Goal: Task Accomplishment & Management: Use online tool/utility

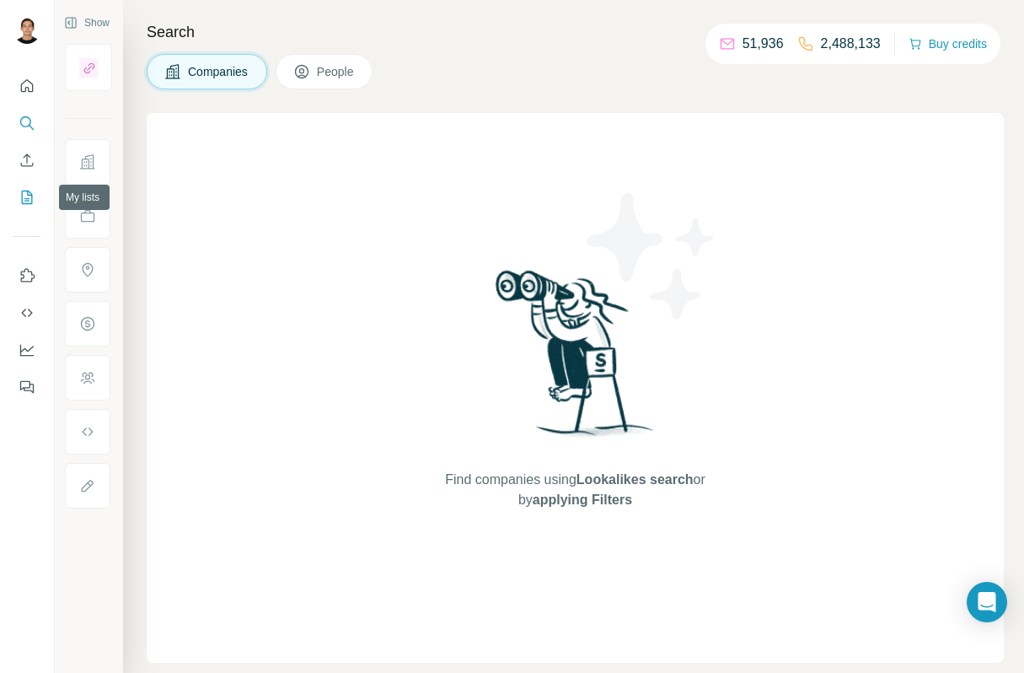
click at [24, 205] on icon "My lists" at bounding box center [27, 197] width 17 height 17
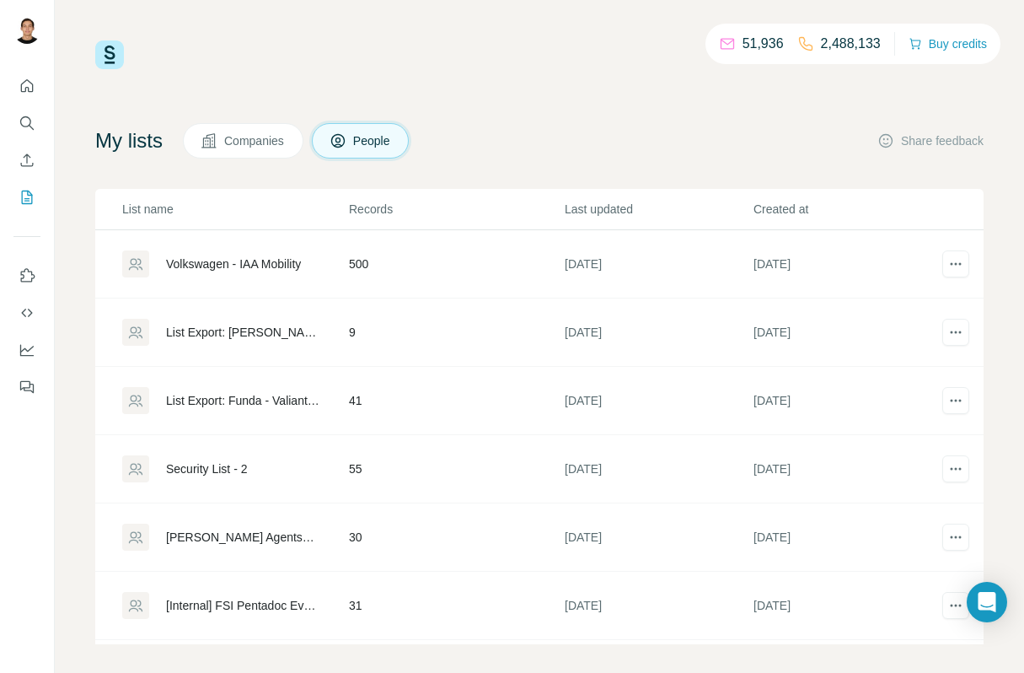
click at [294, 266] on div "Volkswagen - IAA Mobility" at bounding box center [233, 263] width 135 height 17
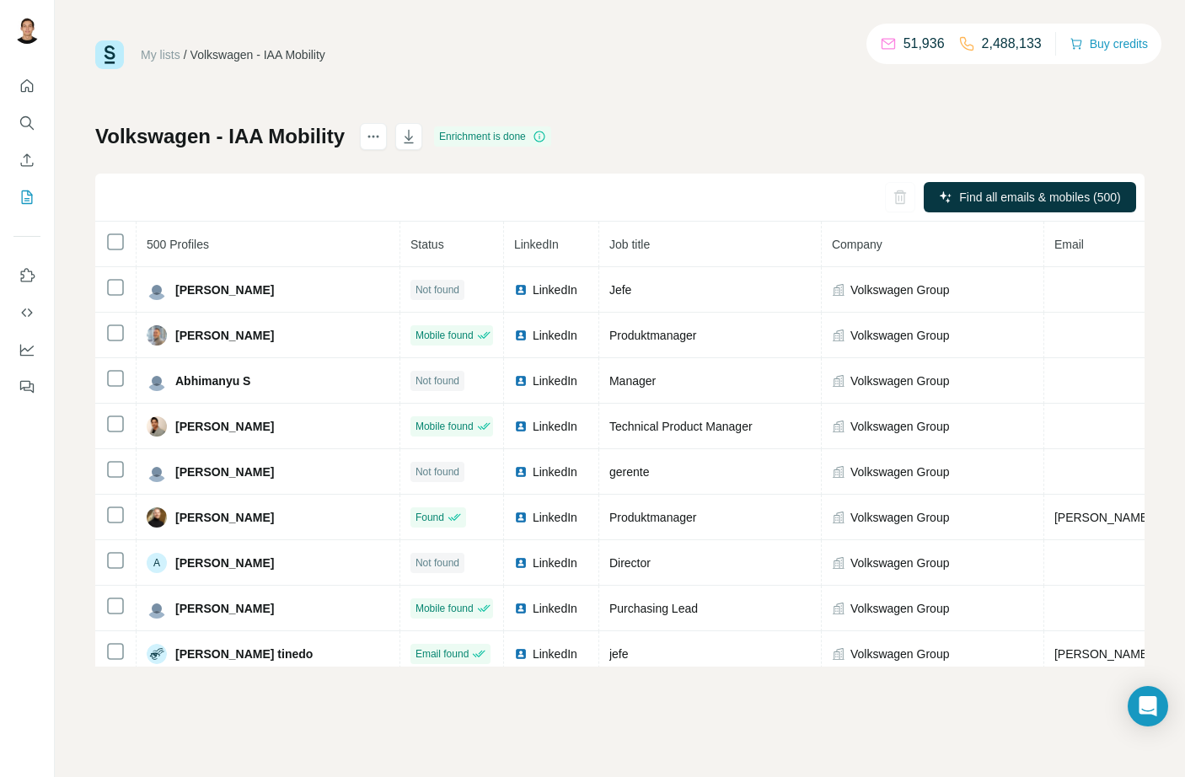
click at [124, 236] on icon at bounding box center [115, 242] width 20 height 20
click at [539, 137] on icon at bounding box center [539, 136] width 1 height 5
click at [519, 185] on div "Find all emails & mobiles (500)" at bounding box center [619, 198] width 1049 height 48
click at [28, 131] on button "Search" at bounding box center [26, 123] width 27 height 30
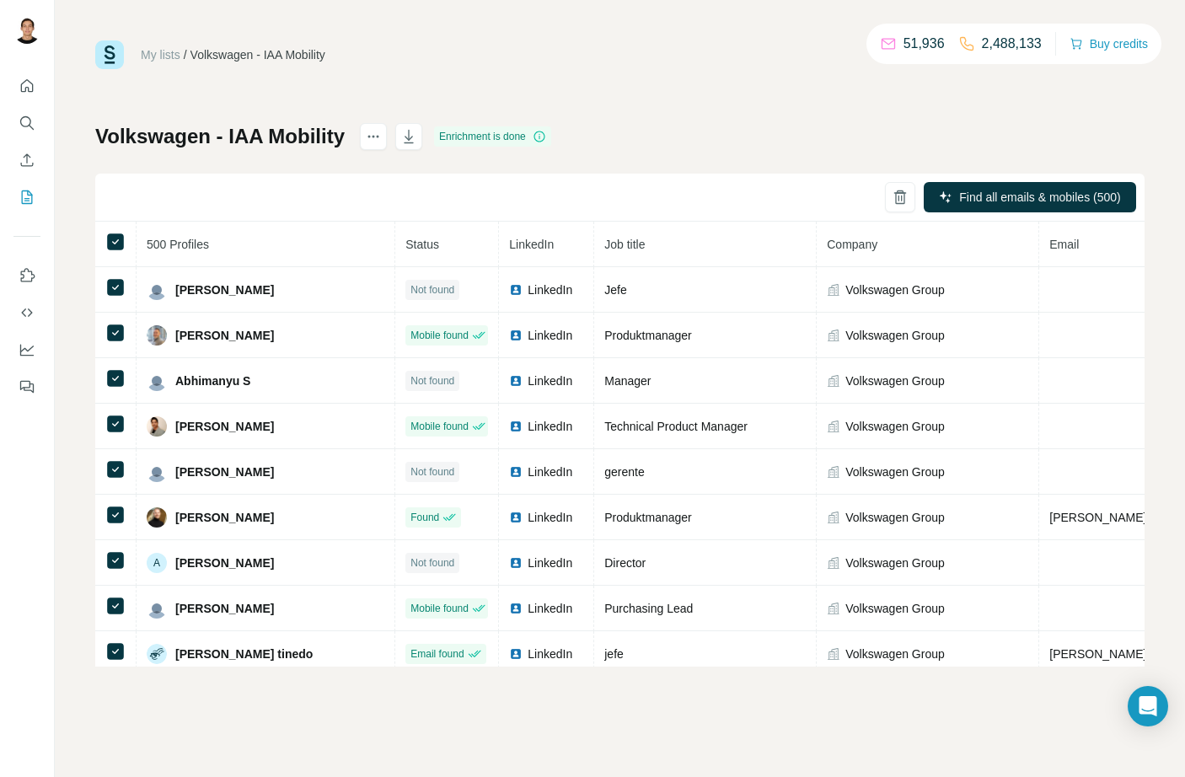
click at [19, 125] on icon "Search" at bounding box center [27, 123] width 17 height 17
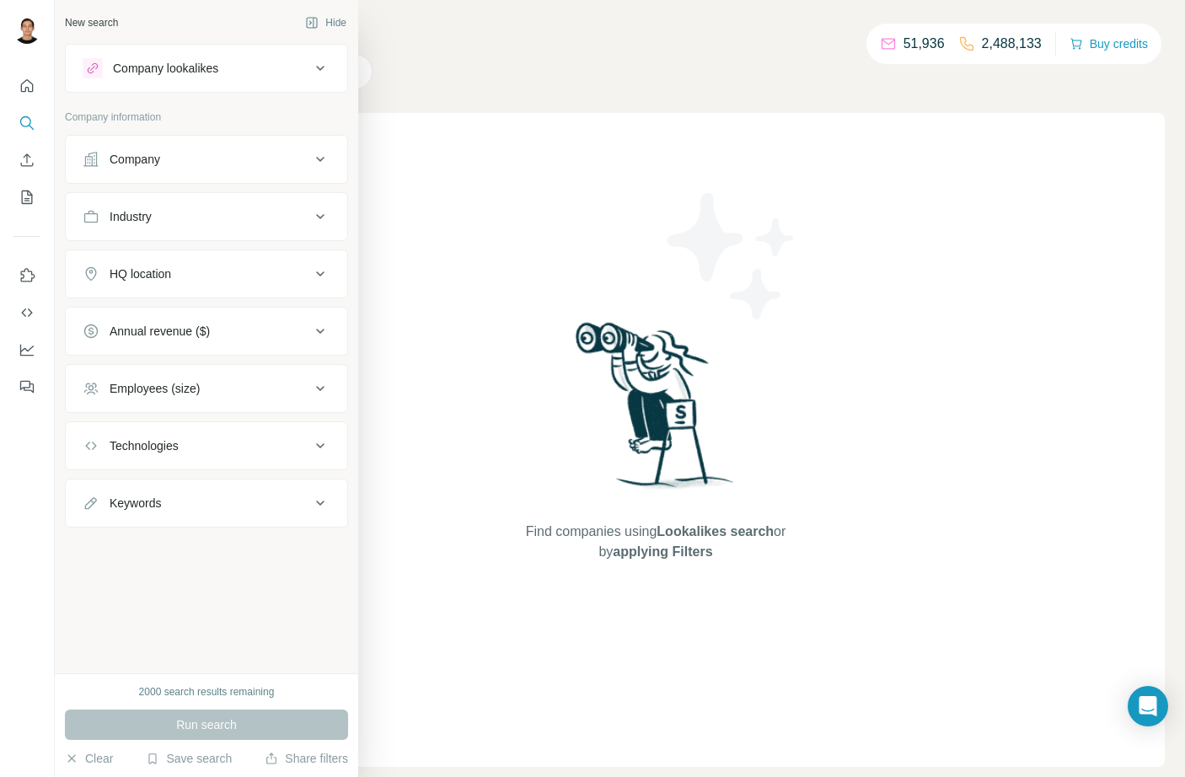
click at [260, 170] on button "Company" at bounding box center [206, 159] width 281 height 40
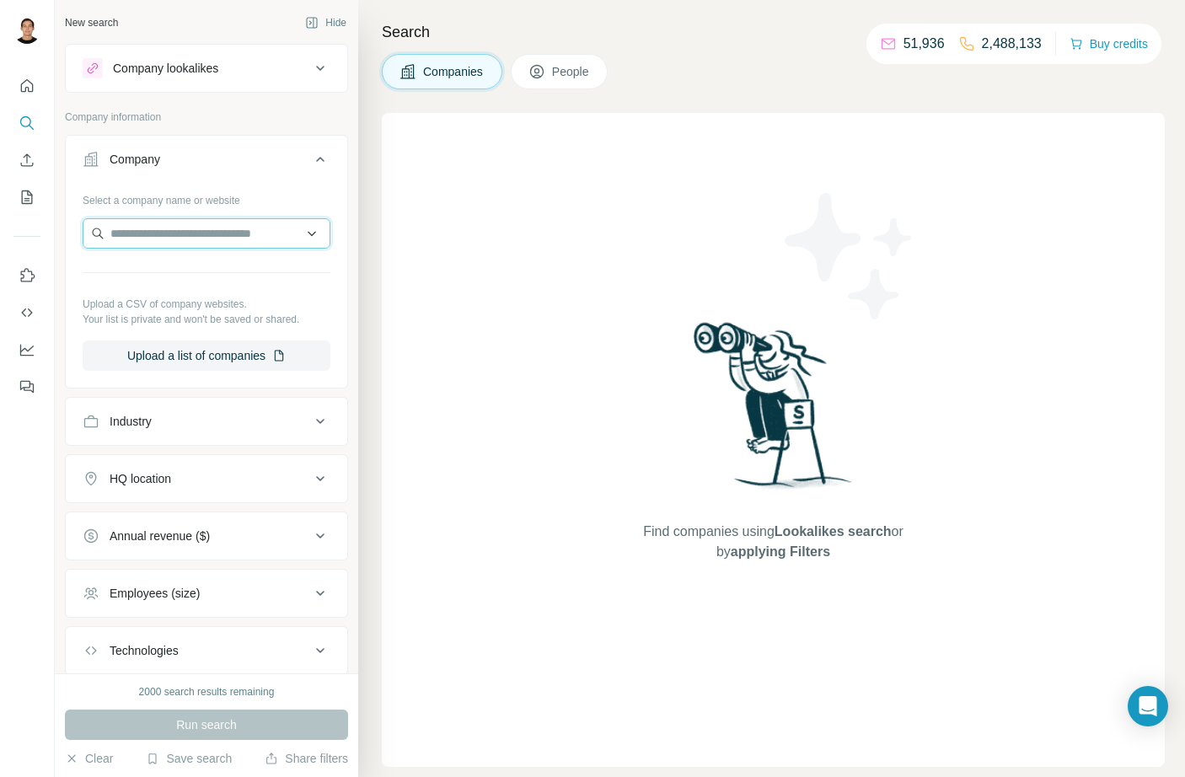
click at [234, 222] on input "text" at bounding box center [207, 233] width 248 height 30
click at [226, 239] on input "text" at bounding box center [207, 233] width 248 height 30
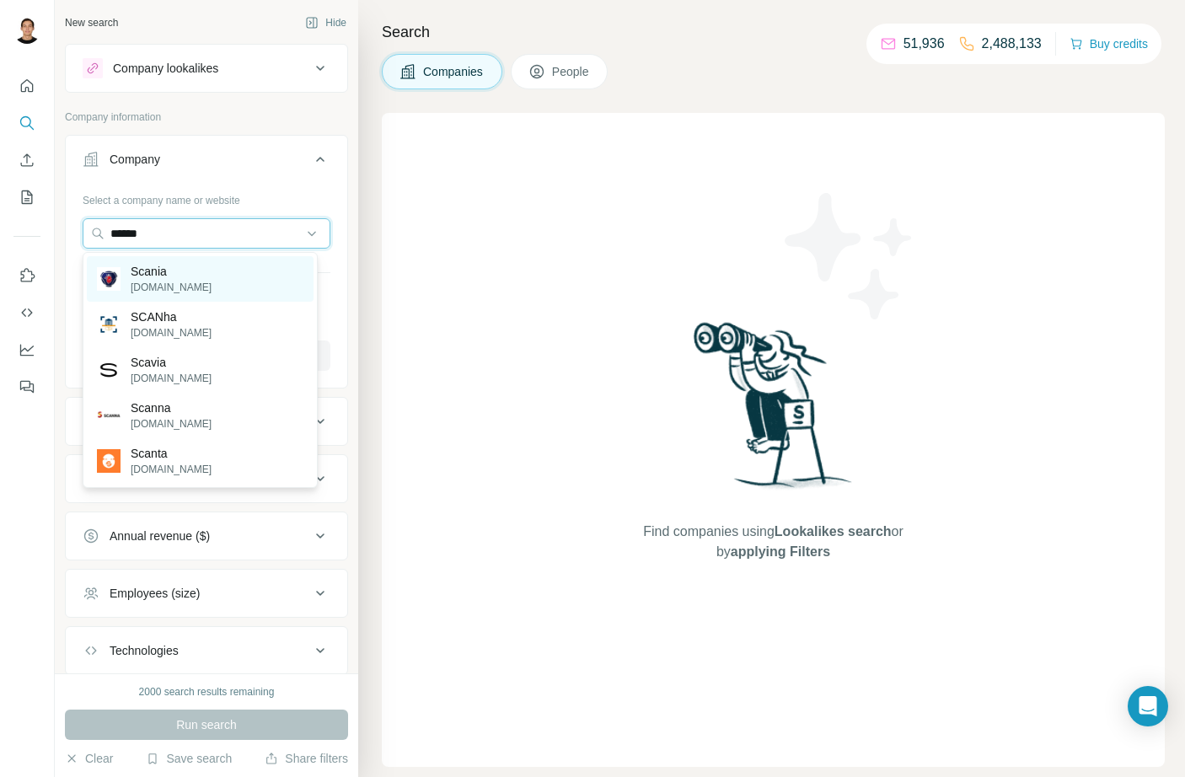
type input "******"
click at [198, 276] on div "Scania [DOMAIN_NAME]" at bounding box center [200, 279] width 227 height 46
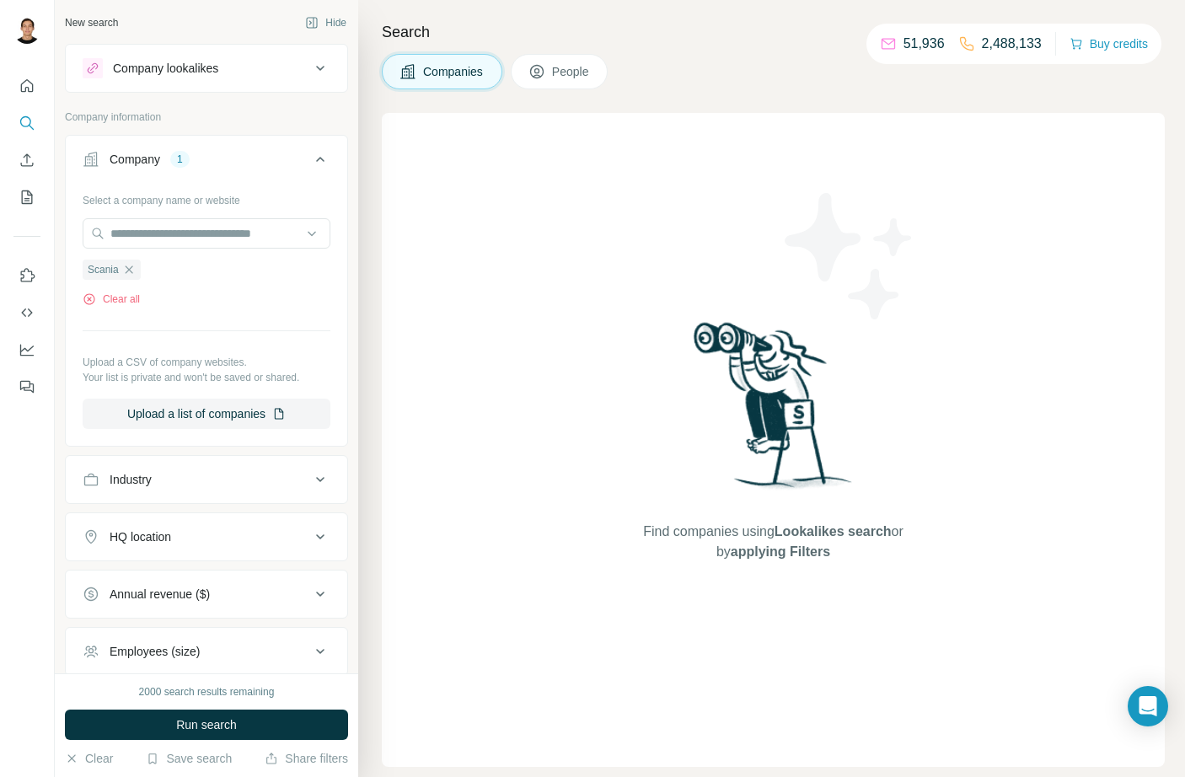
click at [572, 76] on span "People" at bounding box center [571, 71] width 39 height 17
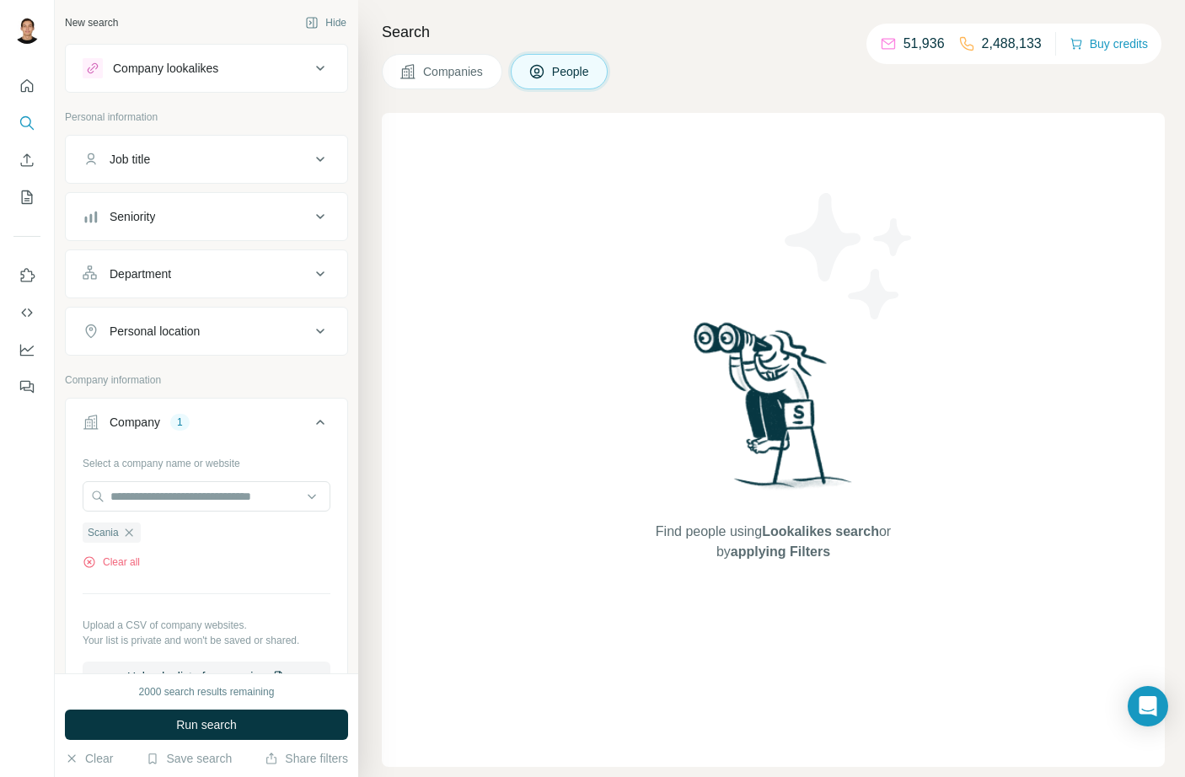
click at [241, 160] on div "Job title" at bounding box center [197, 159] width 228 height 17
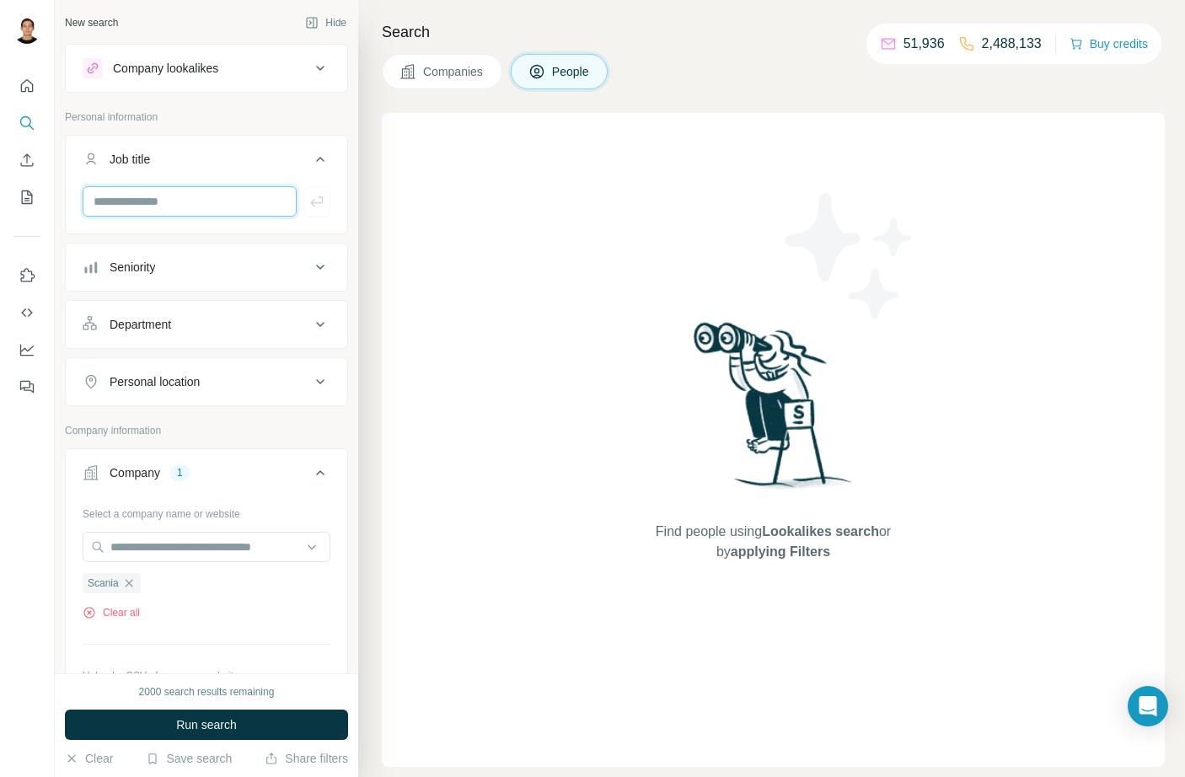
click at [183, 194] on input "text" at bounding box center [190, 201] width 214 height 30
paste input "**********"
type input "**********"
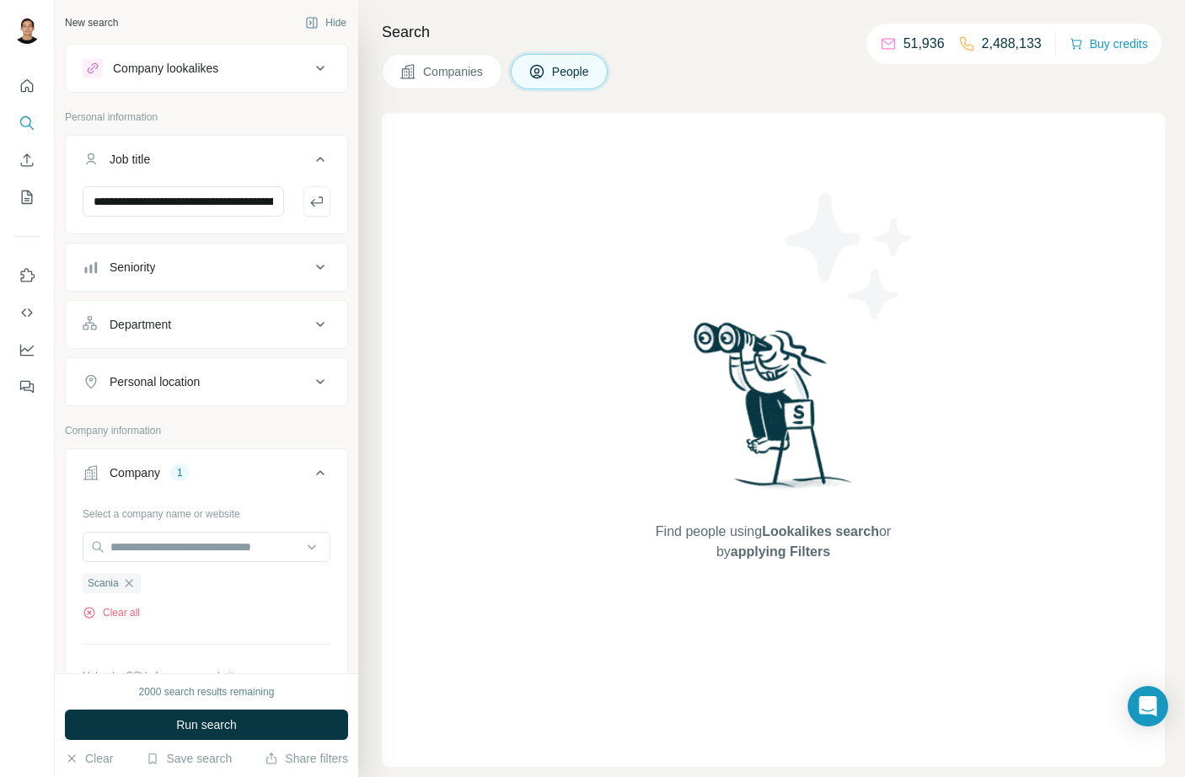
click at [308, 206] on icon "button" at bounding box center [316, 201] width 17 height 17
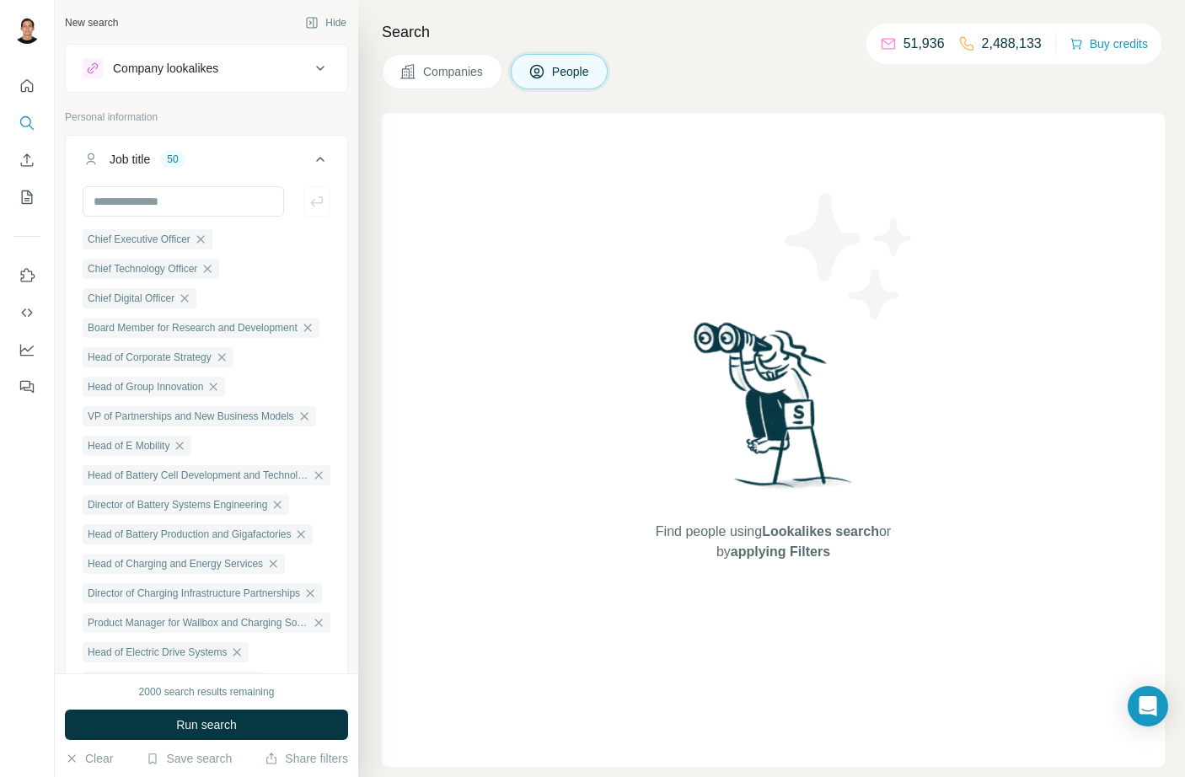
click at [221, 730] on span "Run search" at bounding box center [206, 724] width 61 height 17
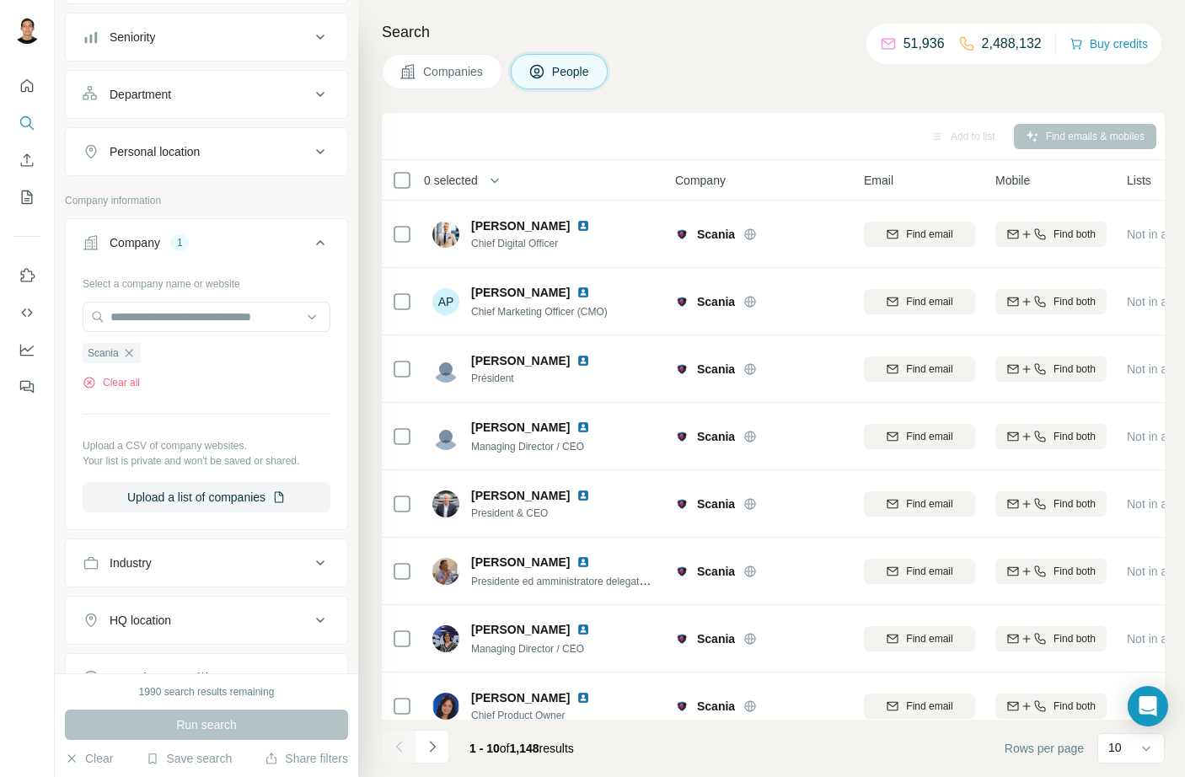
scroll to position [1684, 0]
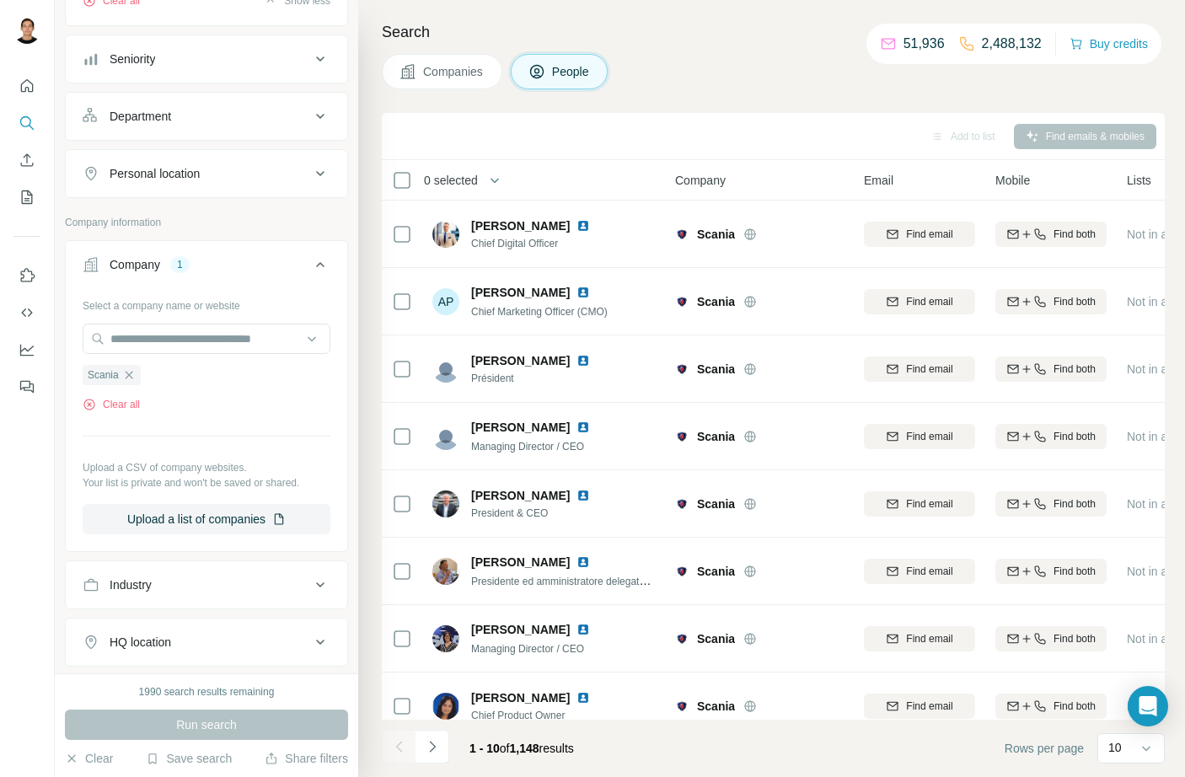
click at [310, 184] on icon at bounding box center [320, 174] width 20 height 20
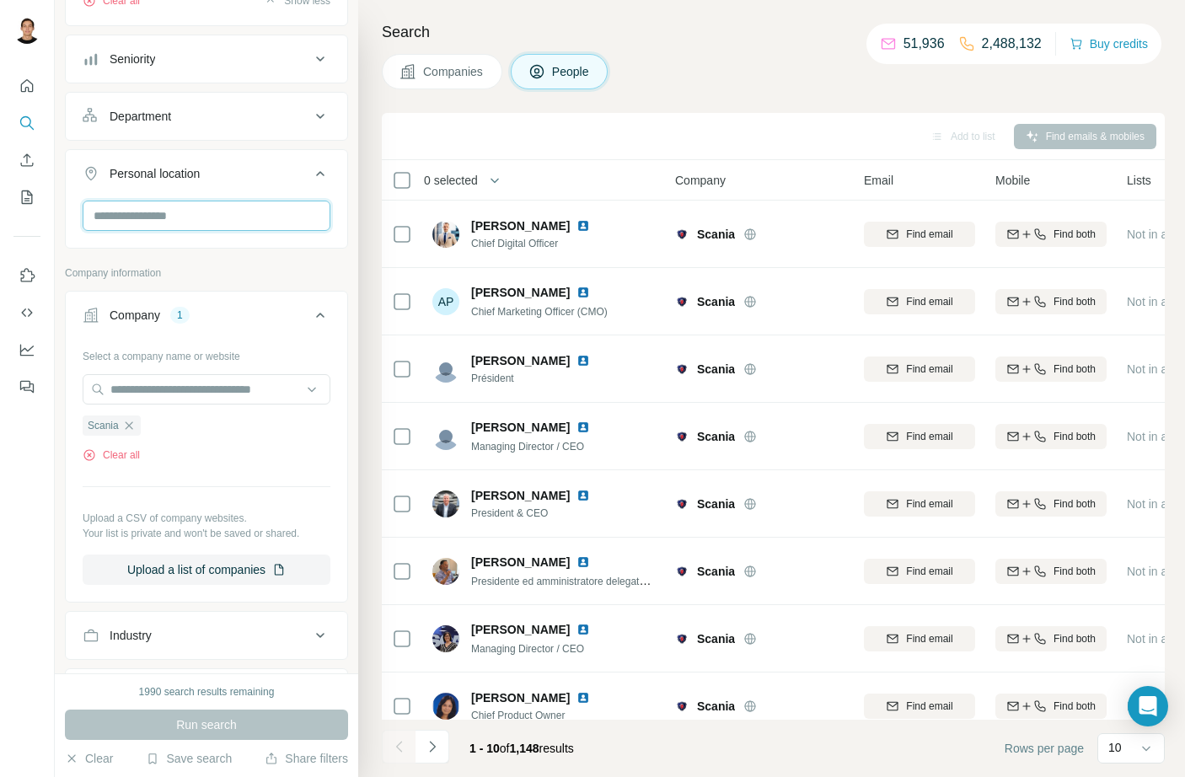
click at [217, 231] on input "text" at bounding box center [207, 216] width 248 height 30
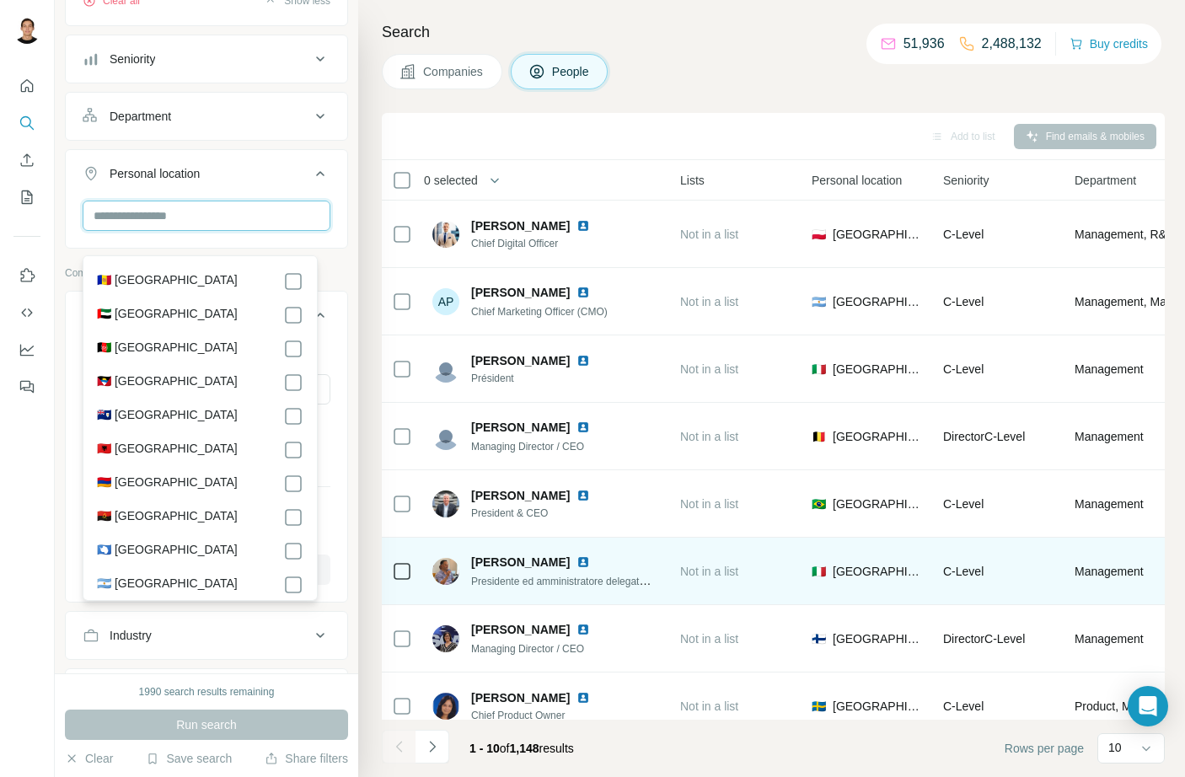
scroll to position [164, 447]
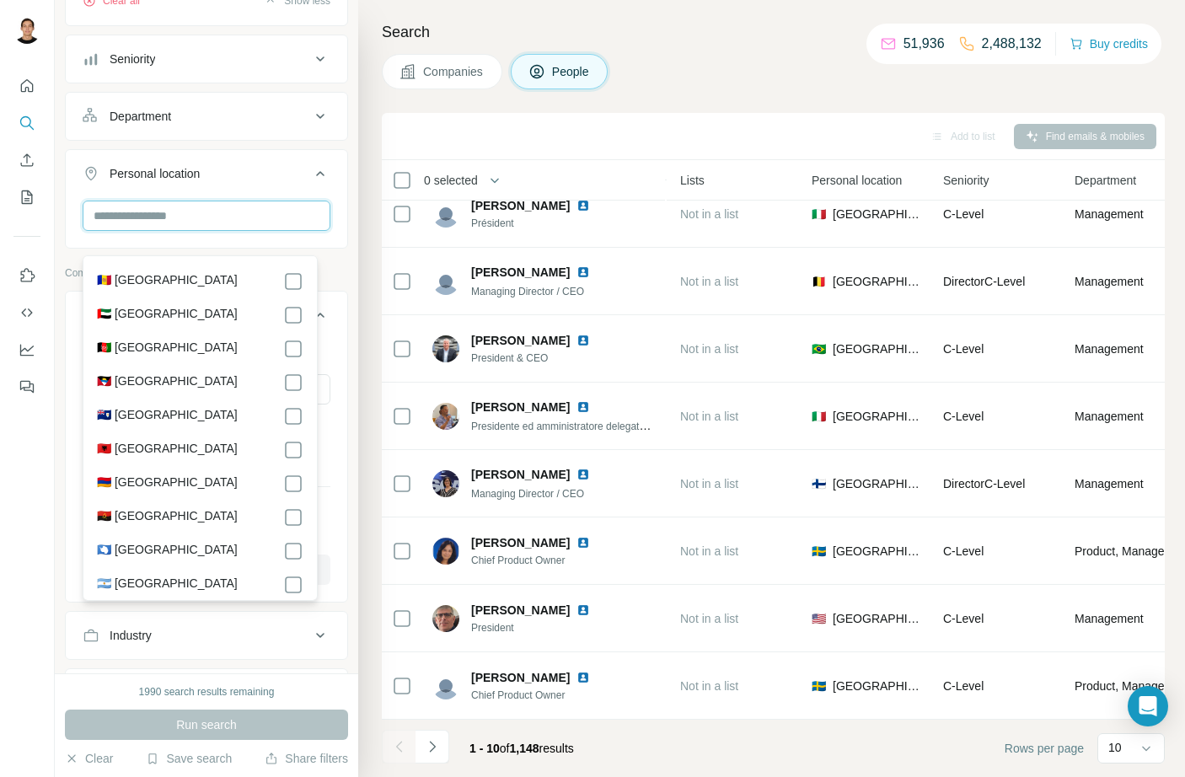
click at [156, 231] on input "text" at bounding box center [207, 216] width 248 height 30
type input "*"
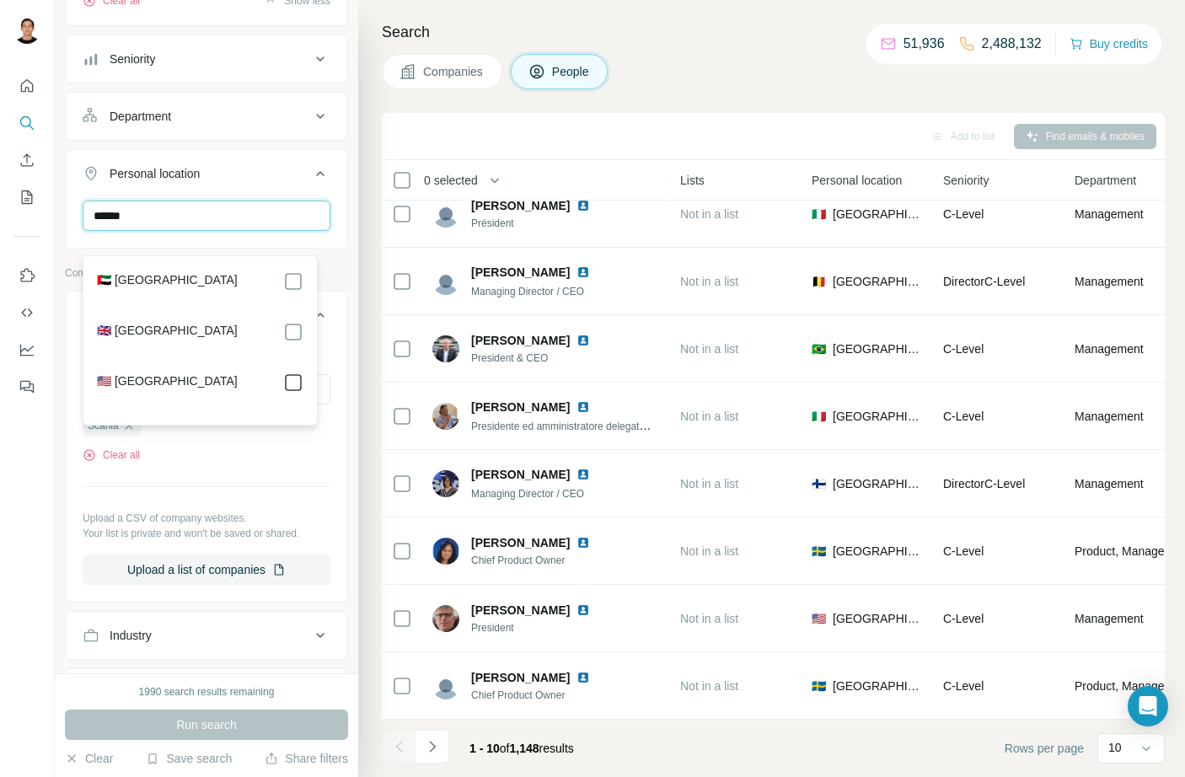
type input "******"
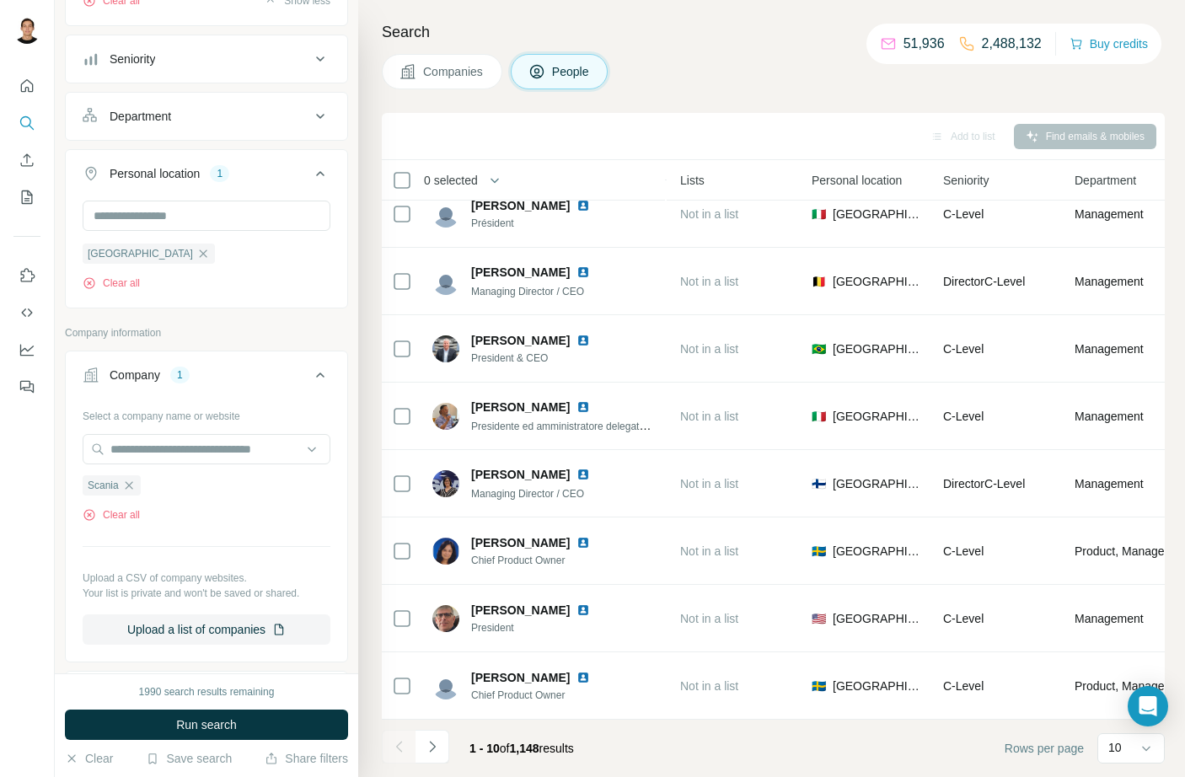
click at [327, 308] on div "Personal location 1 [GEOGRAPHIC_DATA] Clear all" at bounding box center [206, 228] width 283 height 159
click at [122, 261] on span "[GEOGRAPHIC_DATA]" at bounding box center [140, 253] width 105 height 15
click at [196, 260] on icon "button" at bounding box center [202, 253] width 13 height 13
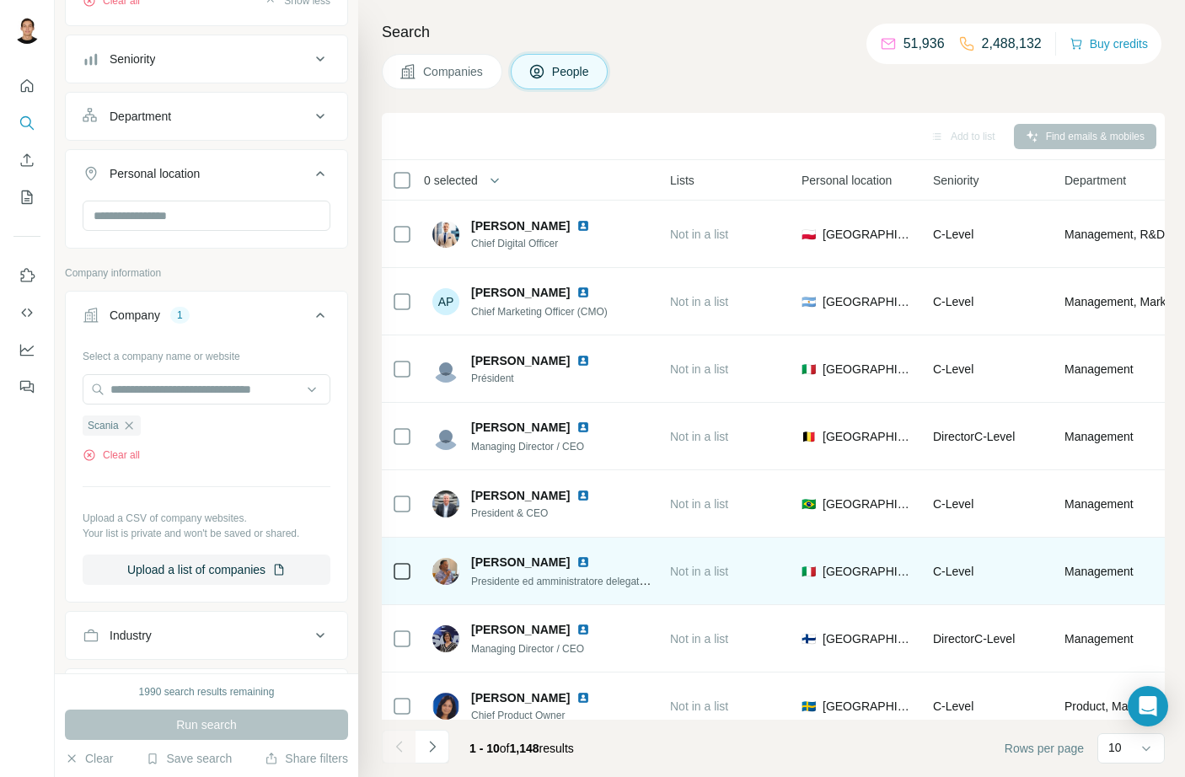
scroll to position [164, 457]
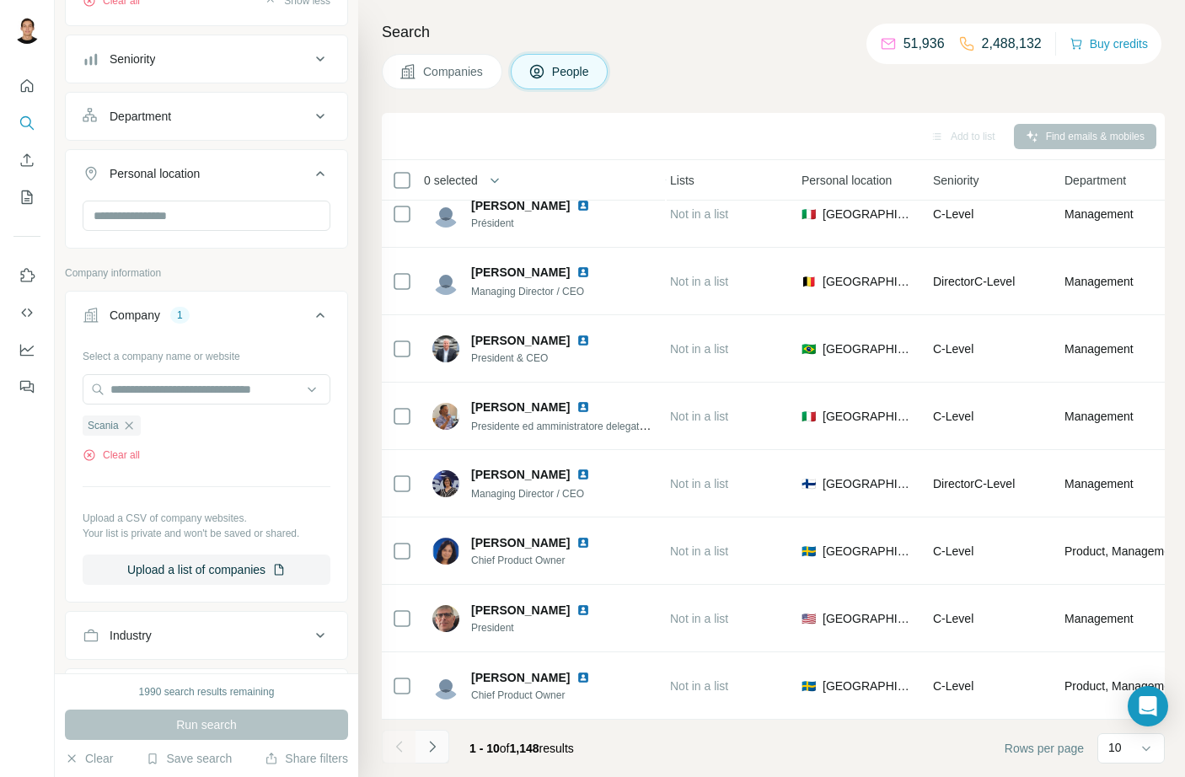
click at [443, 756] on button "Navigate to next page" at bounding box center [432, 747] width 34 height 34
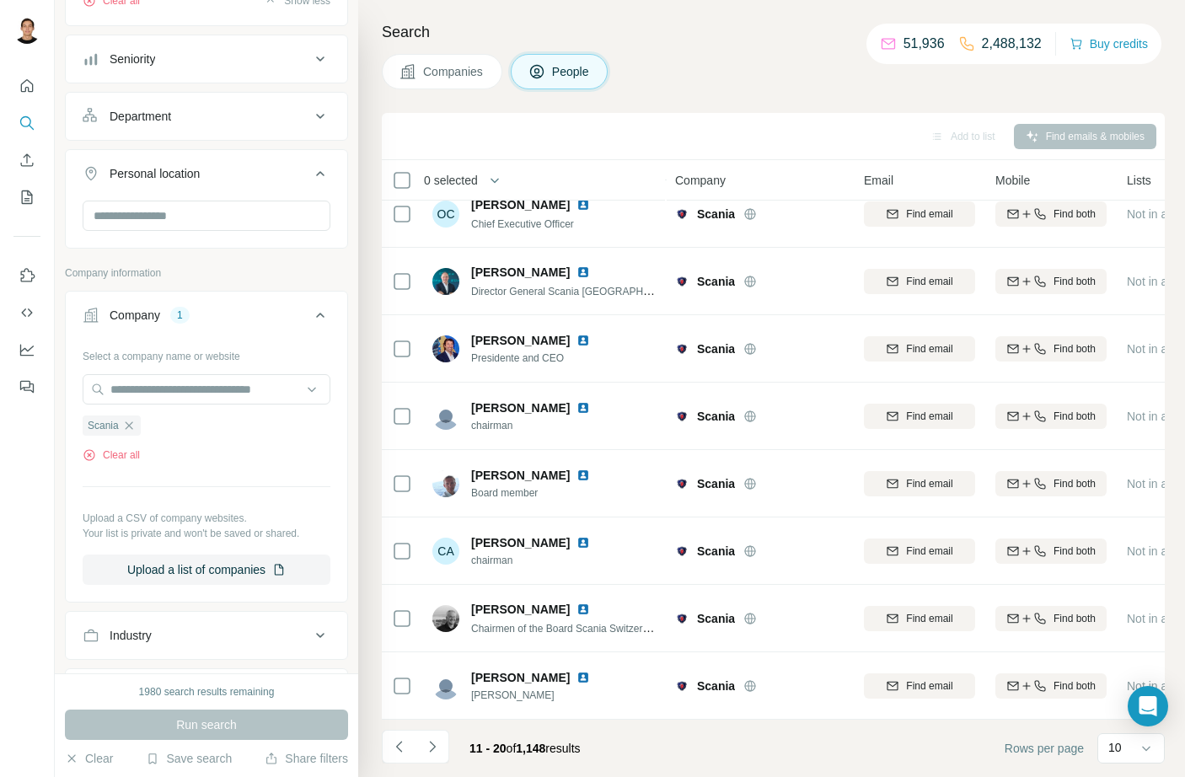
scroll to position [1950, 0]
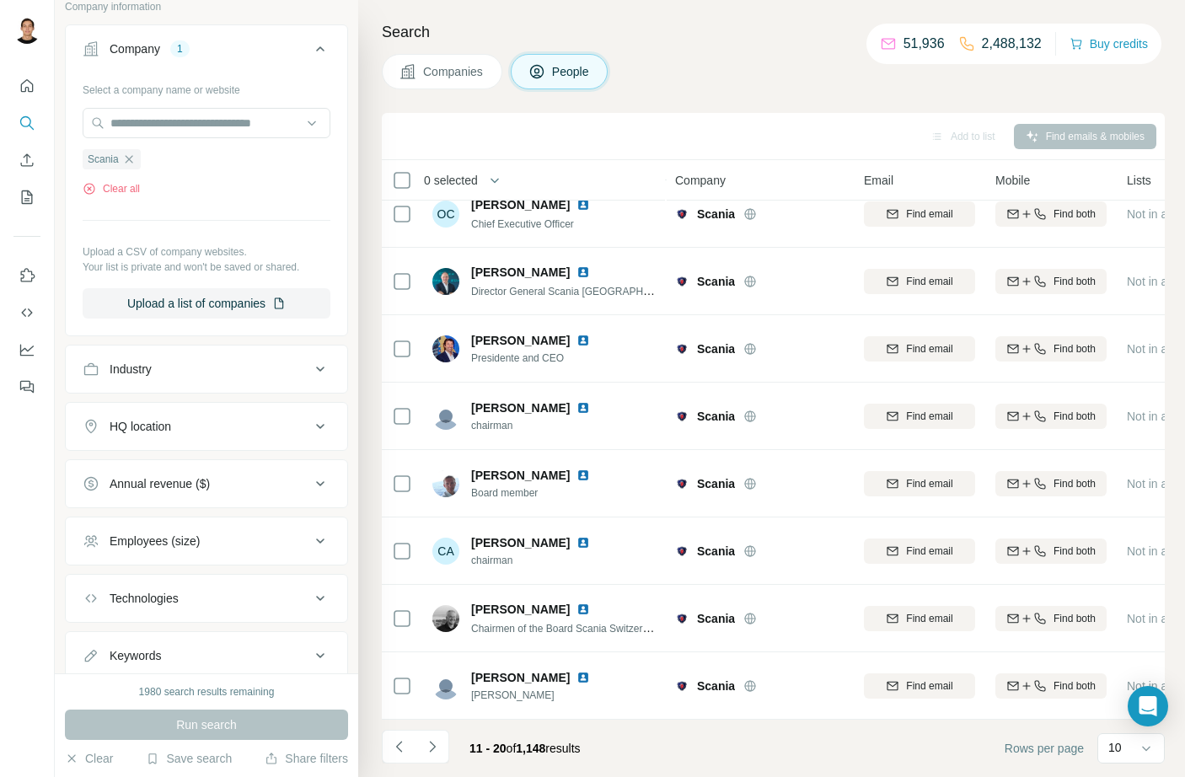
click at [214, 435] on div "HQ location" at bounding box center [197, 426] width 228 height 17
click at [214, 484] on input "text" at bounding box center [207, 468] width 248 height 30
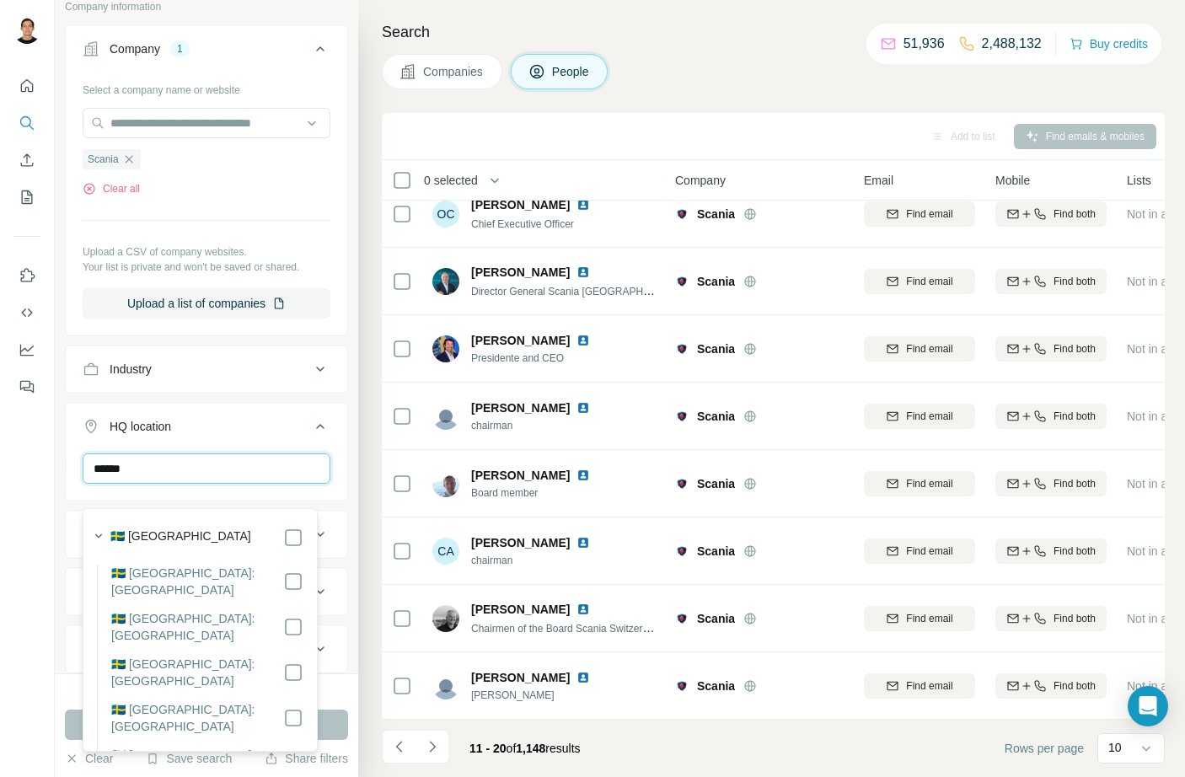
type input "******"
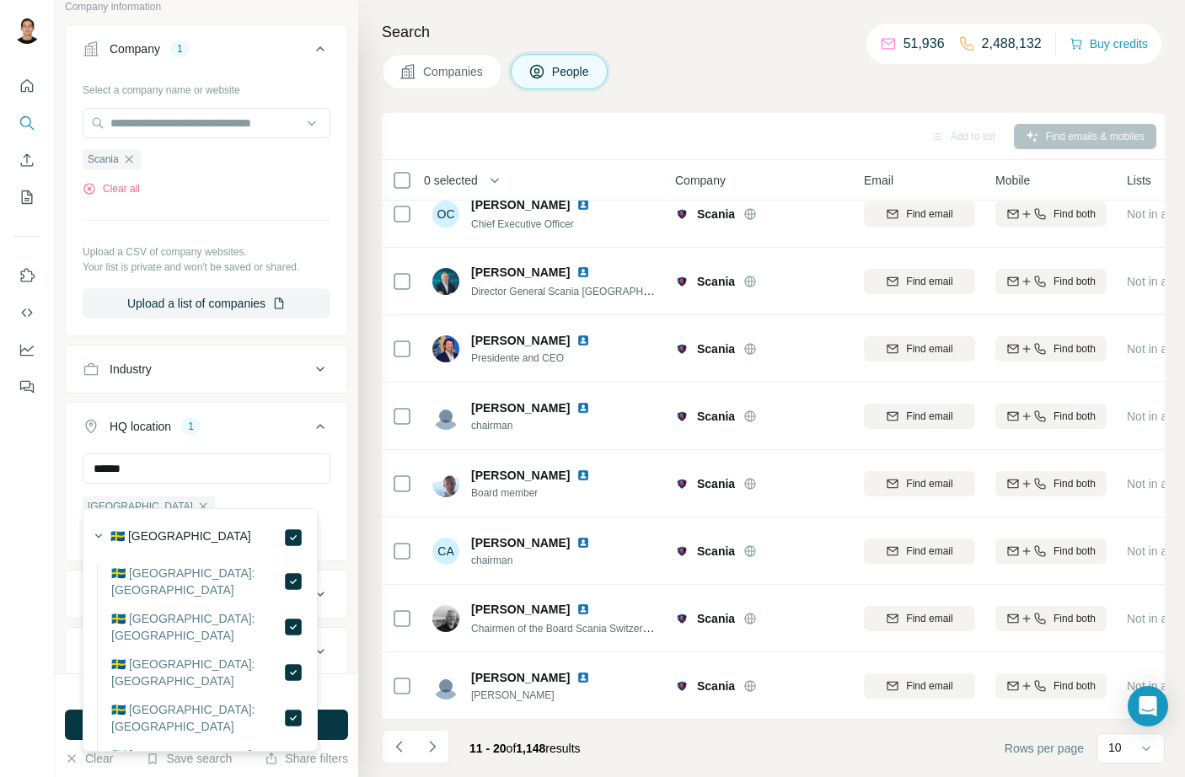
click at [333, 718] on button "Run search" at bounding box center [206, 725] width 283 height 30
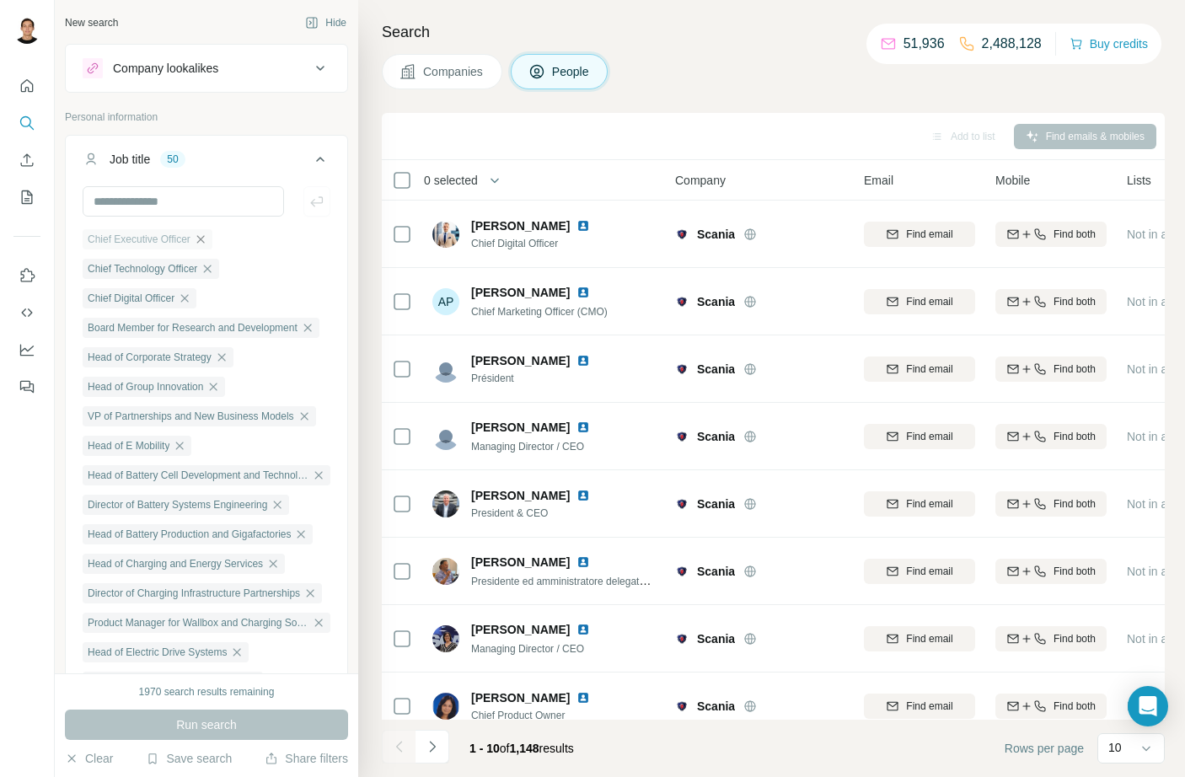
click at [204, 238] on icon "button" at bounding box center [200, 239] width 8 height 8
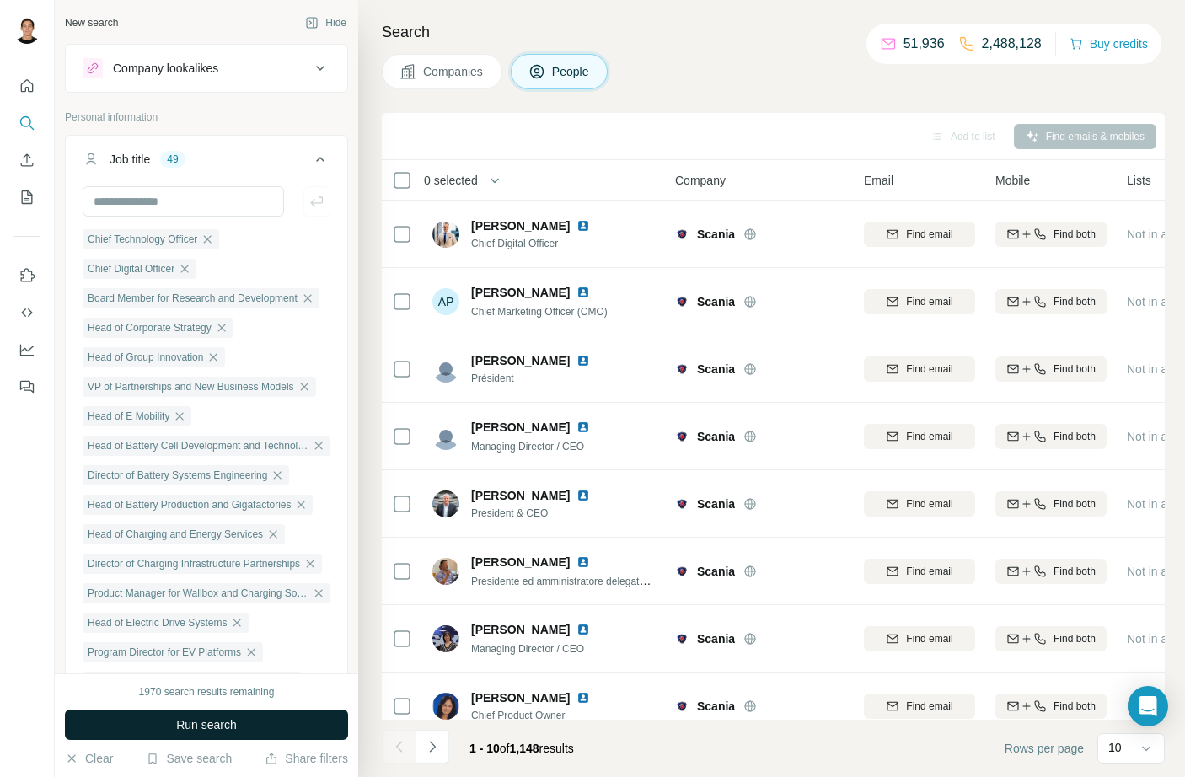
click at [257, 711] on button "Run search" at bounding box center [206, 725] width 283 height 30
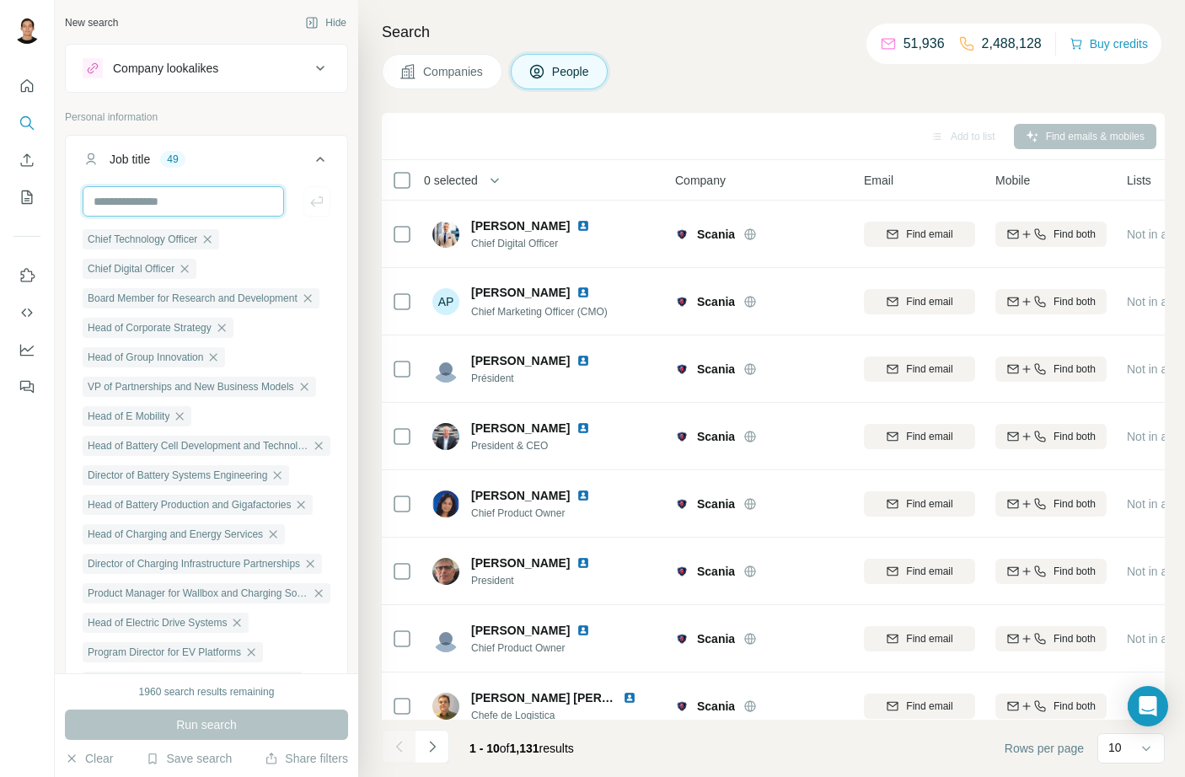
click at [169, 205] on input "text" at bounding box center [183, 201] width 201 height 30
type input "*********"
click at [308, 207] on icon "button" at bounding box center [316, 201] width 17 height 17
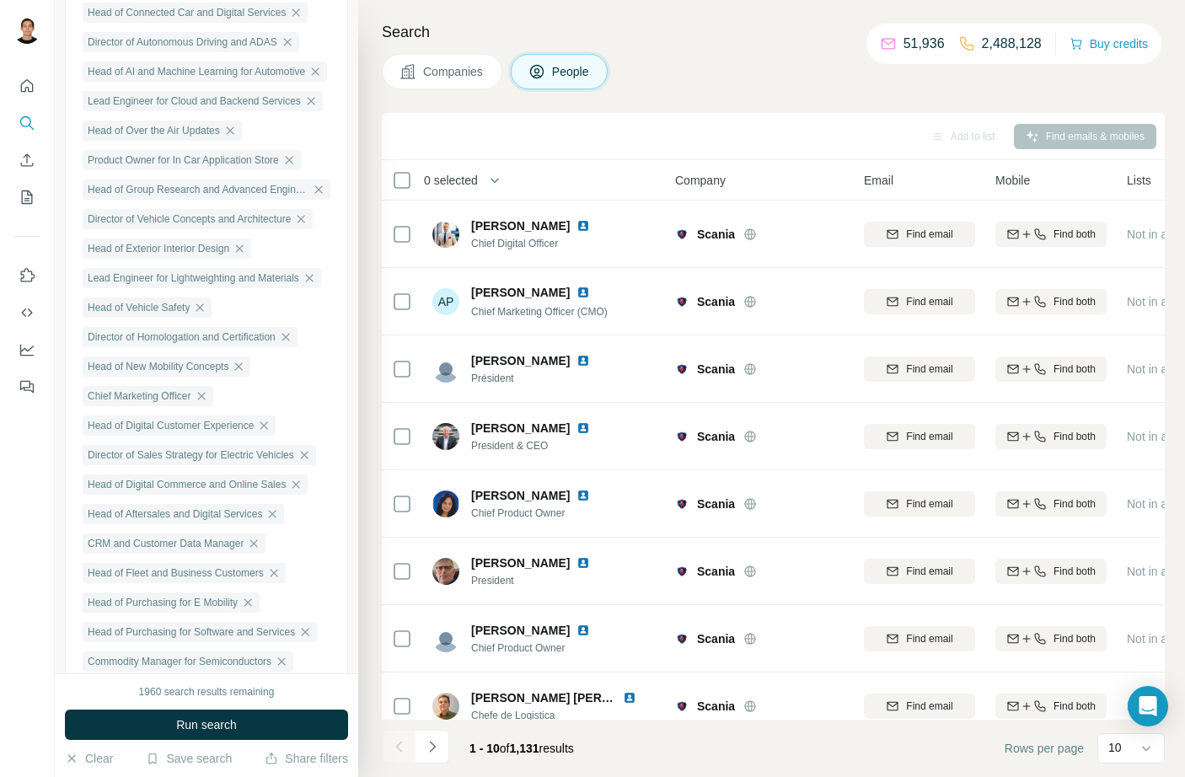
scroll to position [1139, 0]
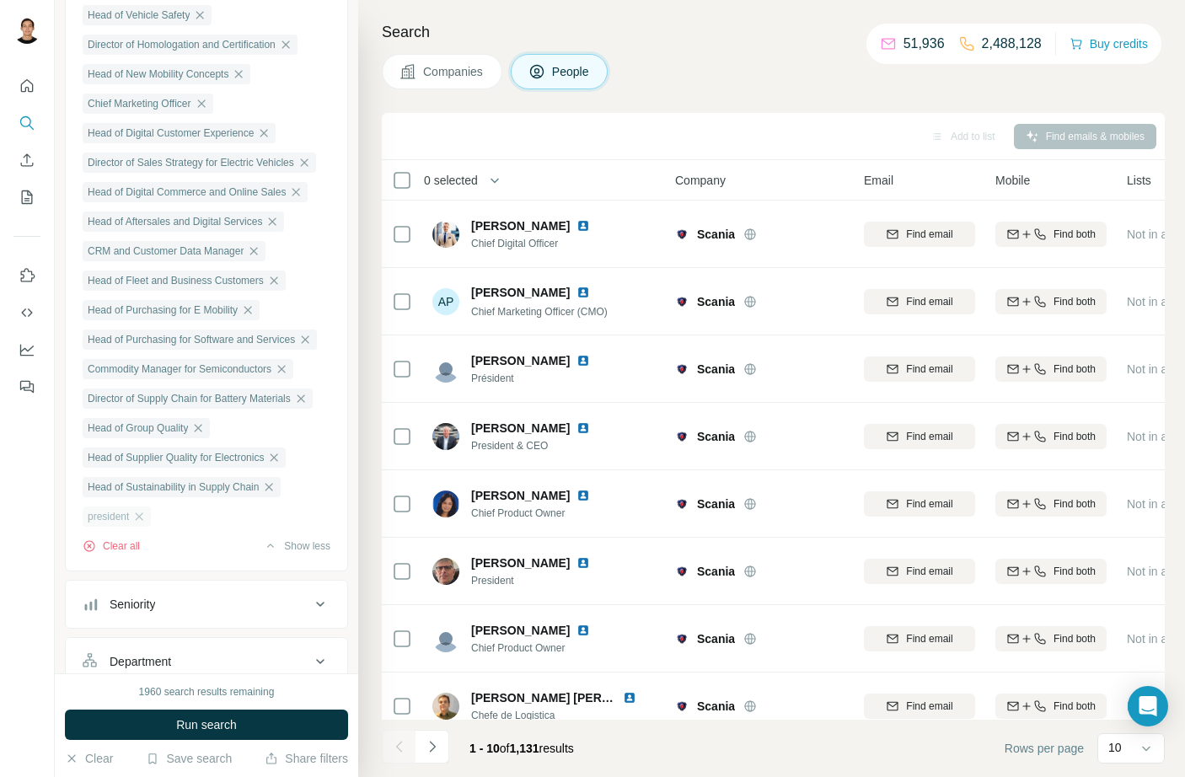
click at [91, 524] on span "president" at bounding box center [108, 516] width 41 height 15
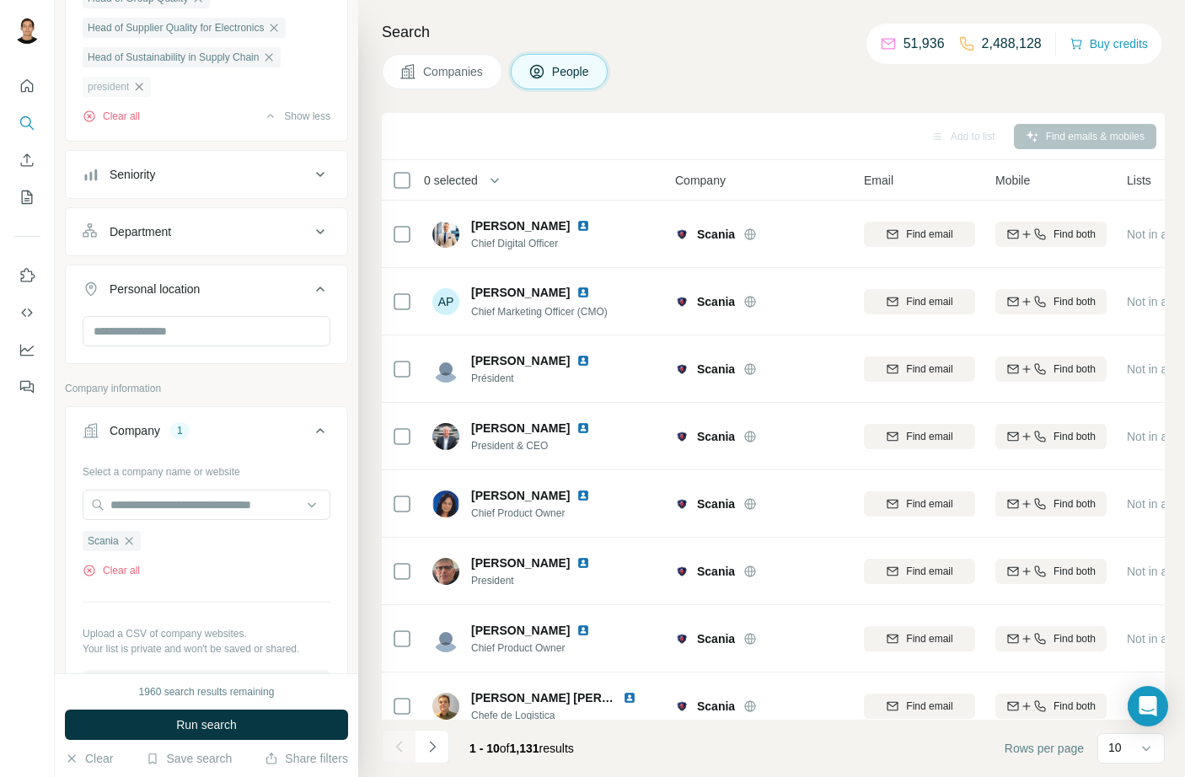
scroll to position [1273, 0]
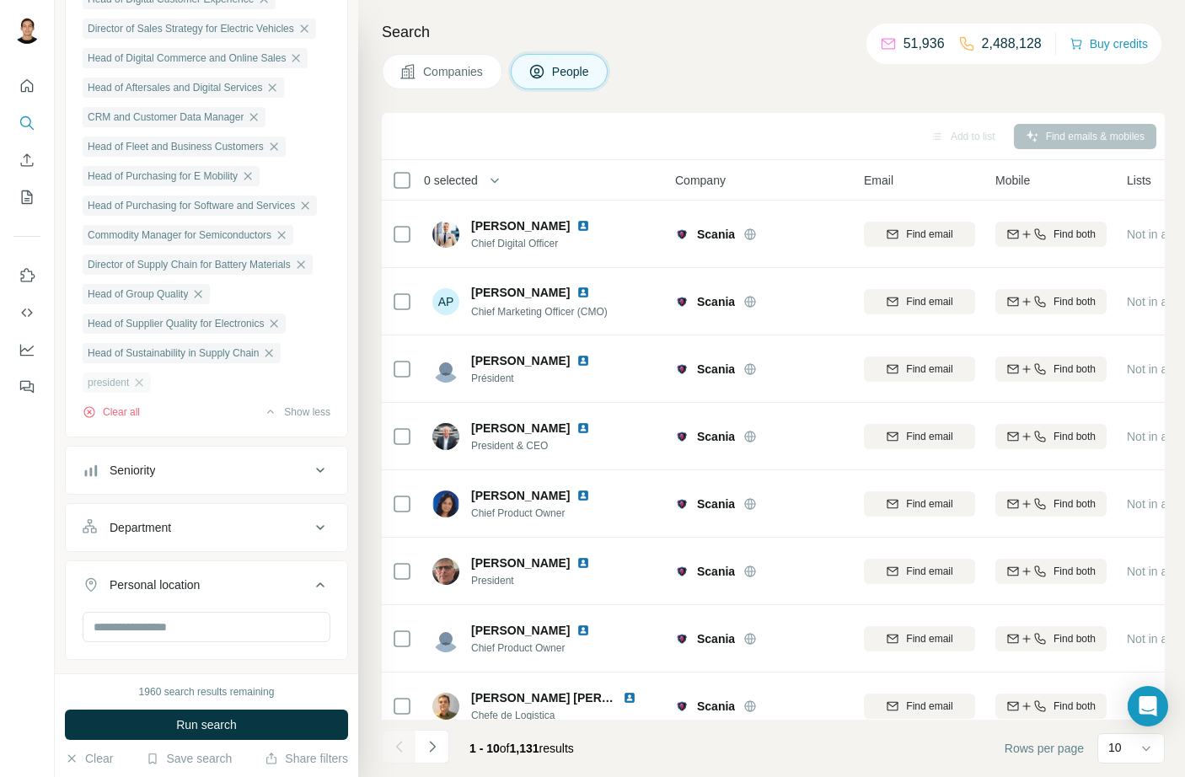
click at [119, 390] on span "president" at bounding box center [108, 382] width 41 height 15
click at [121, 390] on span "president" at bounding box center [108, 382] width 41 height 15
click at [145, 389] on icon "button" at bounding box center [138, 382] width 13 height 13
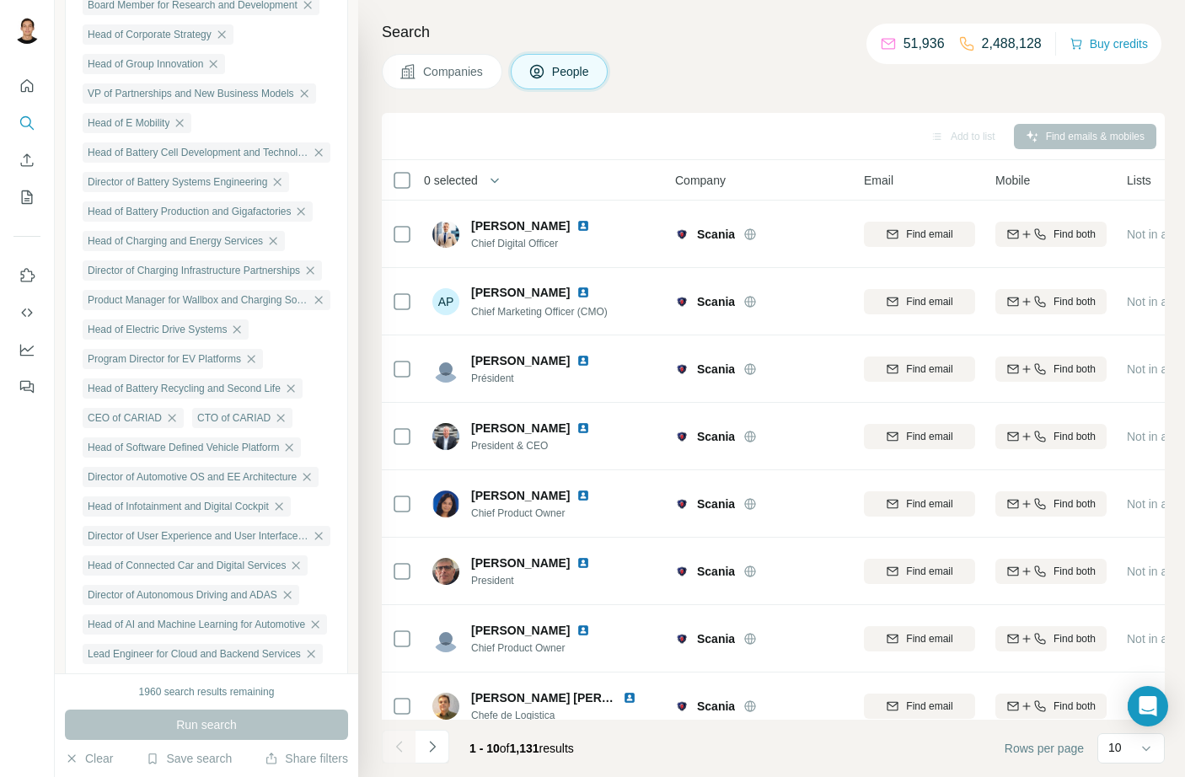
scroll to position [90, 0]
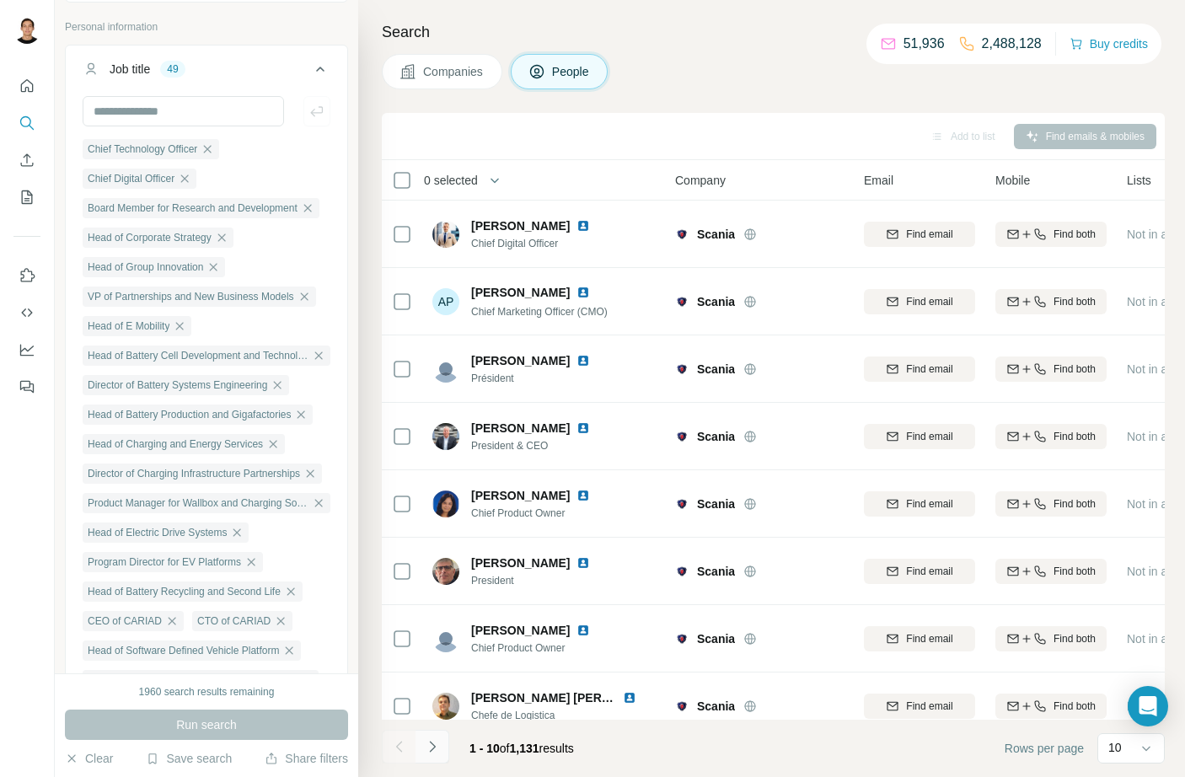
click at [448, 753] on button "Navigate to next page" at bounding box center [432, 747] width 34 height 34
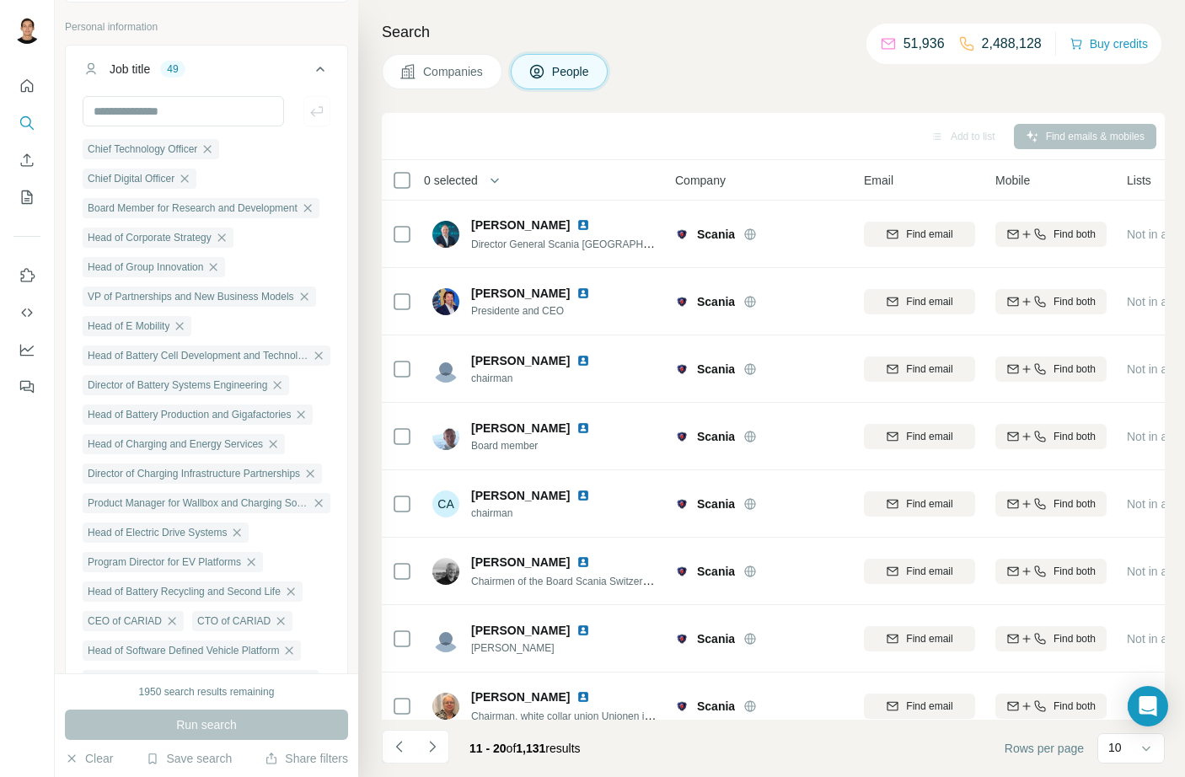
click at [434, 748] on icon "Navigate to next page" at bounding box center [432, 746] width 17 height 17
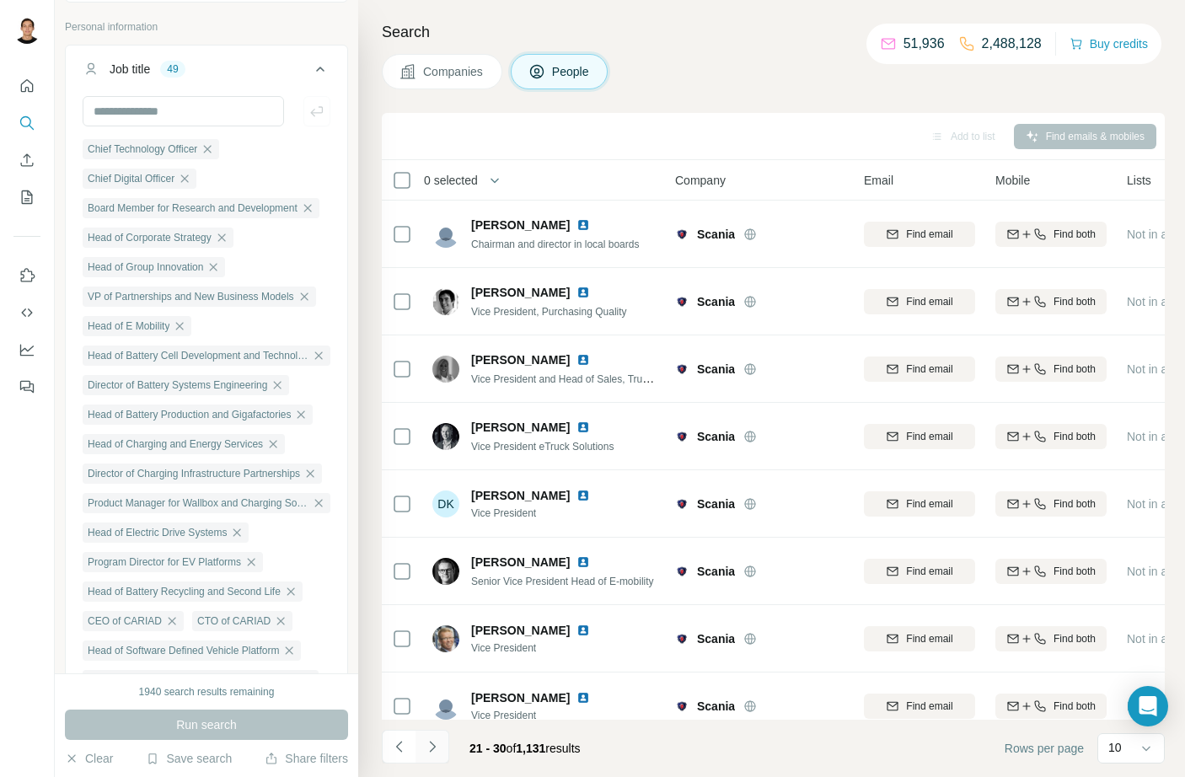
click at [448, 747] on button "Navigate to next page" at bounding box center [432, 747] width 34 height 34
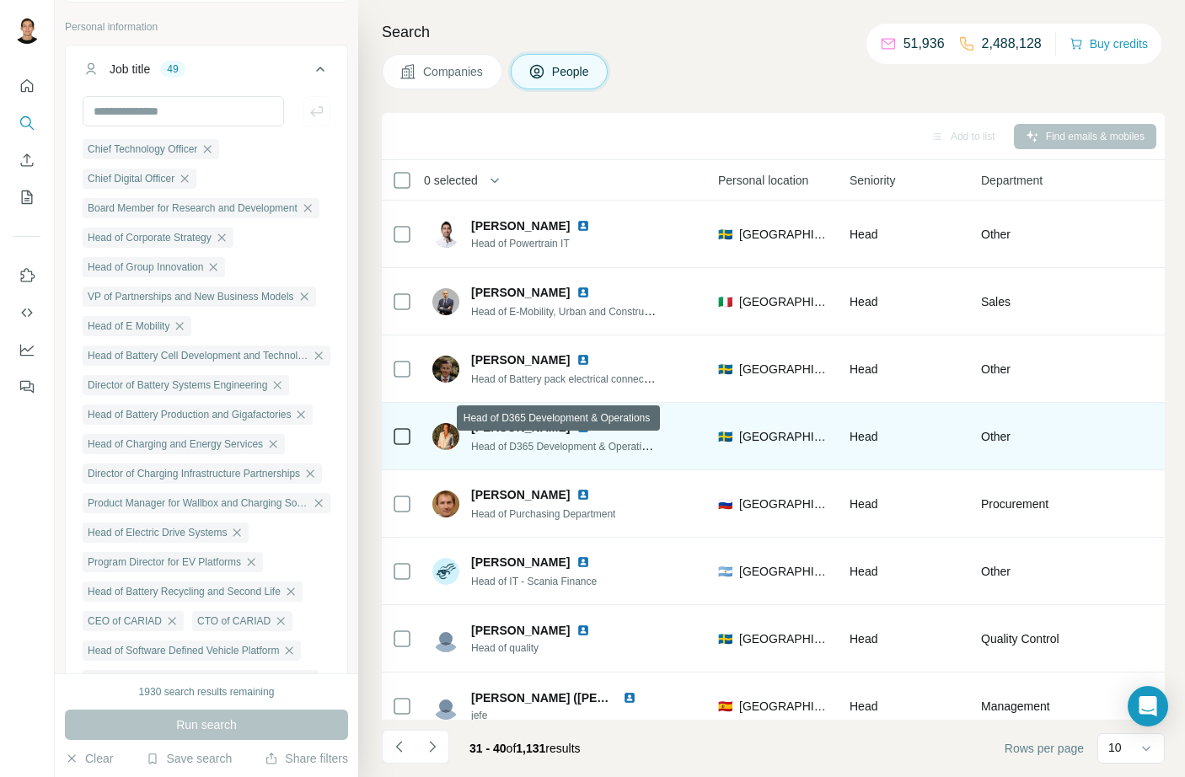
scroll to position [0, 36]
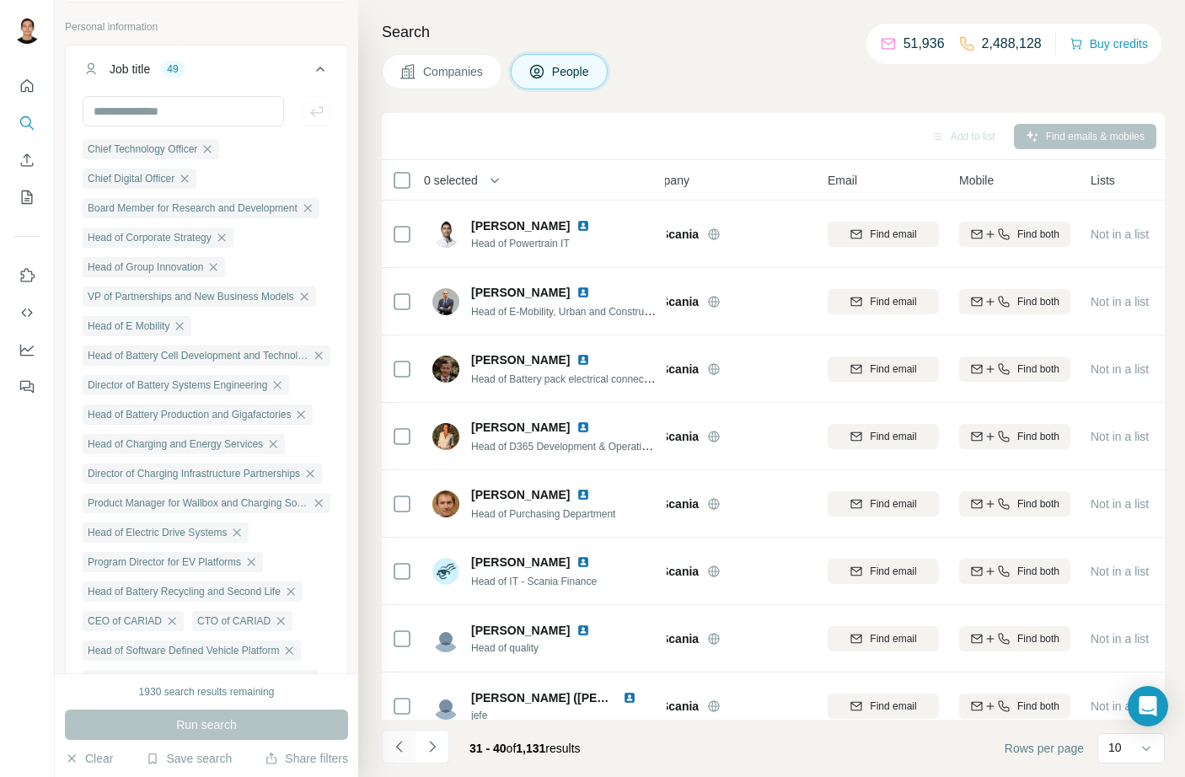
click at [396, 748] on icon "Navigate to previous page" at bounding box center [399, 746] width 17 height 17
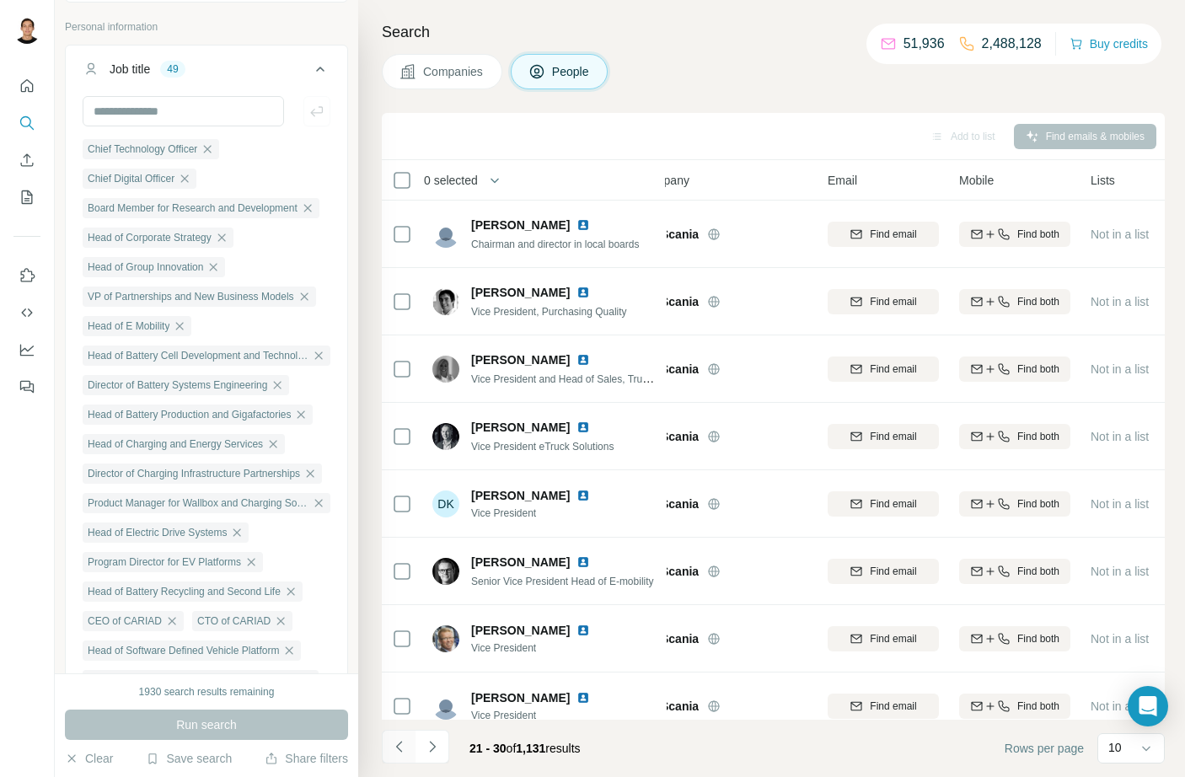
click at [397, 748] on icon "Navigate to previous page" at bounding box center [399, 746] width 17 height 17
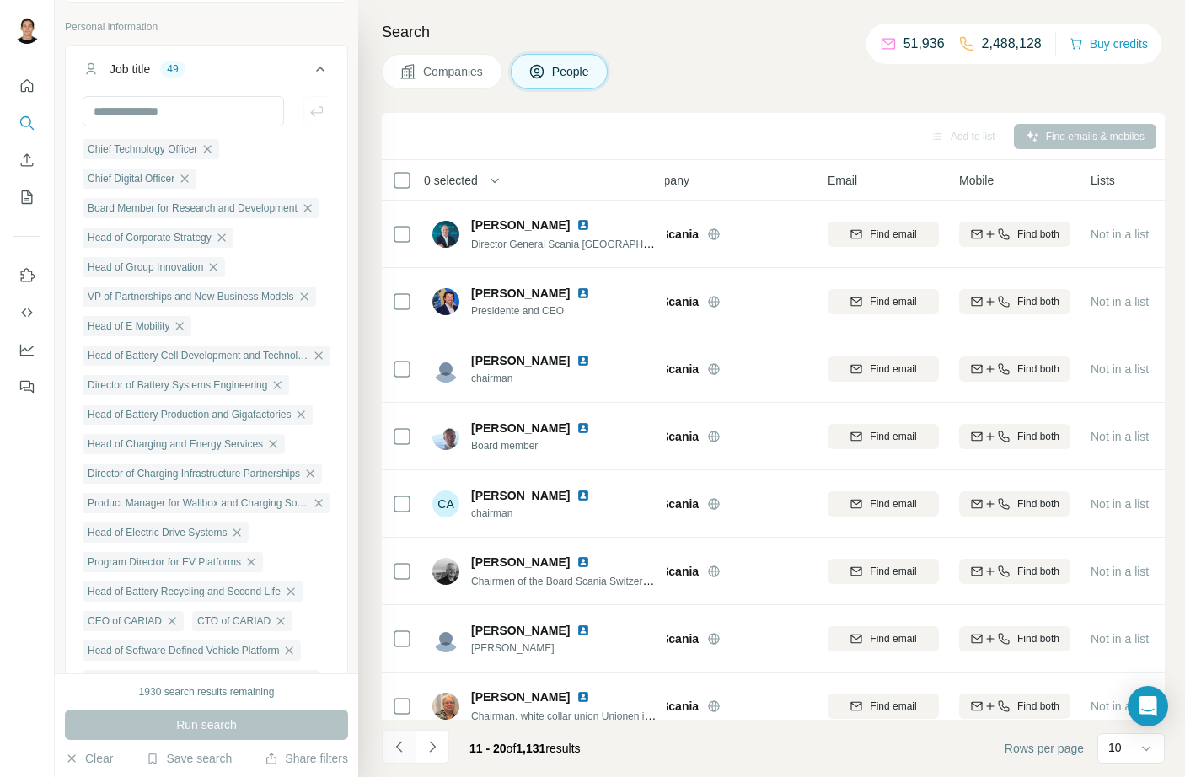
click at [397, 748] on icon "Navigate to previous page" at bounding box center [399, 746] width 17 height 17
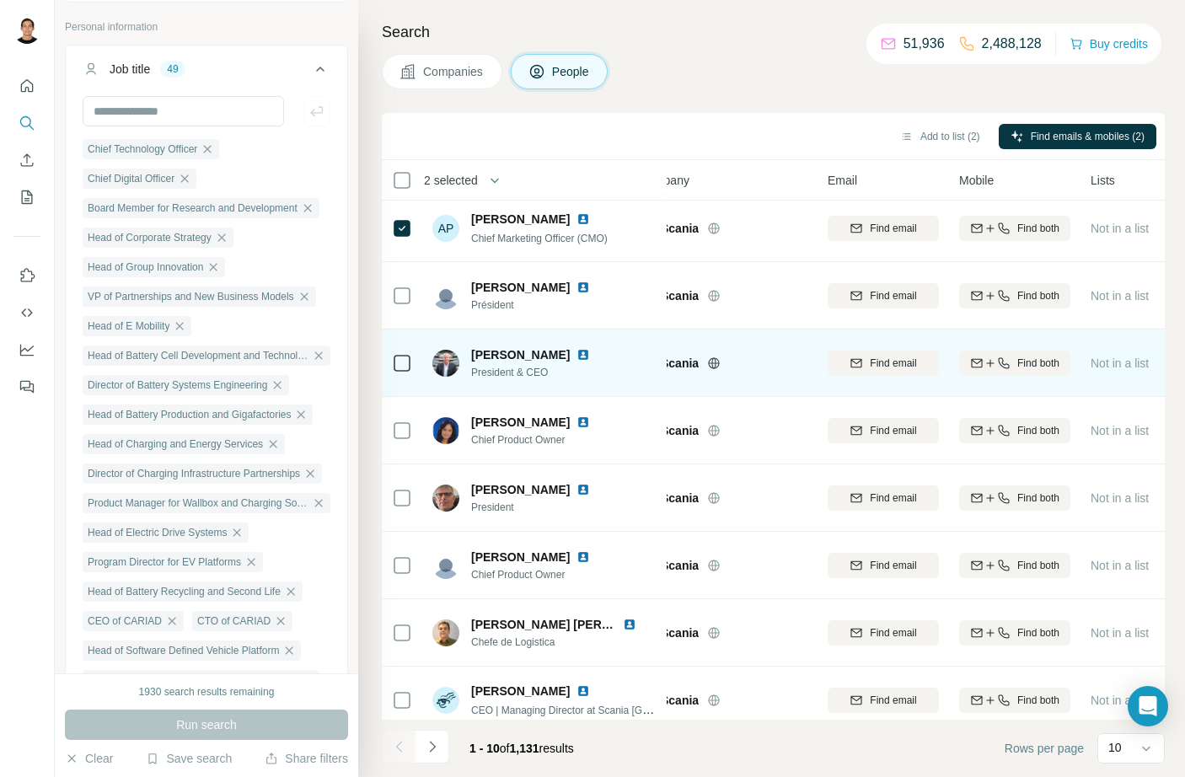
scroll to position [164, 36]
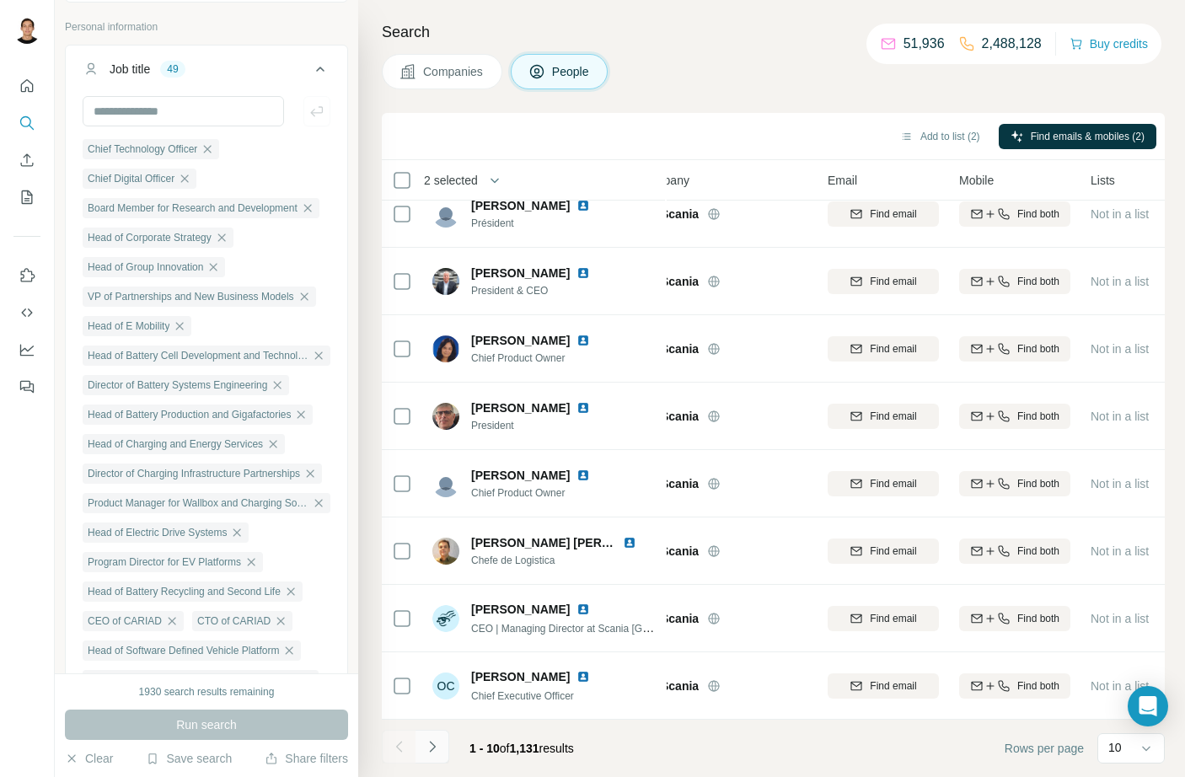
click at [437, 751] on icon "Navigate to next page" at bounding box center [432, 746] width 17 height 17
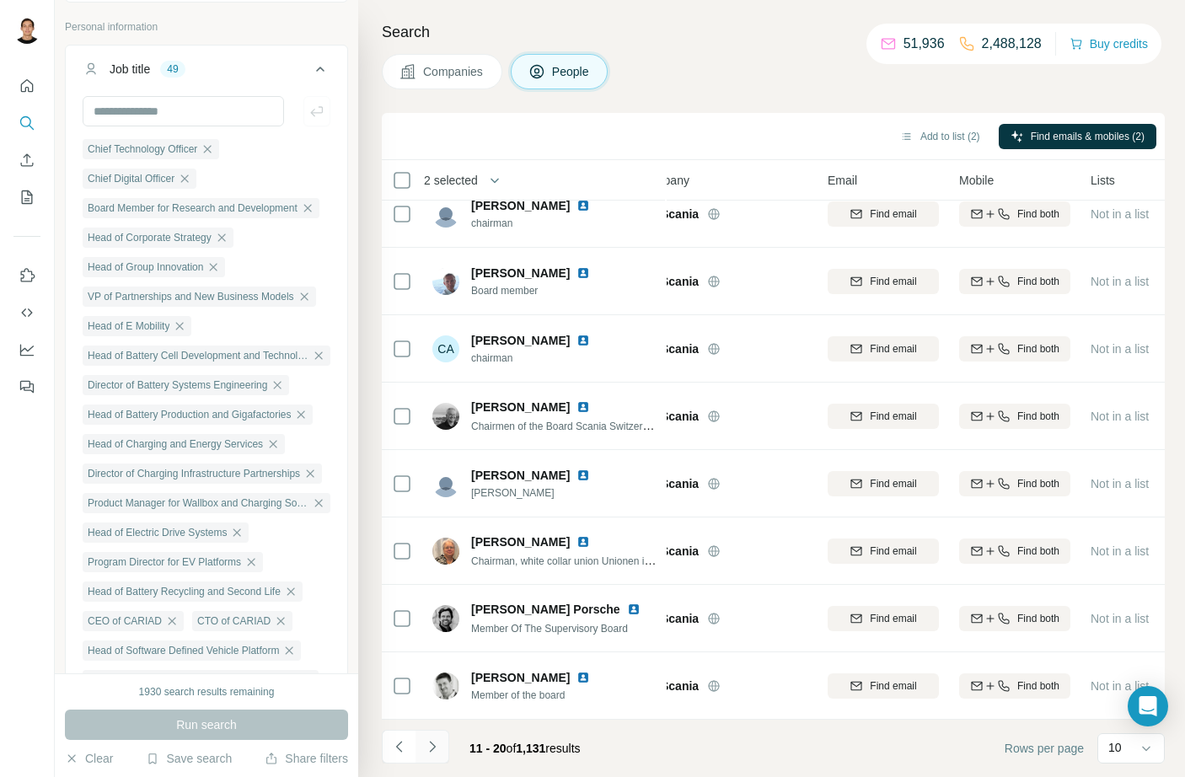
click at [432, 742] on icon "Navigate to next page" at bounding box center [432, 746] width 17 height 17
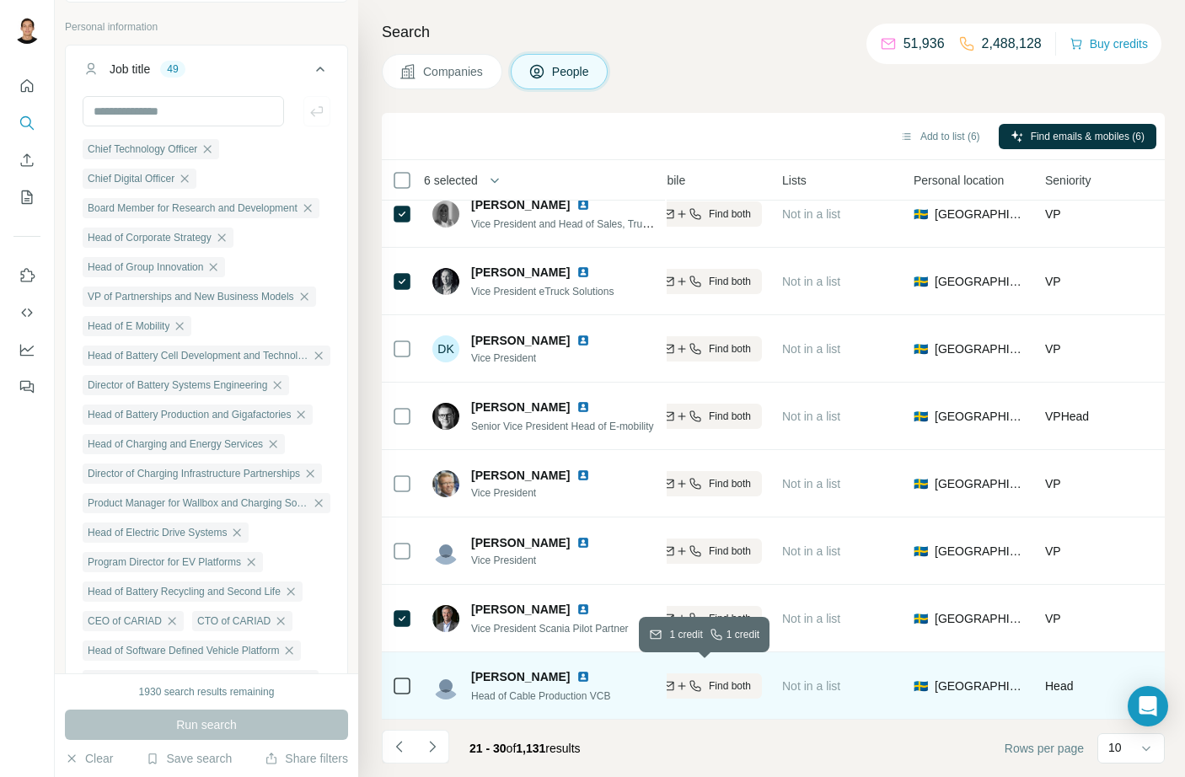
scroll to position [164, 0]
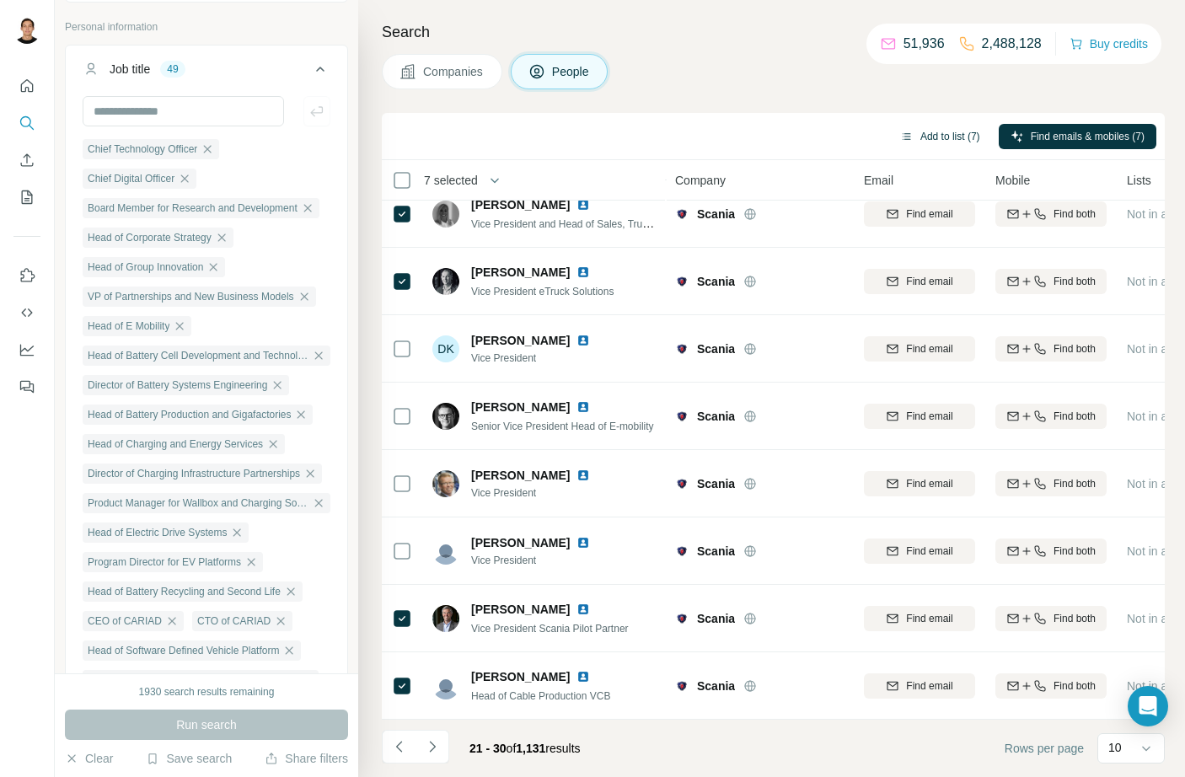
click at [935, 140] on button "Add to list (7)" at bounding box center [940, 136] width 104 height 25
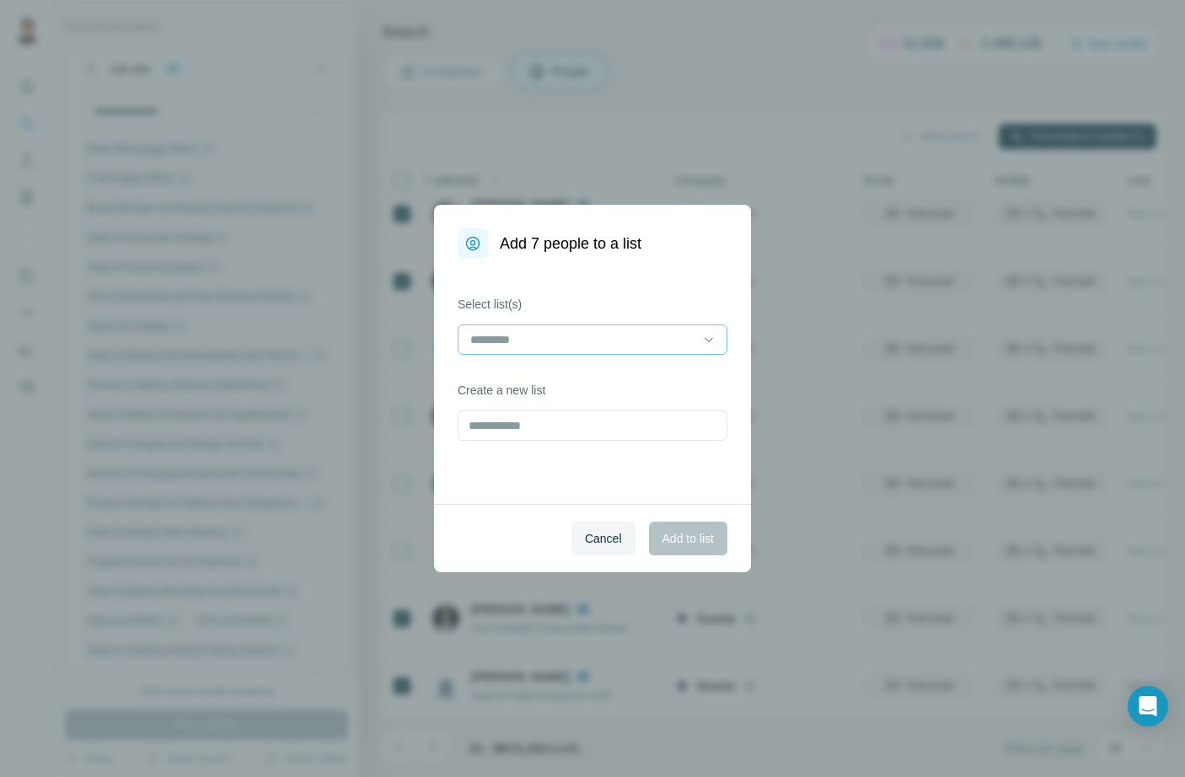
click at [582, 342] on input at bounding box center [583, 339] width 228 height 19
type input "*"
click at [619, 278] on div "Select list(s) Create a new list" at bounding box center [592, 381] width 317 height 245
click at [555, 429] on input "text" at bounding box center [593, 425] width 270 height 30
type input "**********"
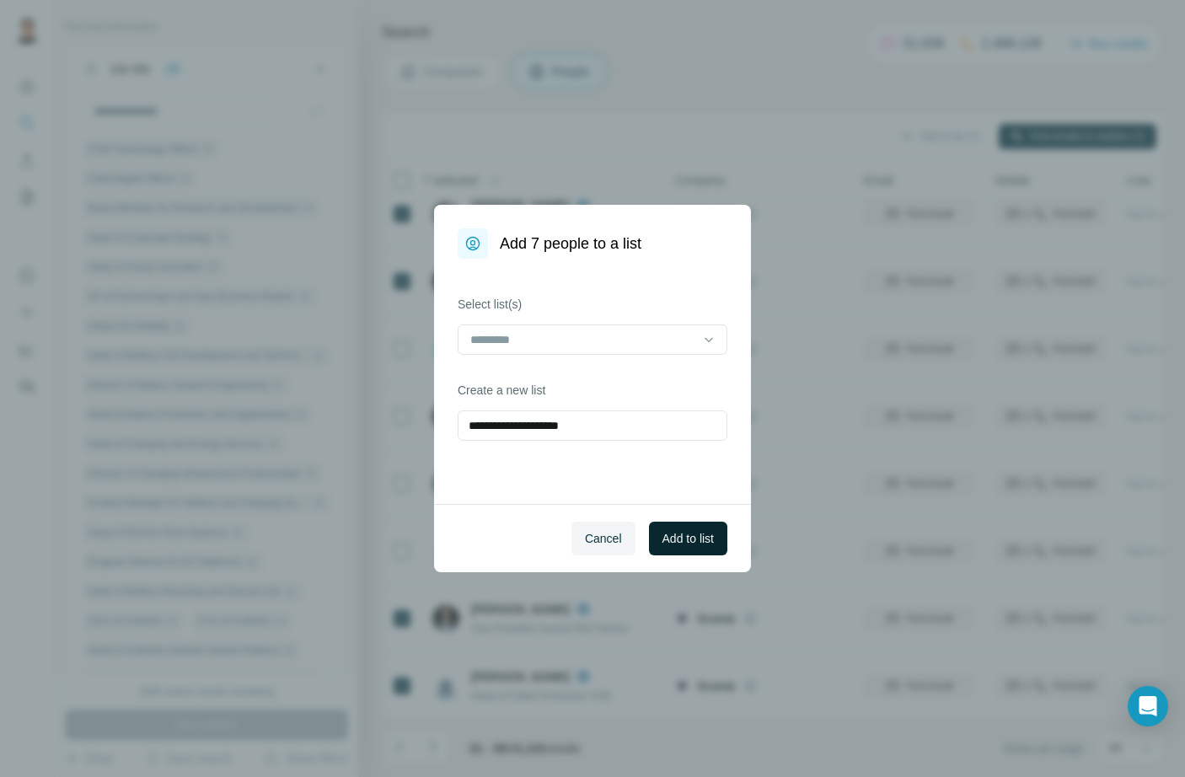
click at [668, 528] on button "Add to list" at bounding box center [688, 539] width 78 height 34
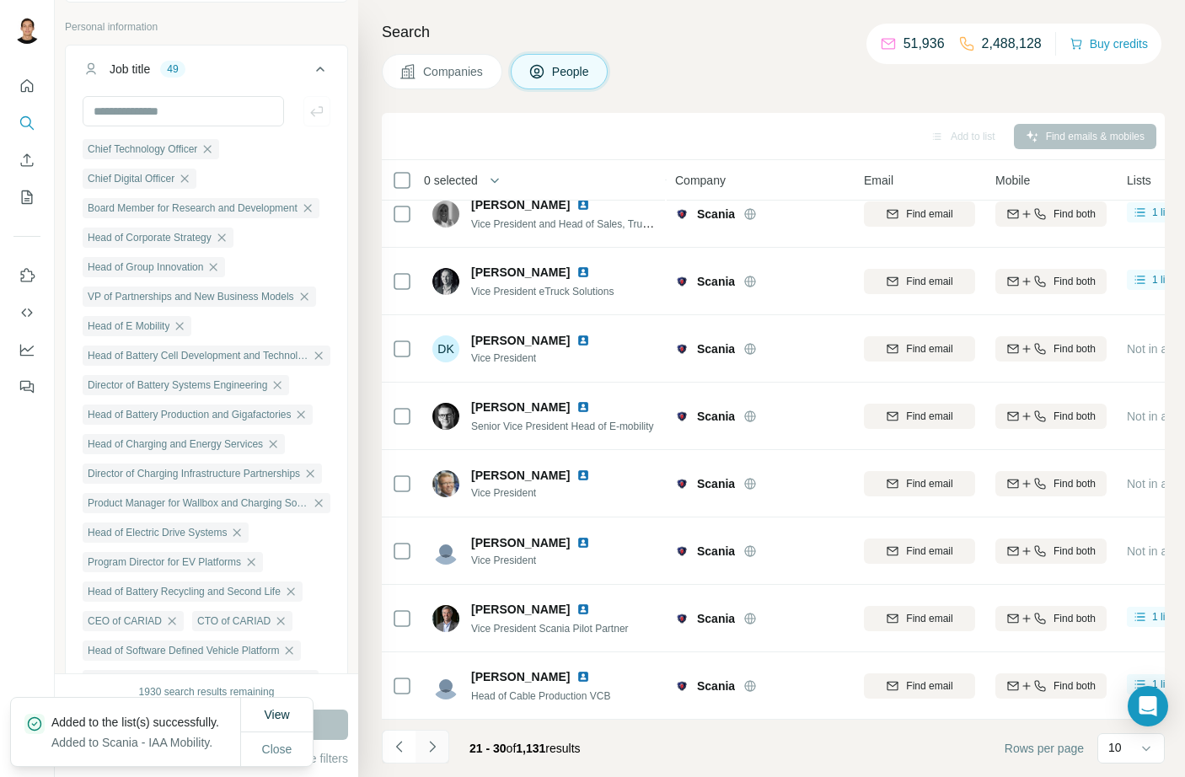
click at [437, 751] on icon "Navigate to next page" at bounding box center [432, 746] width 17 height 17
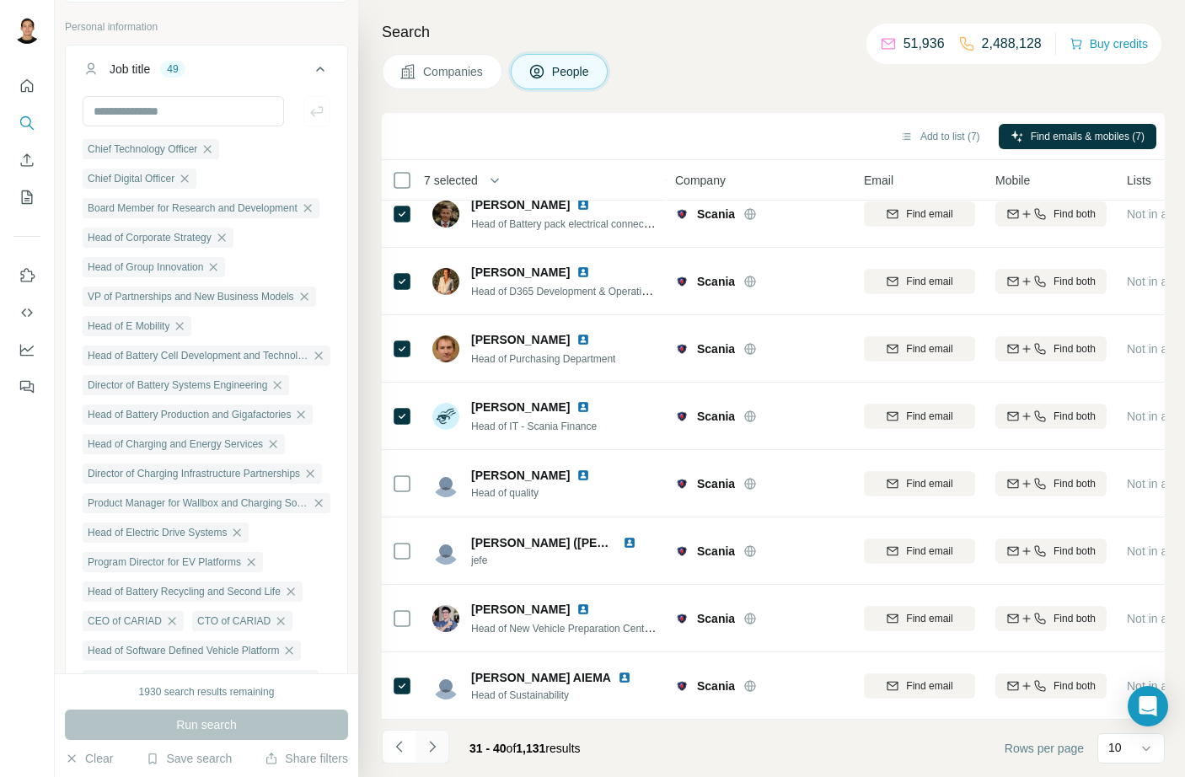
click at [434, 751] on icon "Navigate to next page" at bounding box center [432, 746] width 17 height 17
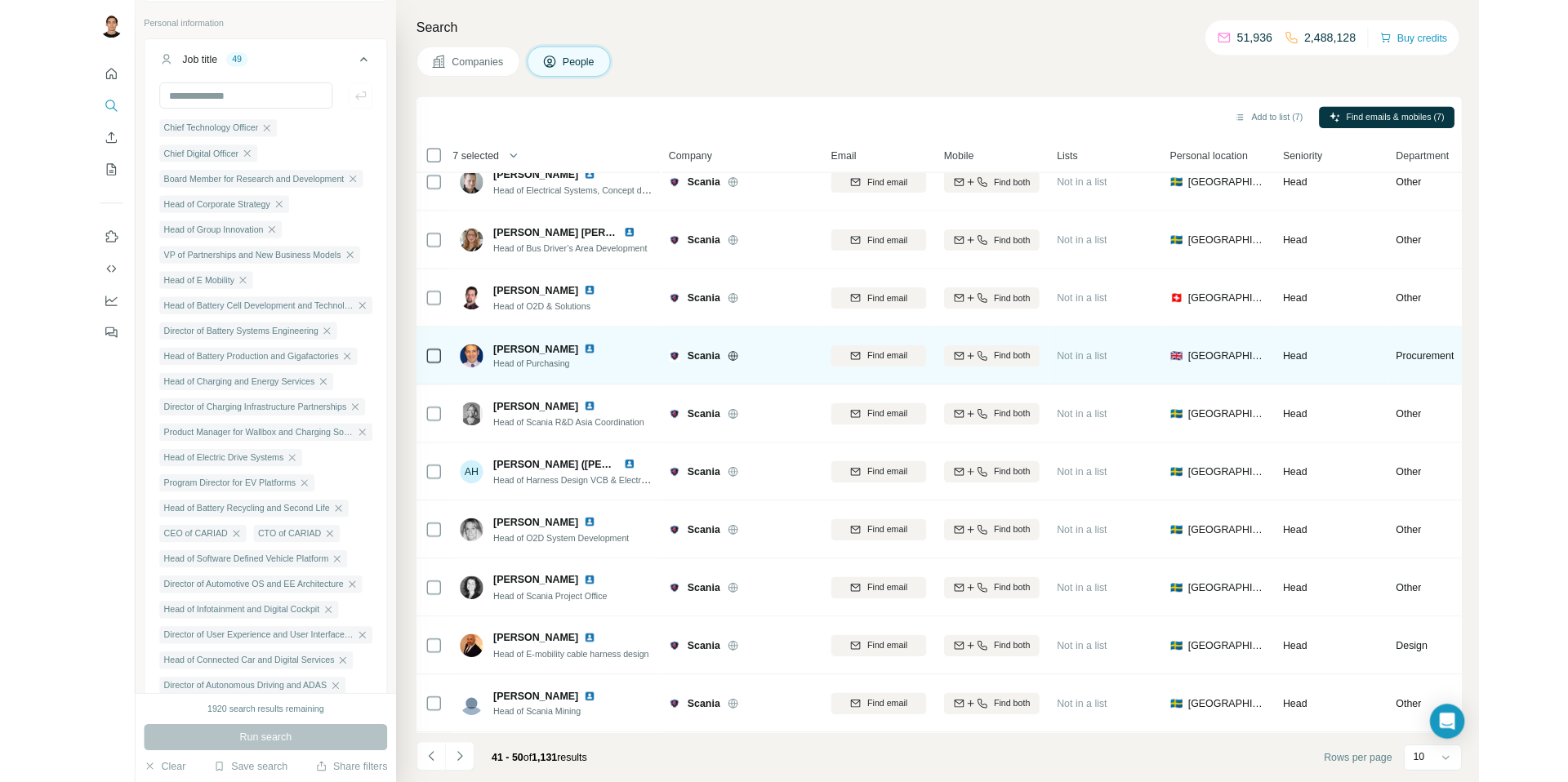
scroll to position [130, 0]
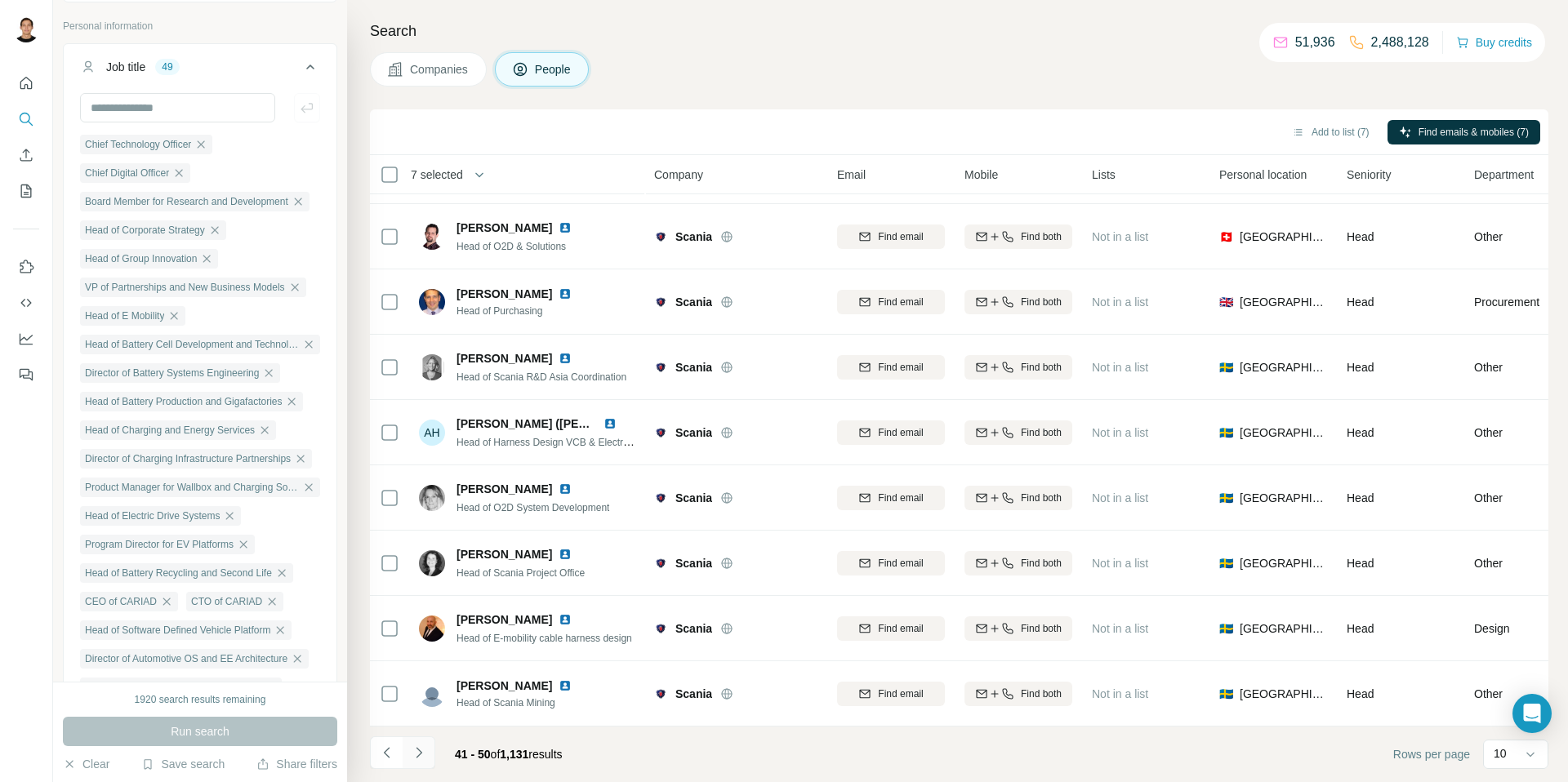
click at [425, 752] on icon "Navigate to next page" at bounding box center [419, 753] width 16 height 16
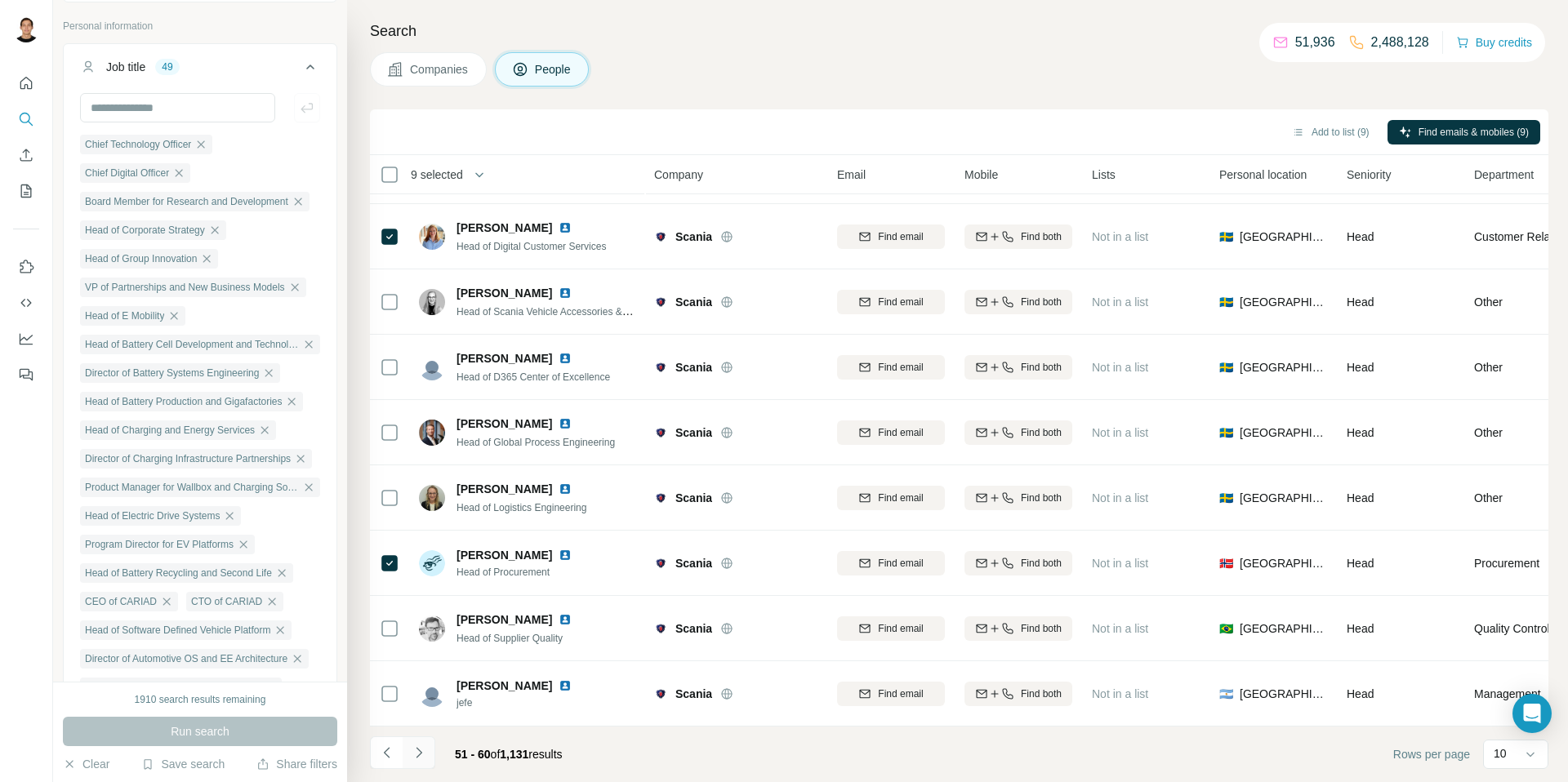
click at [419, 738] on button "Navigate to next page" at bounding box center [419, 753] width 33 height 33
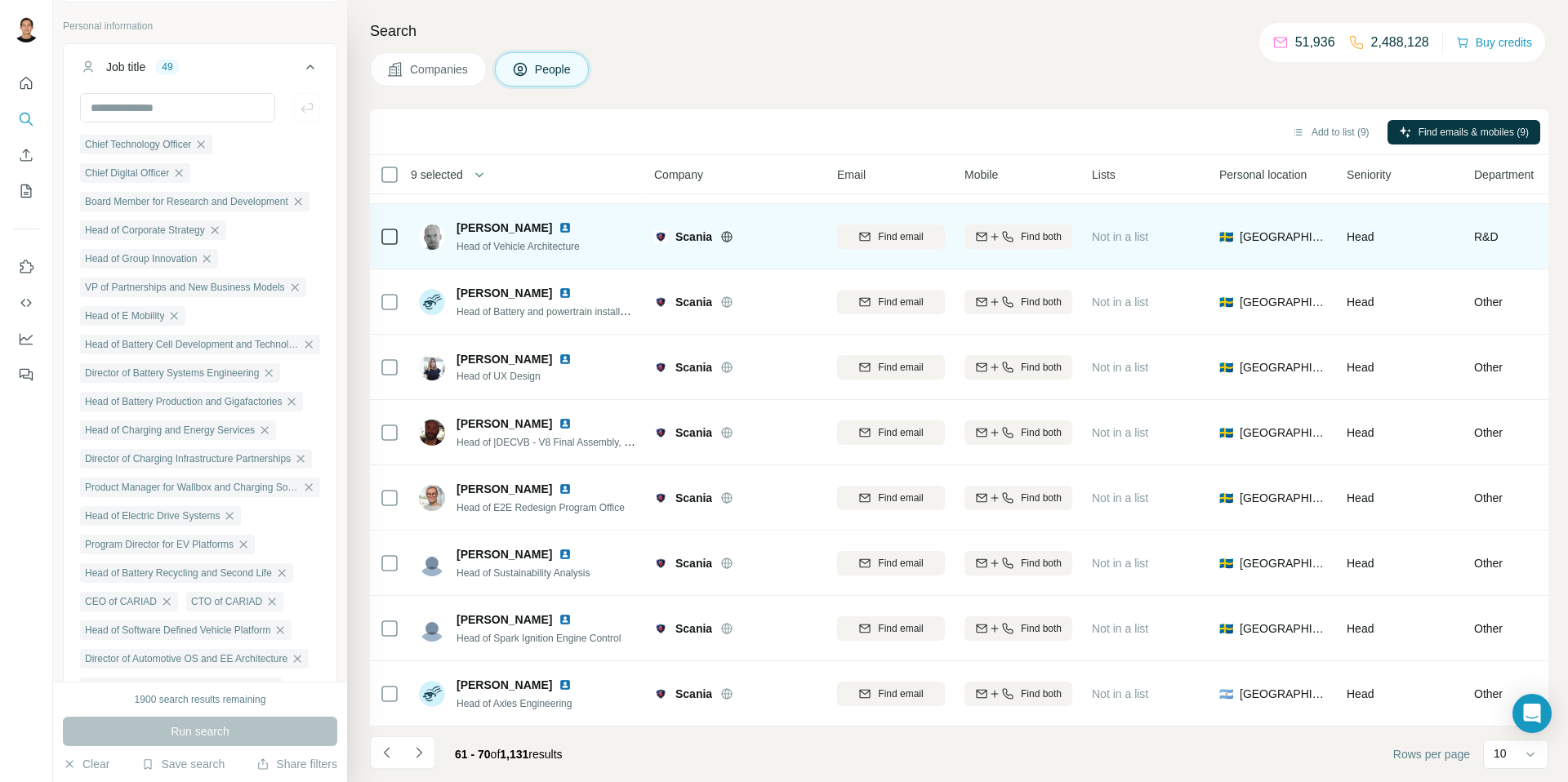
click at [381, 227] on icon at bounding box center [390, 236] width 19 height 19
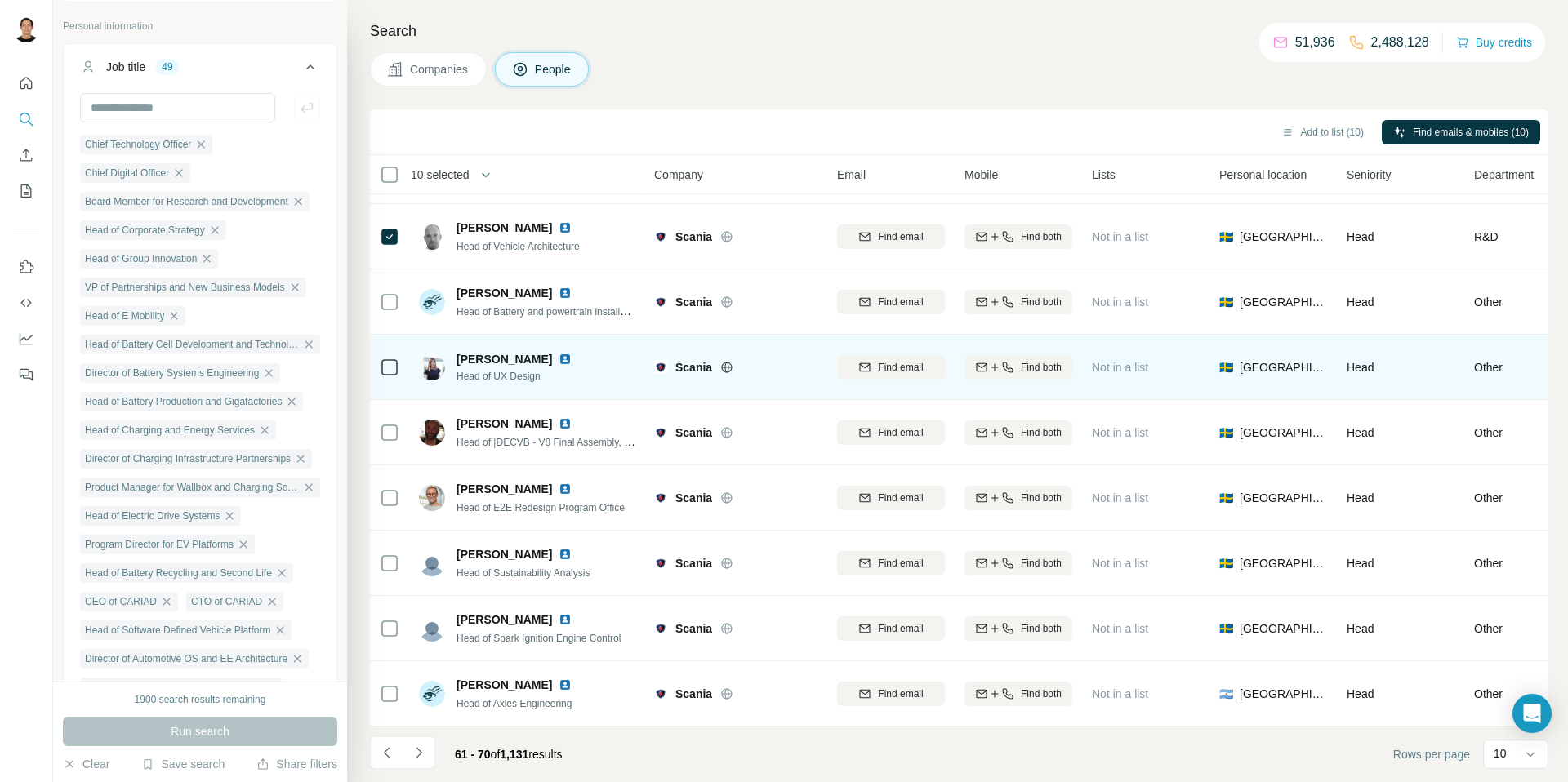
click at [392, 370] on div at bounding box center [390, 367] width 19 height 45
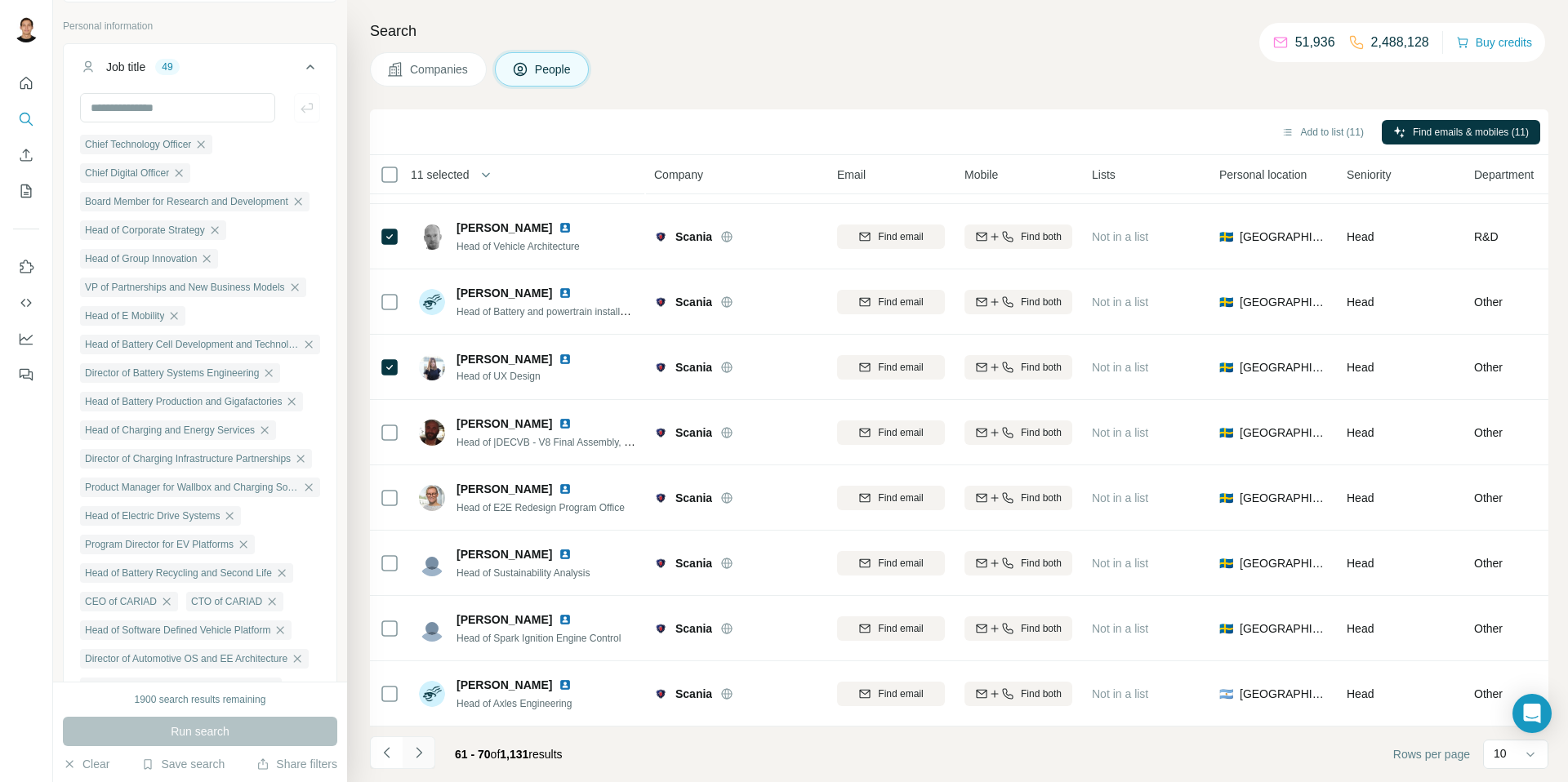
click at [418, 741] on button "Navigate to next page" at bounding box center [419, 753] width 33 height 33
click at [425, 752] on icon "Navigate to next page" at bounding box center [419, 753] width 16 height 16
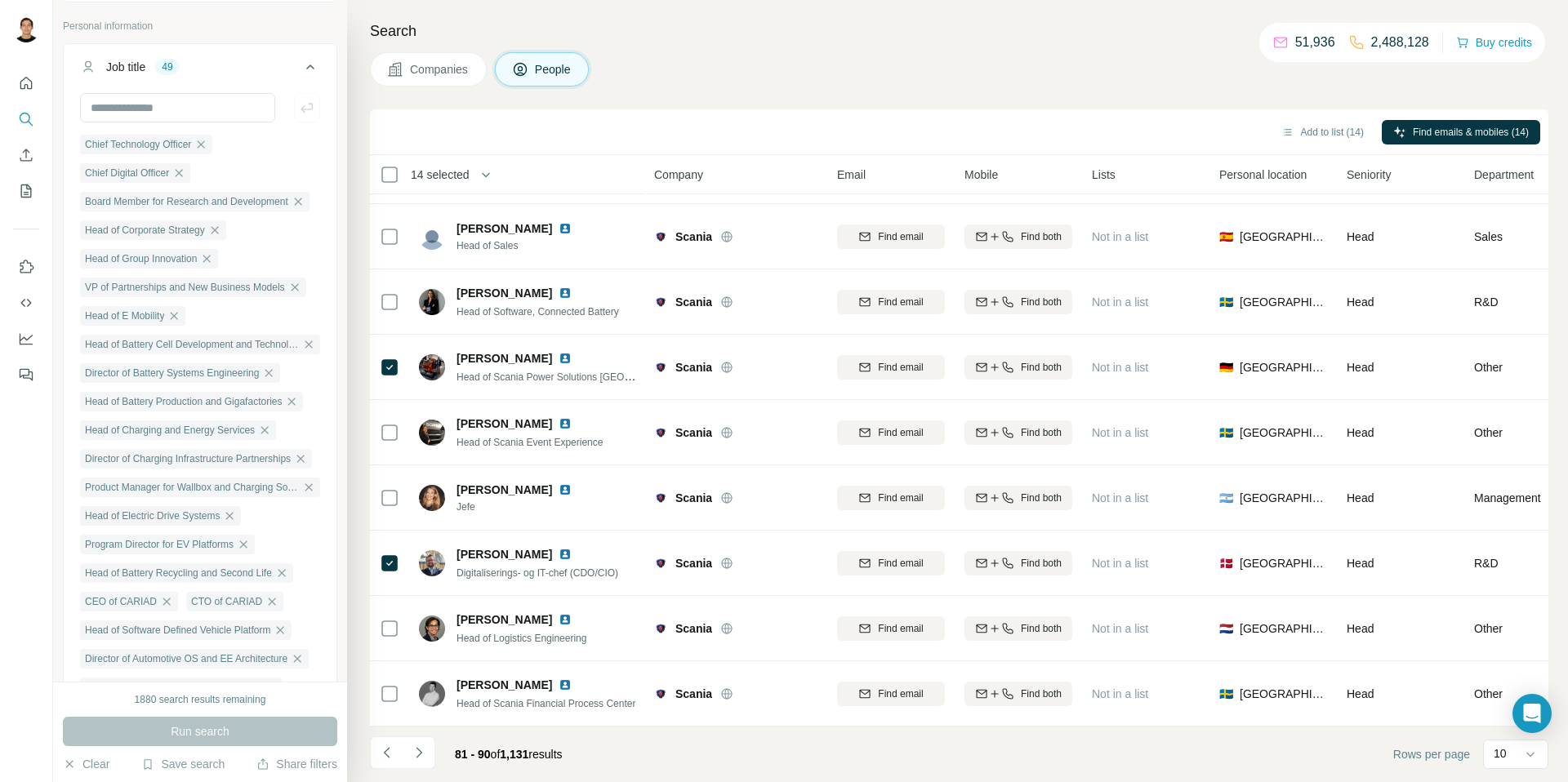
click at [431, 752] on button "Navigate to next page" at bounding box center [419, 753] width 33 height 33
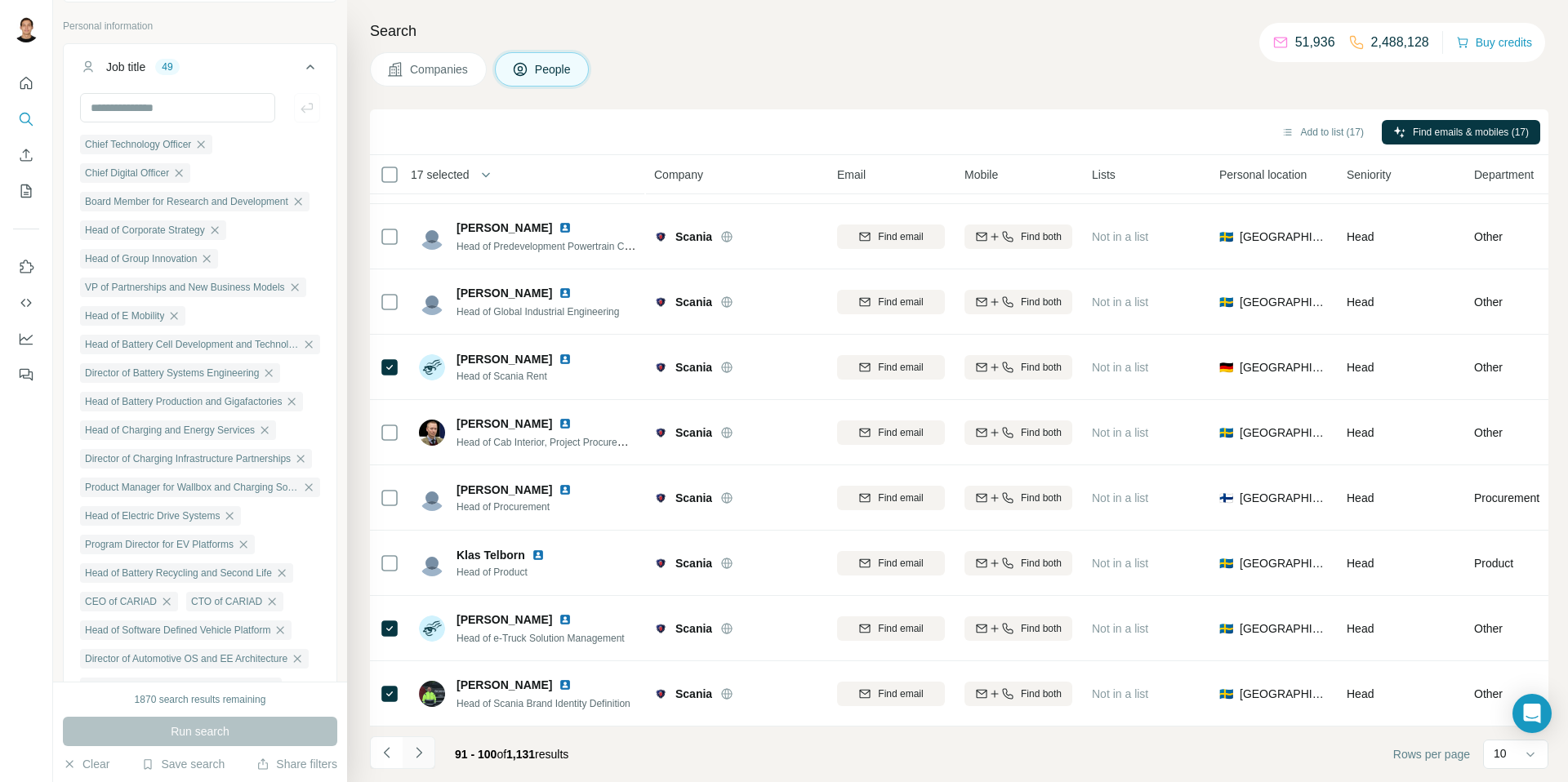
click at [426, 752] on button "Navigate to next page" at bounding box center [419, 753] width 33 height 33
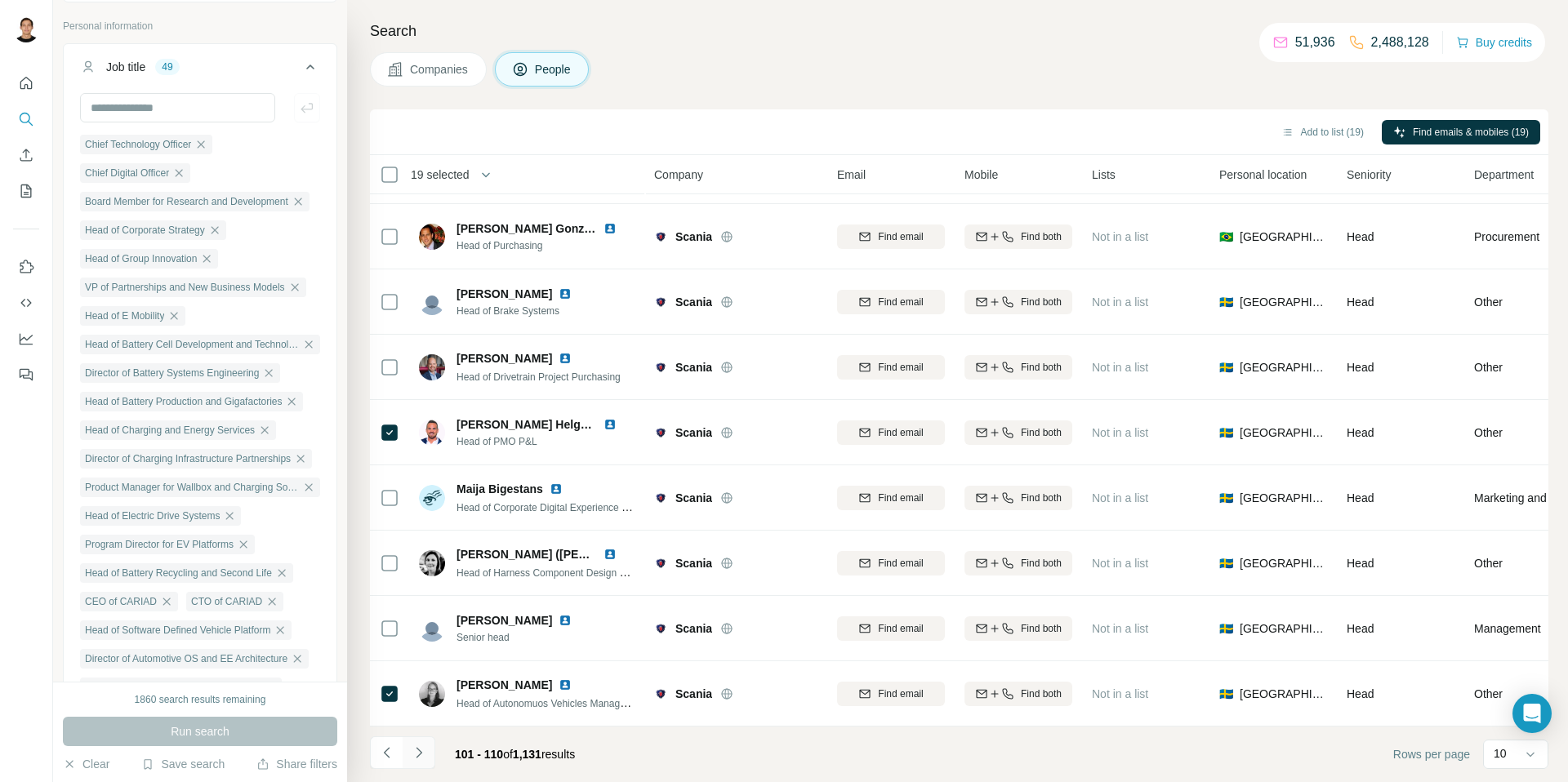
click at [423, 751] on icon "Navigate to next page" at bounding box center [419, 753] width 16 height 16
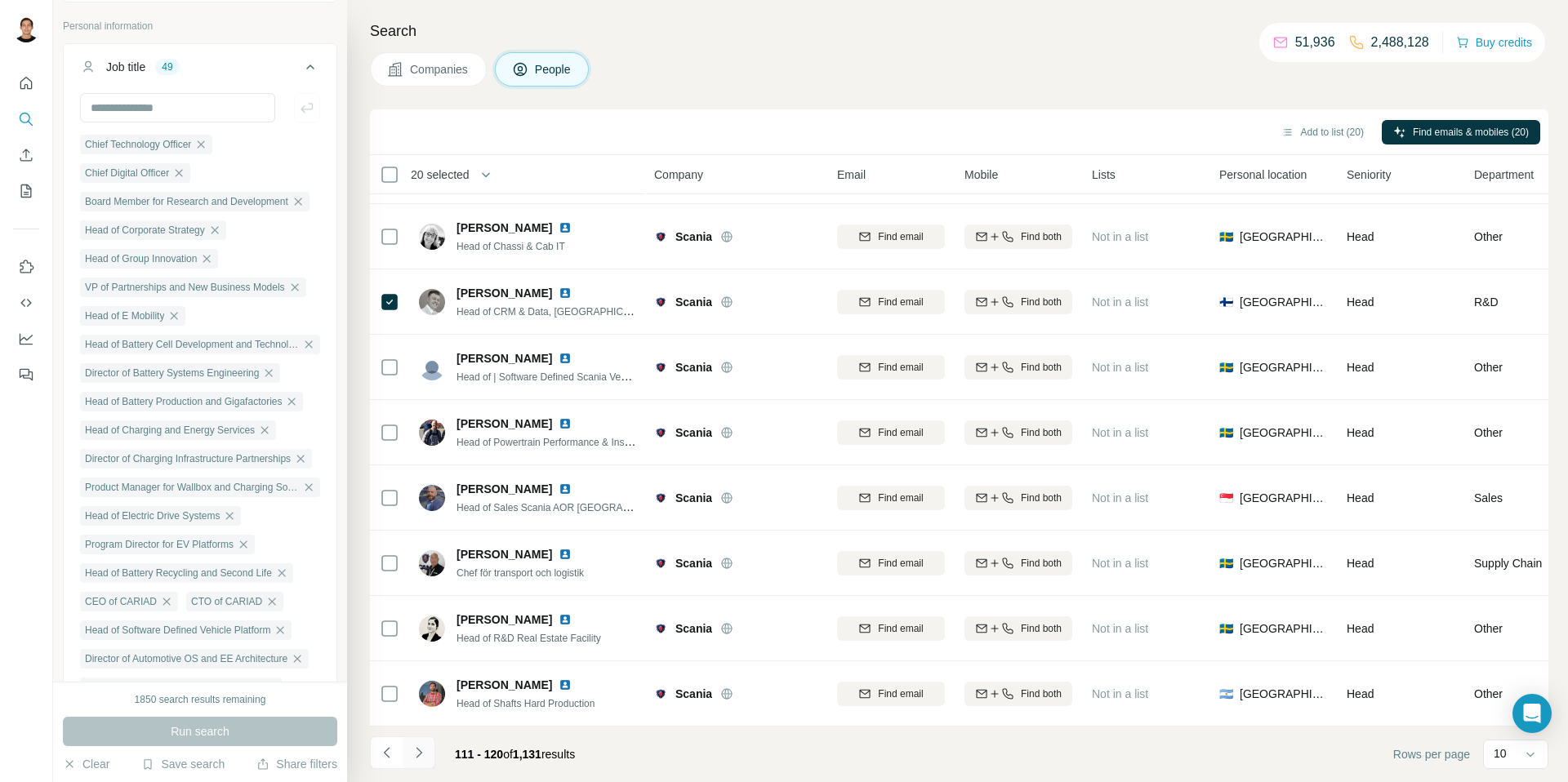
click at [423, 752] on icon "Navigate to next page" at bounding box center [419, 753] width 16 height 16
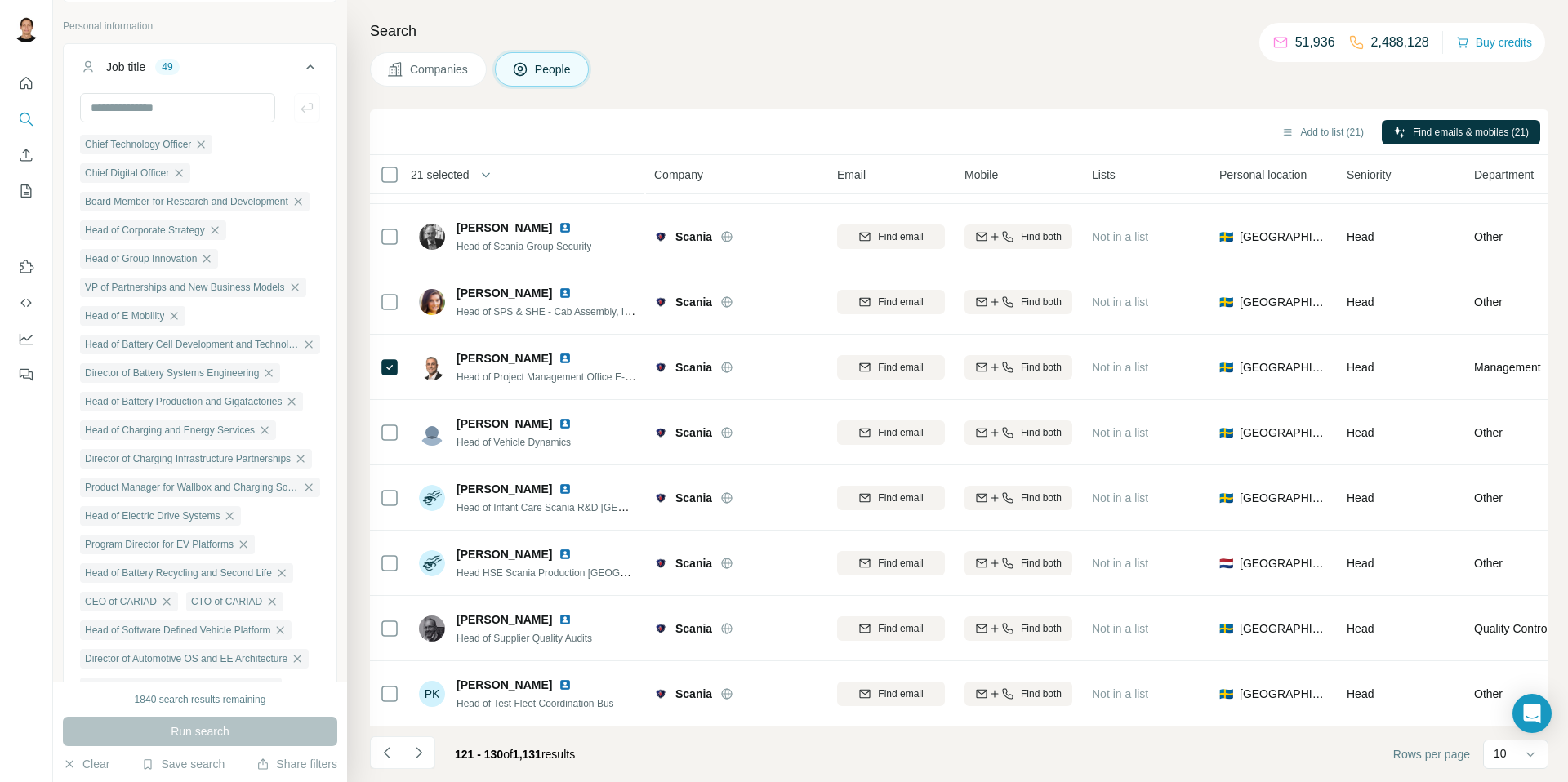
click at [429, 752] on button "Navigate to next page" at bounding box center [419, 753] width 33 height 33
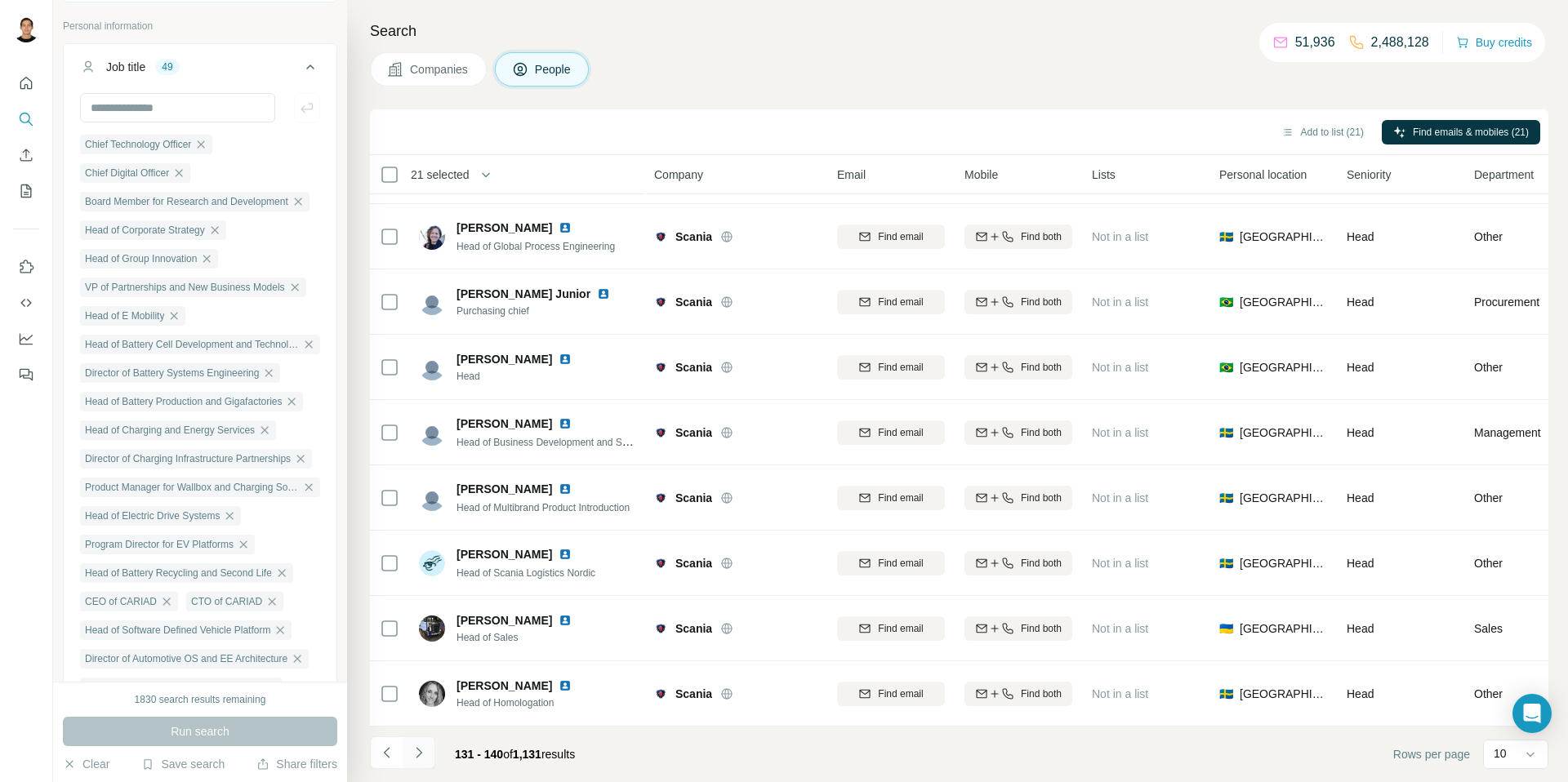
click at [425, 751] on icon "Navigate to next page" at bounding box center [419, 753] width 16 height 16
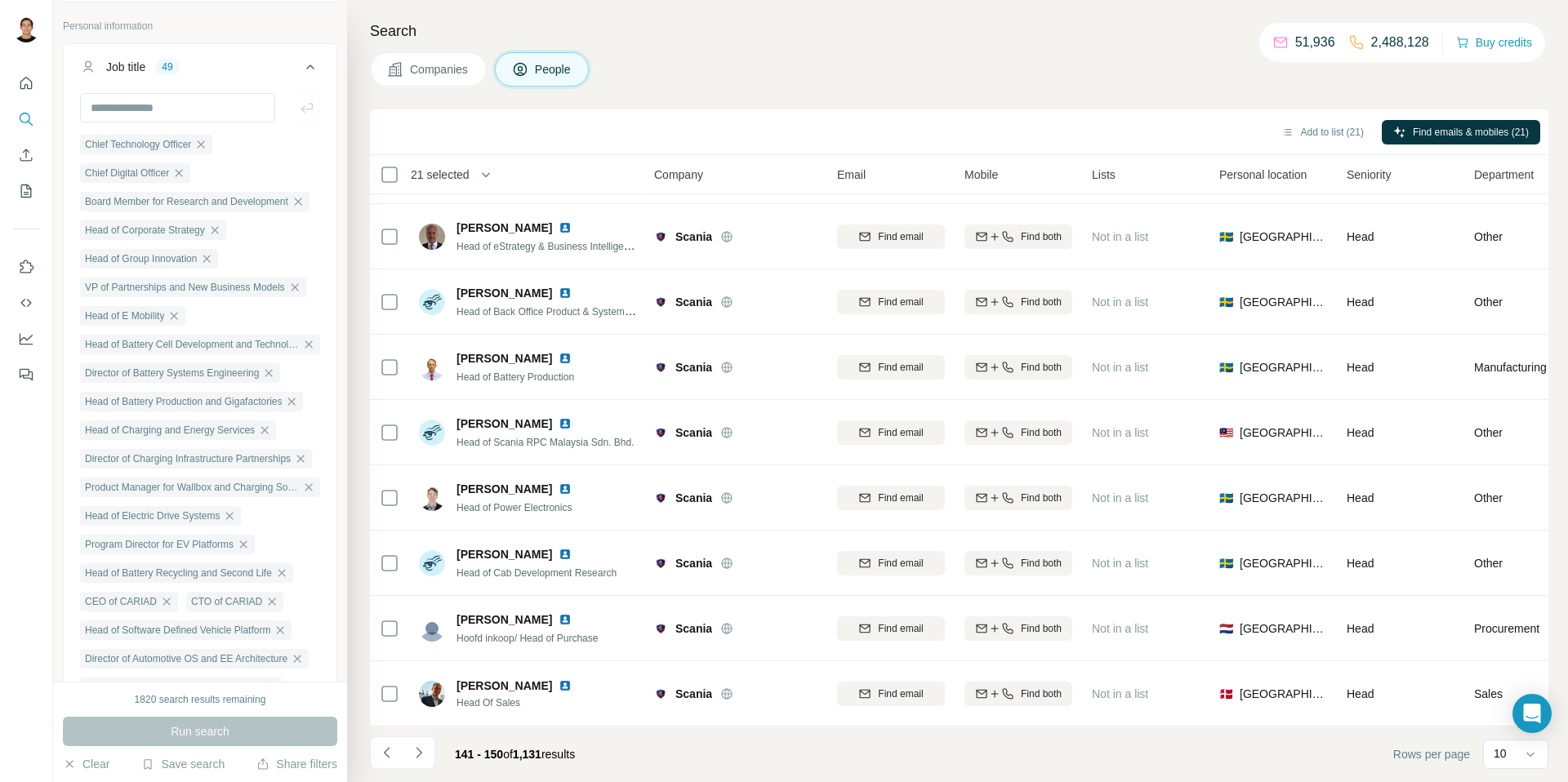
click at [798, 128] on div "Add to list (21) Find emails & mobiles (21)" at bounding box center [958, 131] width 1162 height 28
click at [419, 740] on button "Navigate to next page" at bounding box center [419, 753] width 33 height 33
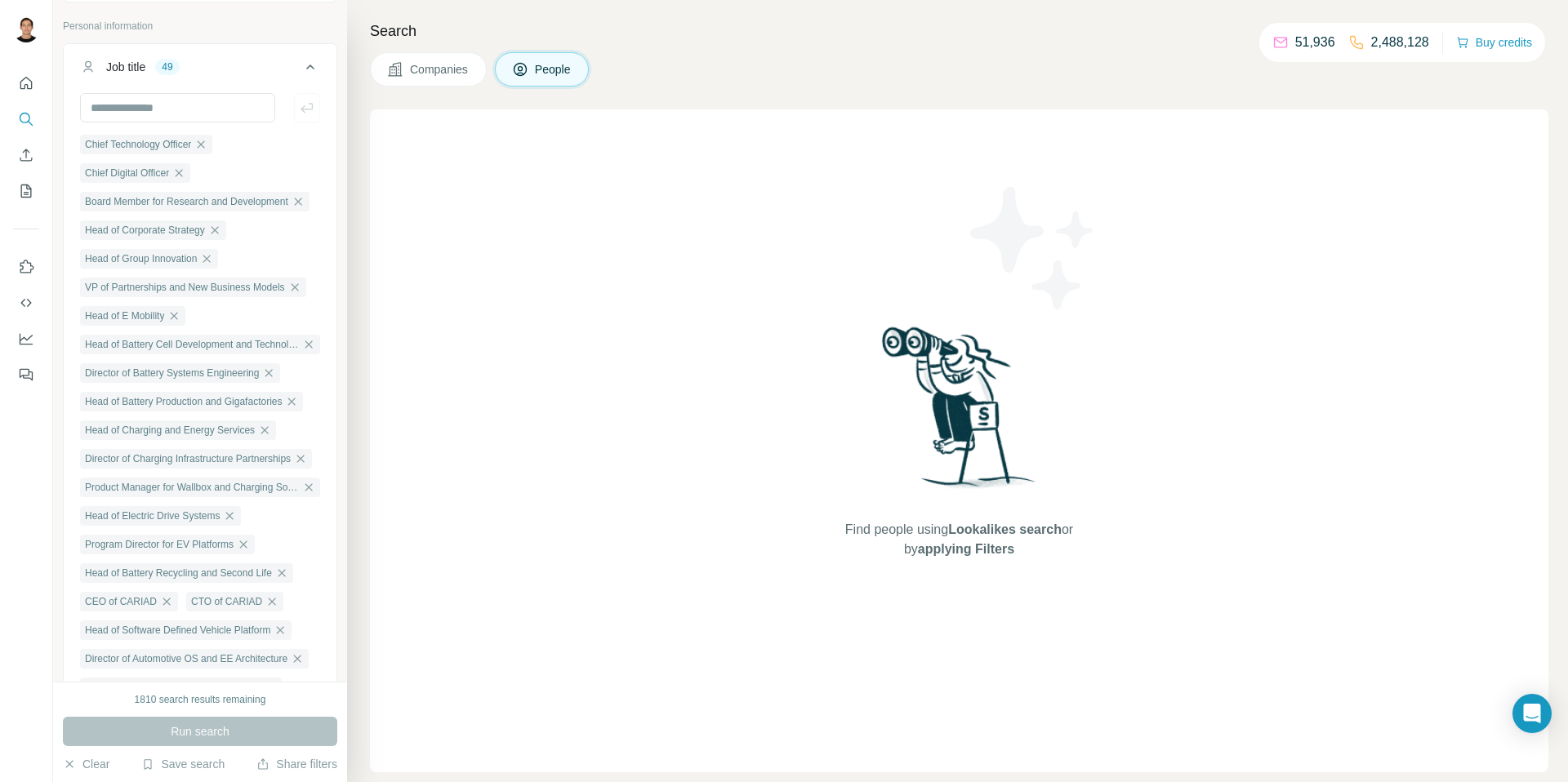
scroll to position [0, 0]
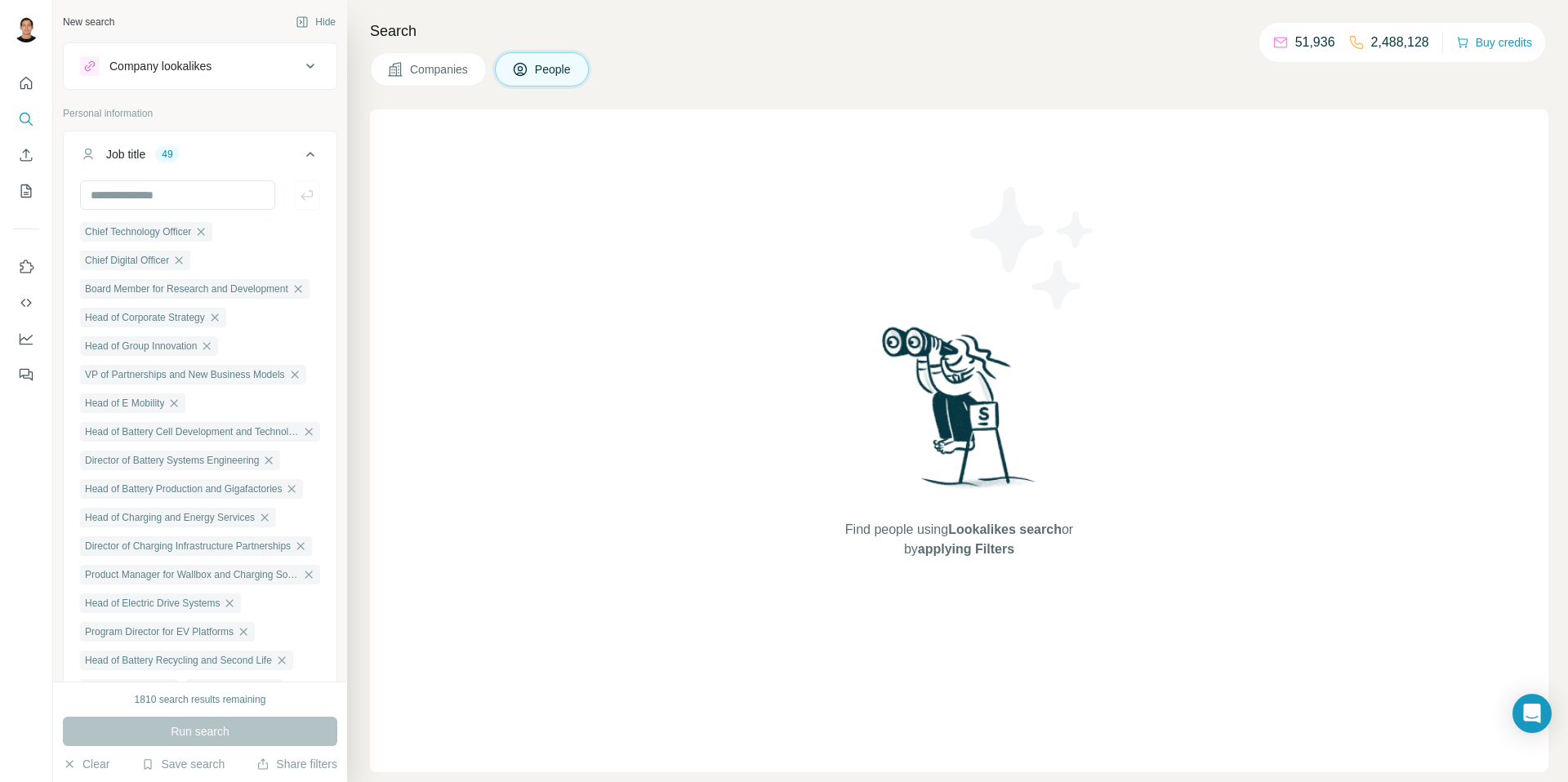
click at [455, 68] on span "Companies" at bounding box center [440, 69] width 60 height 16
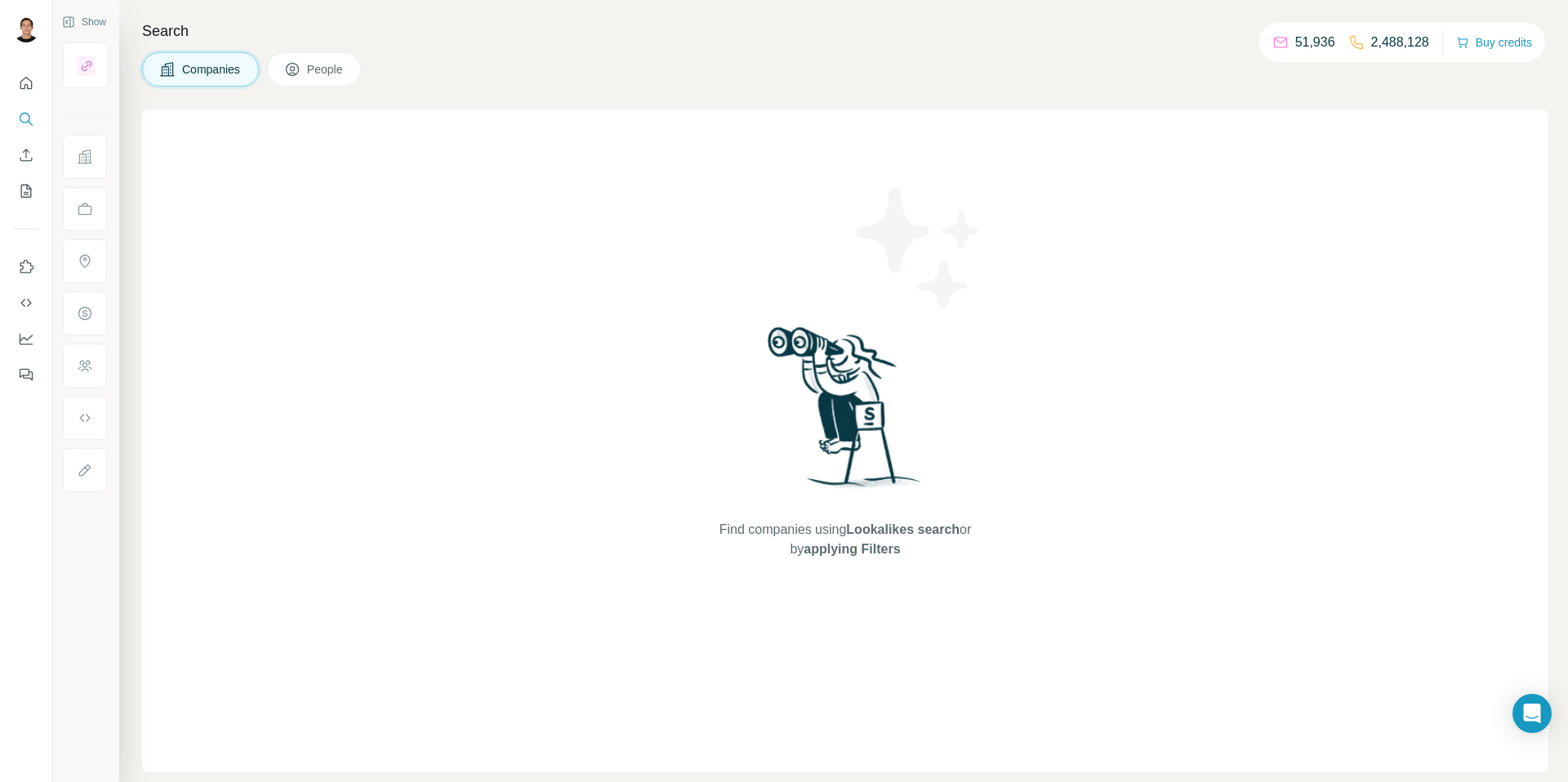
click at [341, 72] on span "People" at bounding box center [326, 69] width 38 height 16
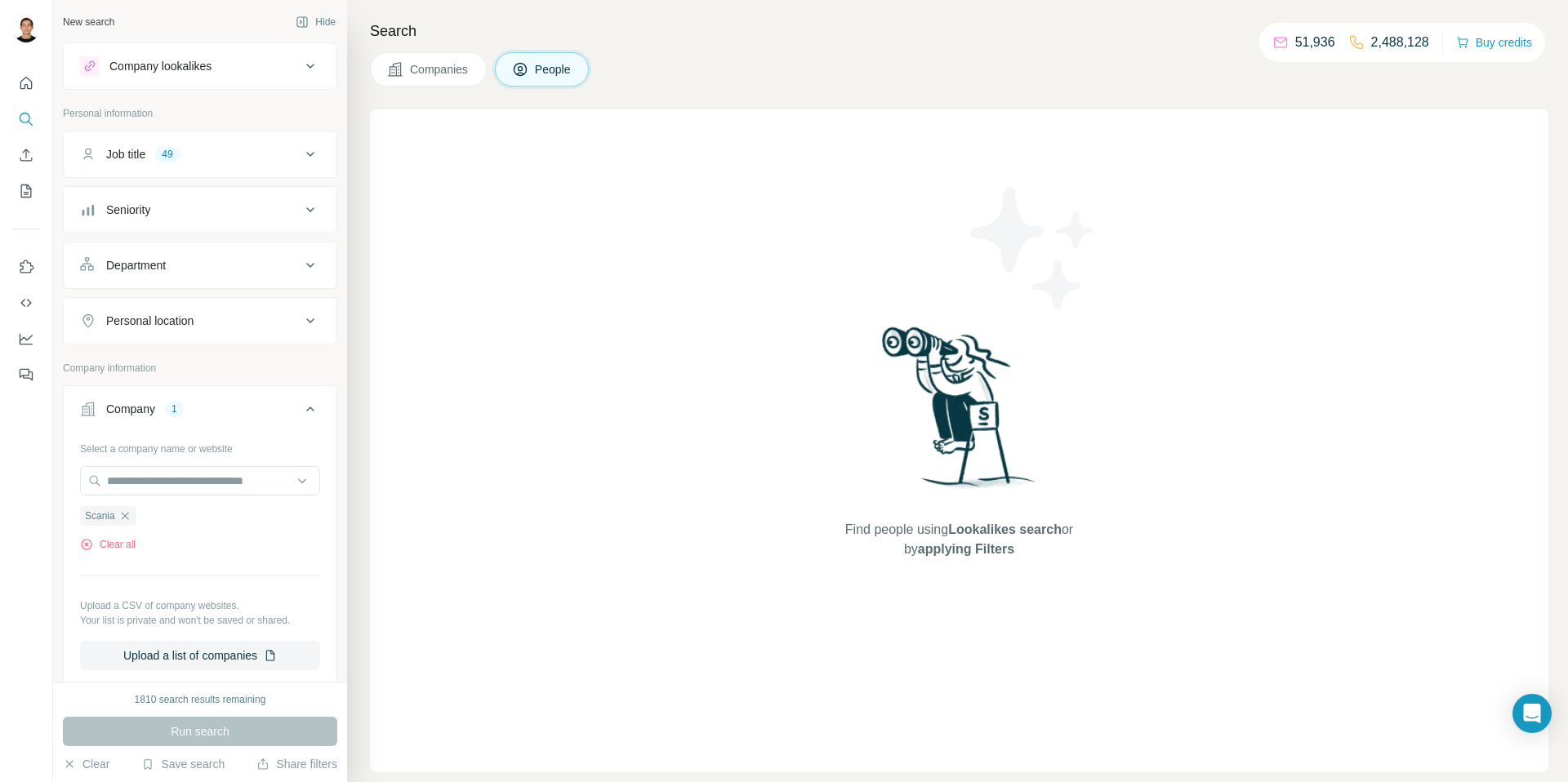
click at [249, 159] on div "Job title 49" at bounding box center [191, 154] width 221 height 16
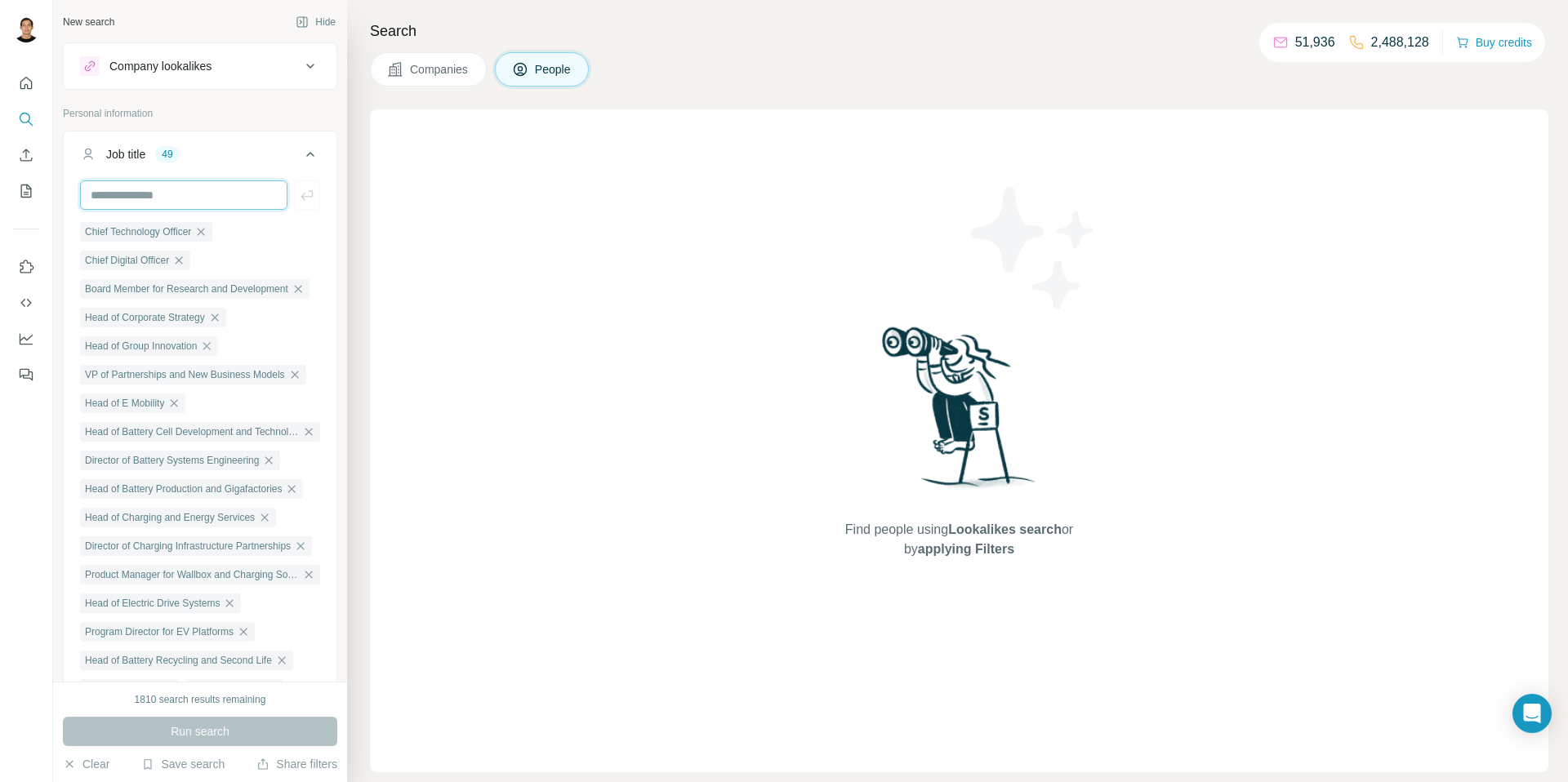
click at [200, 201] on input "text" at bounding box center [184, 195] width 207 height 29
type input "**"
click at [298, 197] on icon "button" at bounding box center [306, 195] width 16 height 16
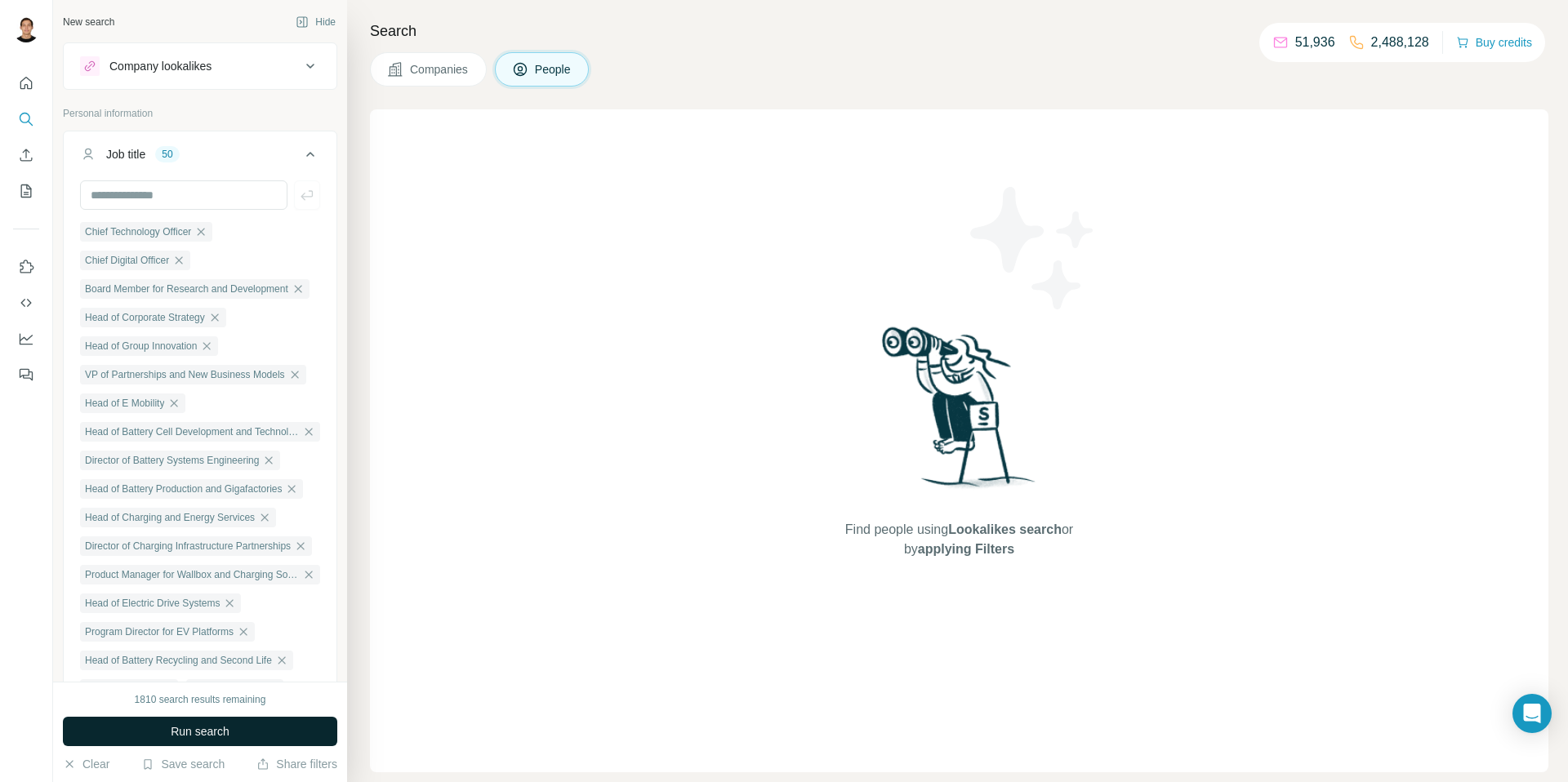
click at [208, 730] on span "Run search" at bounding box center [200, 732] width 59 height 16
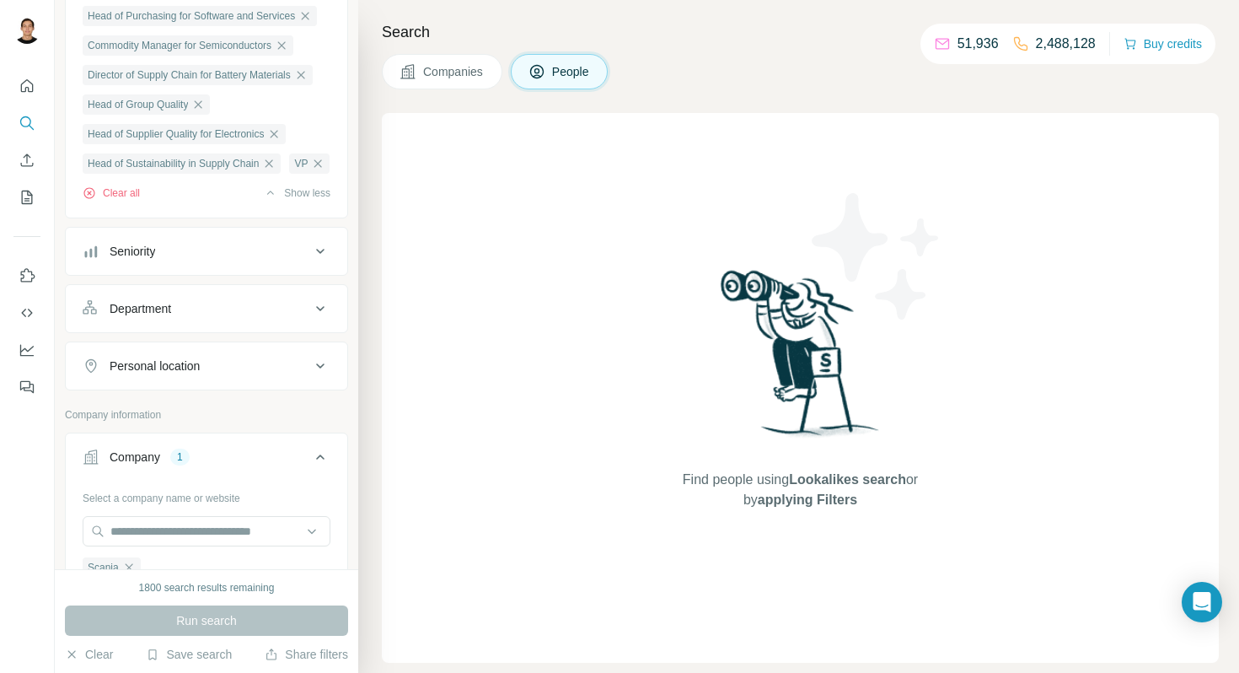
scroll to position [1590, 0]
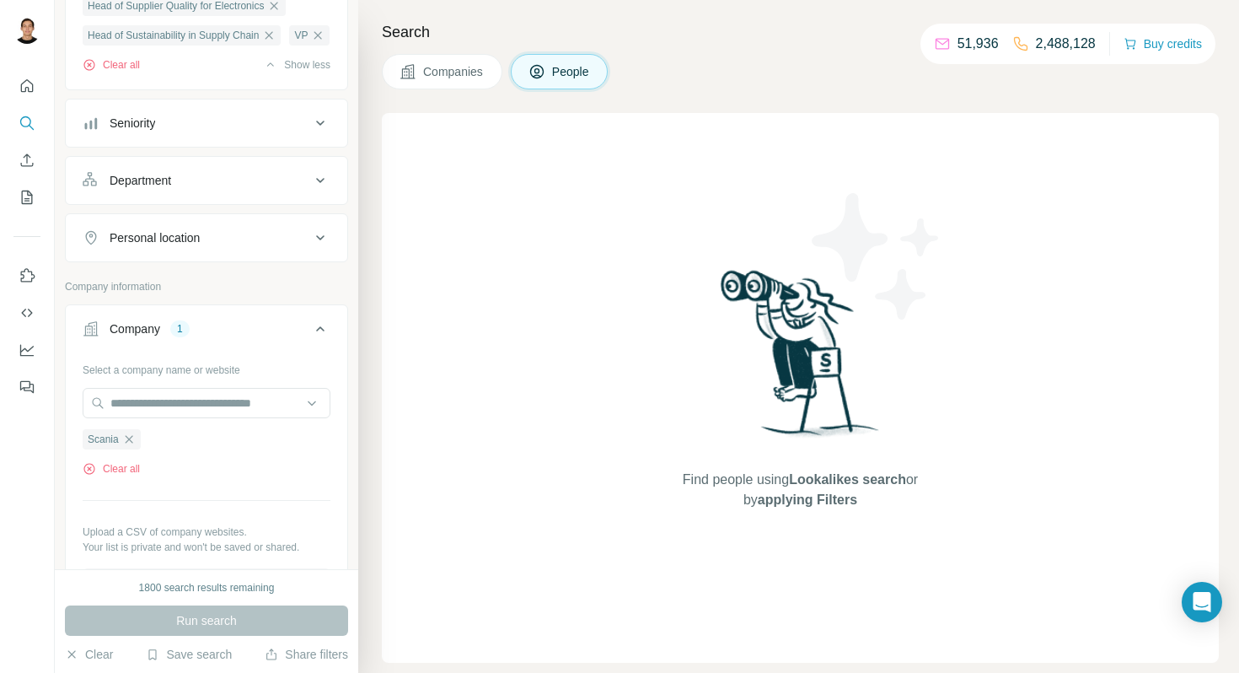
click at [477, 73] on span "Companies" at bounding box center [454, 71] width 62 height 17
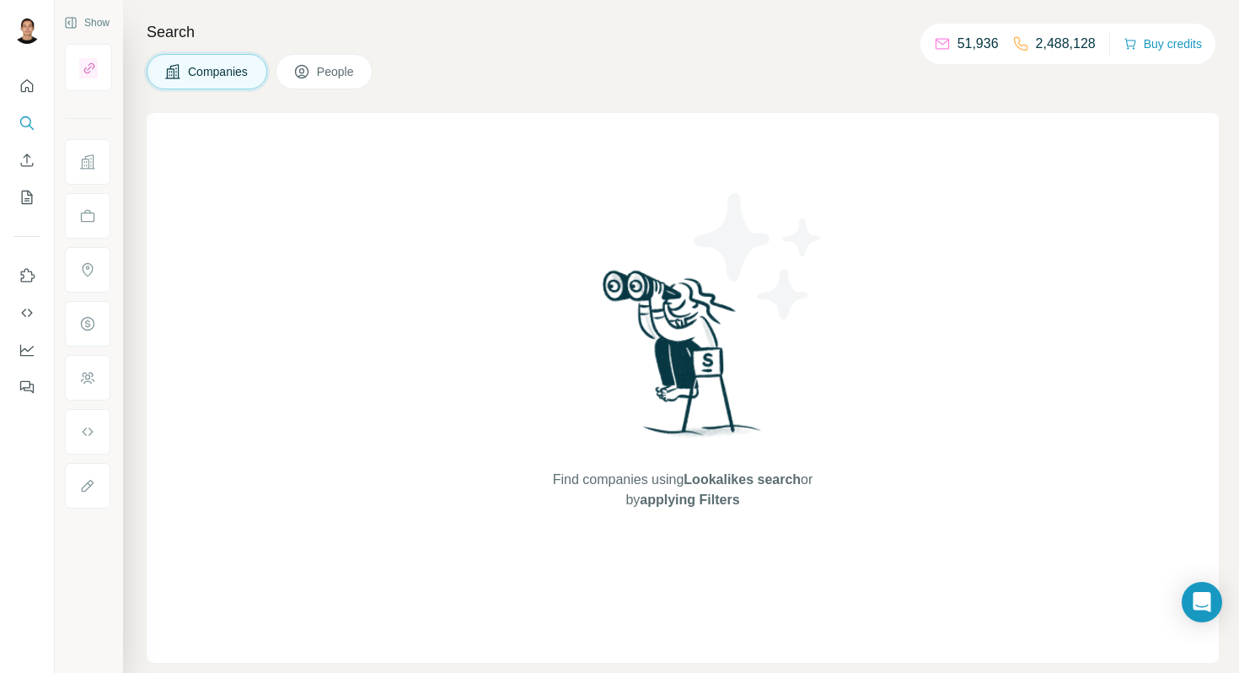
scroll to position [0, 0]
click at [338, 72] on span "People" at bounding box center [336, 71] width 39 height 17
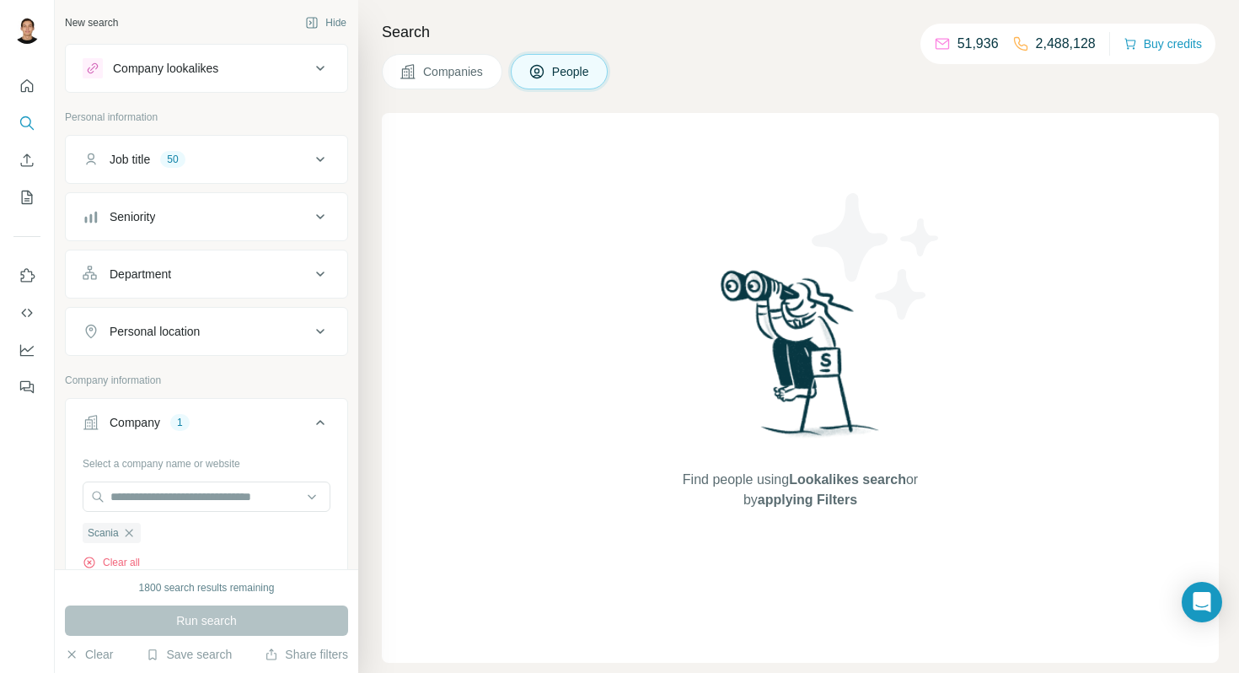
click at [275, 618] on div "Run search" at bounding box center [206, 620] width 283 height 30
click at [271, 591] on div "1800 search results remaining" at bounding box center [207, 587] width 136 height 15
click at [273, 618] on div "Run search" at bounding box center [206, 620] width 283 height 30
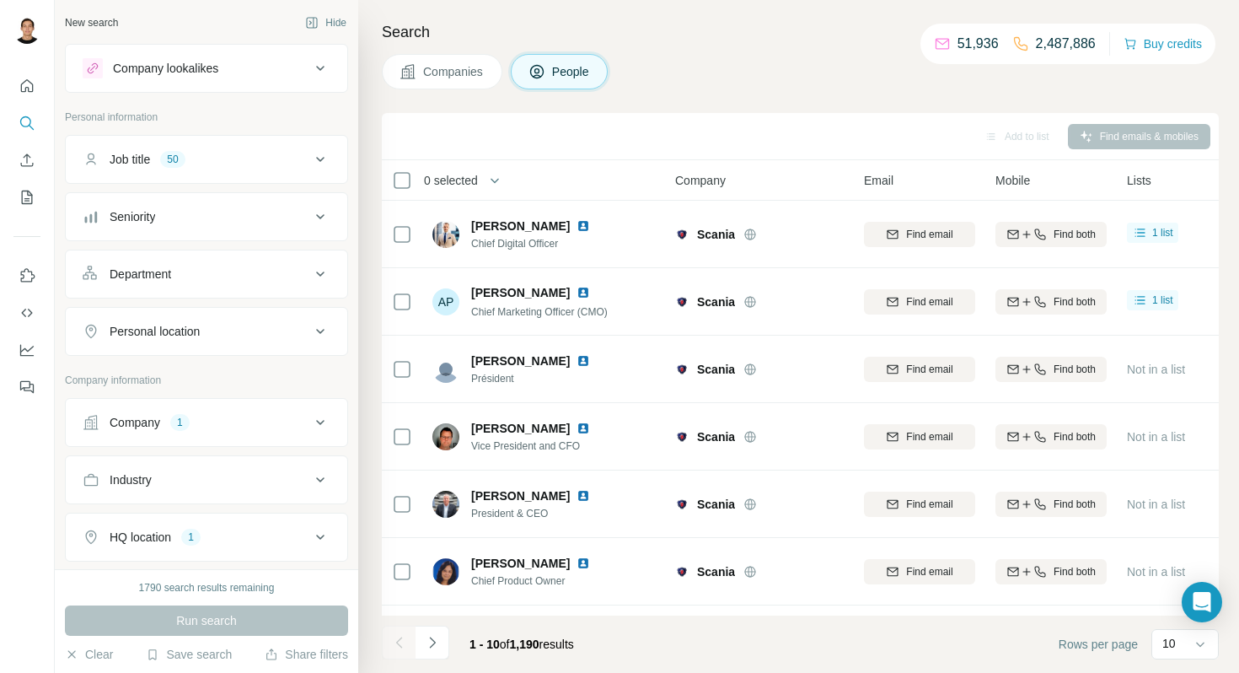
click at [313, 166] on icon at bounding box center [320, 159] width 20 height 20
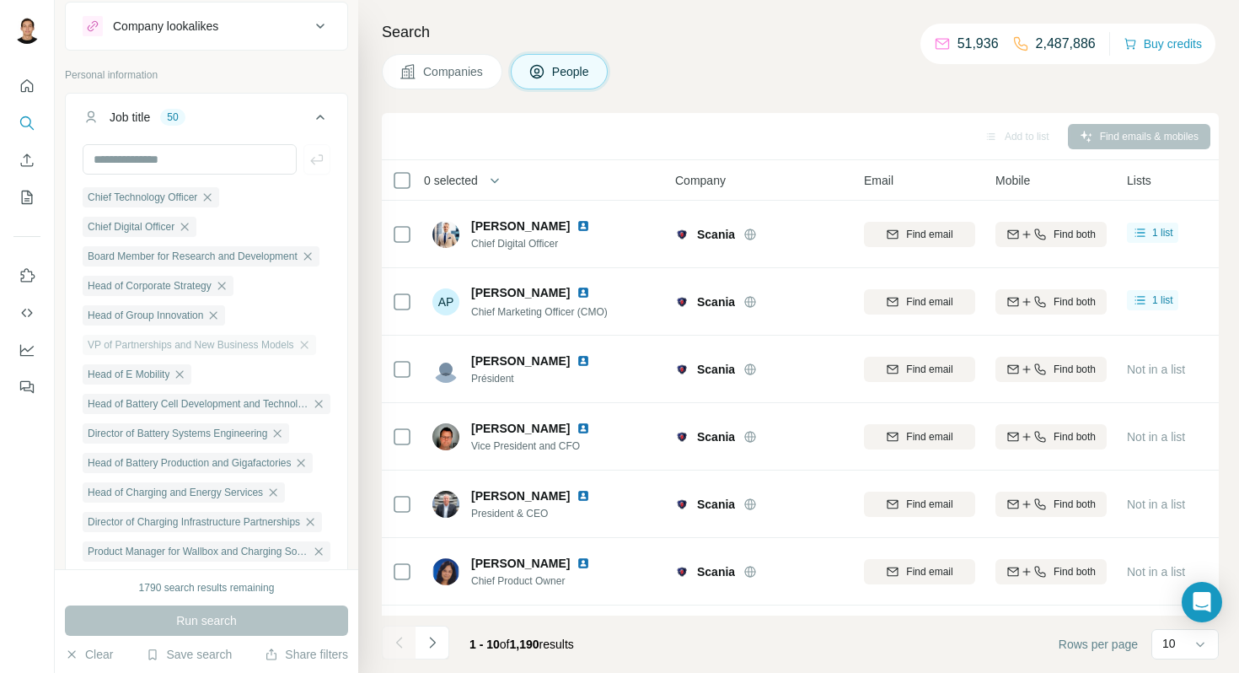
scroll to position [48, 0]
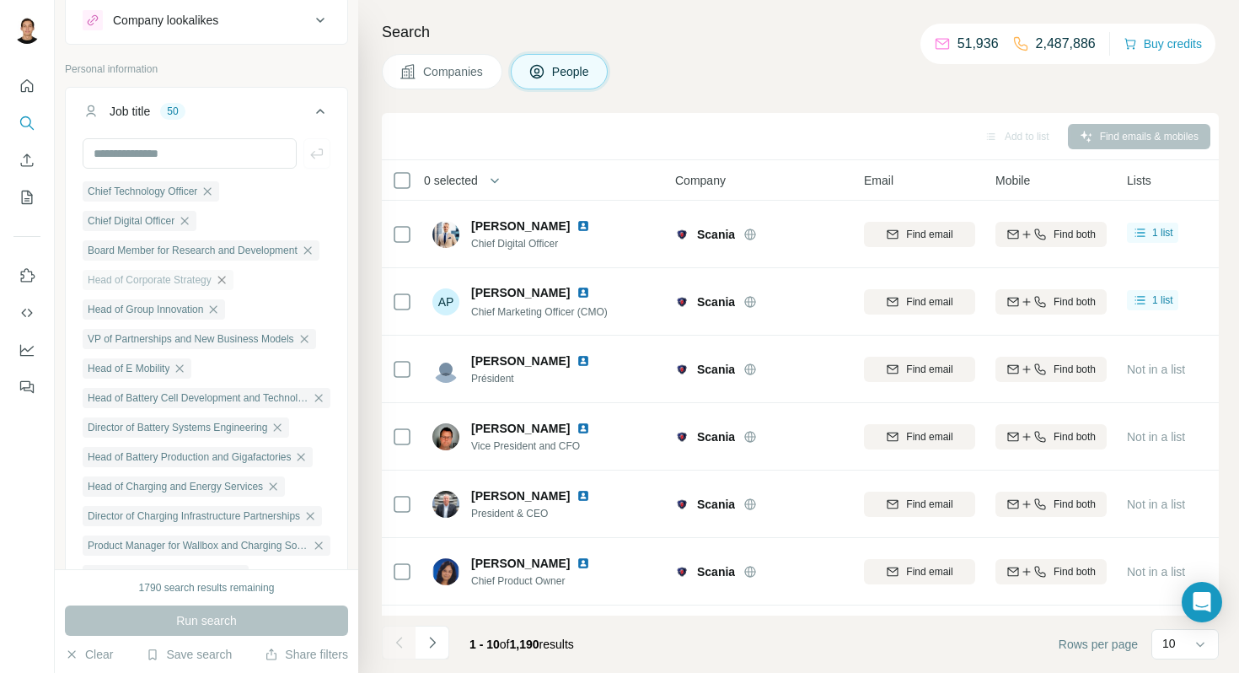
click at [228, 286] on icon "button" at bounding box center [221, 279] width 13 height 13
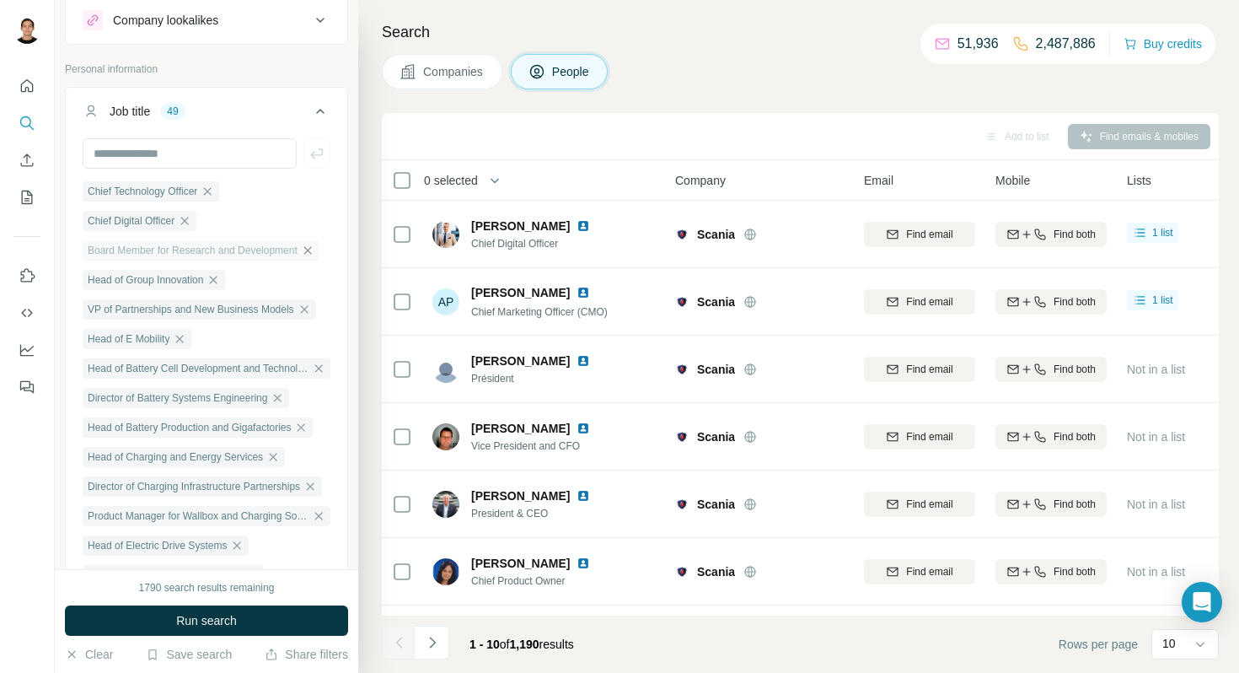
click at [302, 252] on icon "button" at bounding box center [307, 250] width 13 height 13
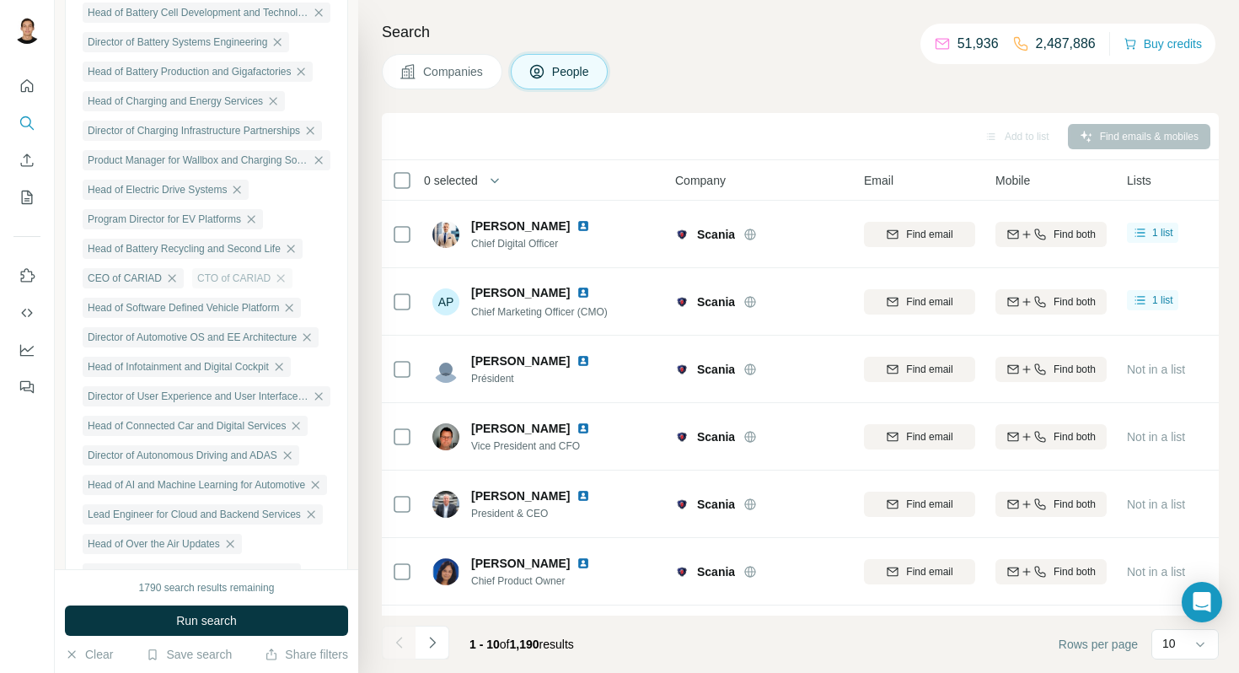
scroll to position [378, 0]
click at [176, 278] on icon "button" at bounding box center [171, 274] width 13 height 13
click at [172, 278] on icon "button" at bounding box center [172, 275] width 8 height 8
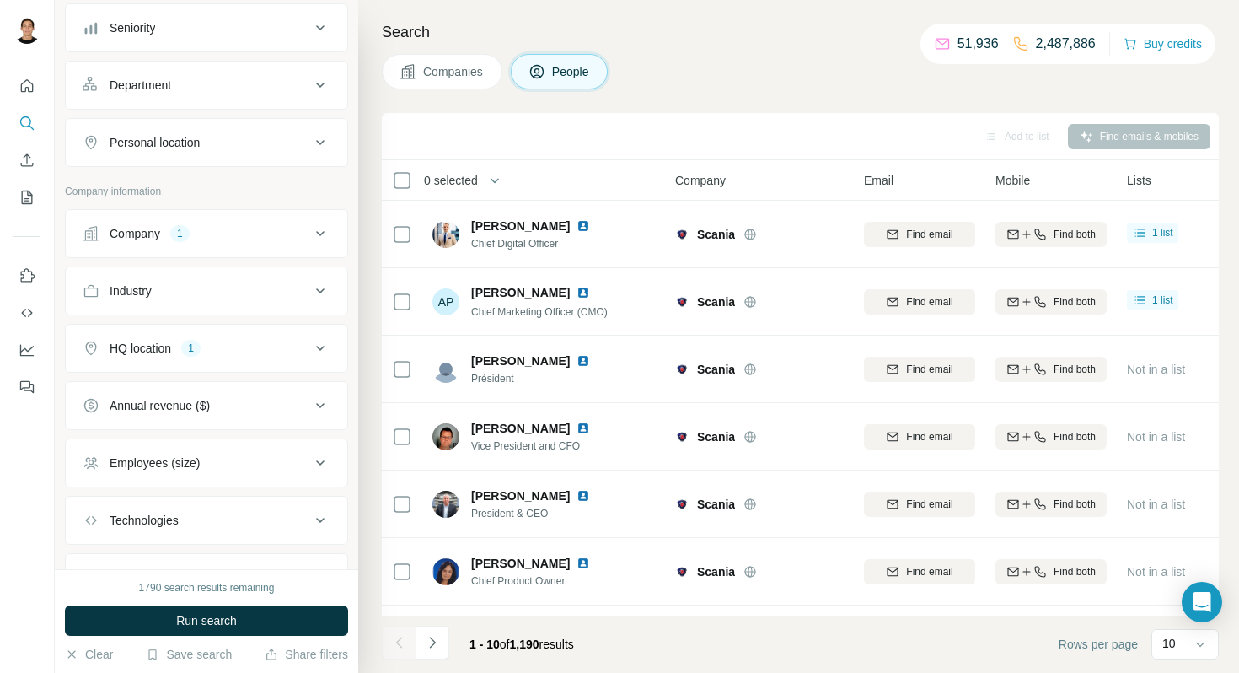
scroll to position [1726, 0]
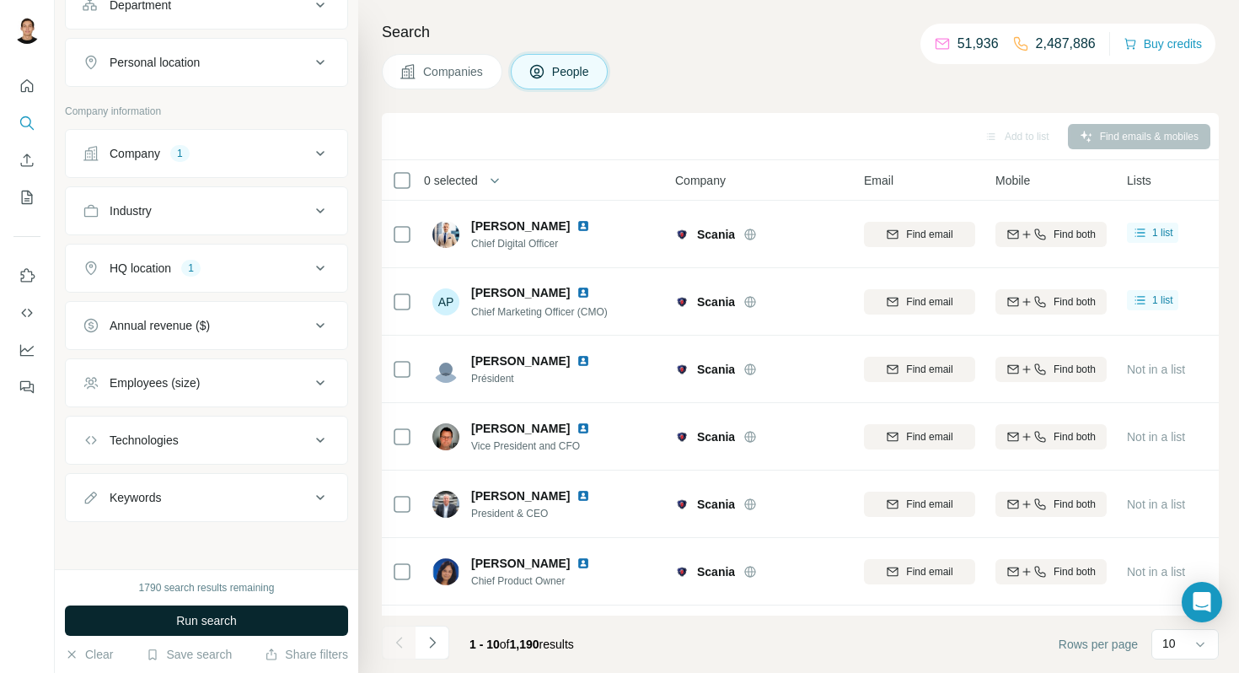
click at [251, 610] on button "Run search" at bounding box center [206, 620] width 283 height 30
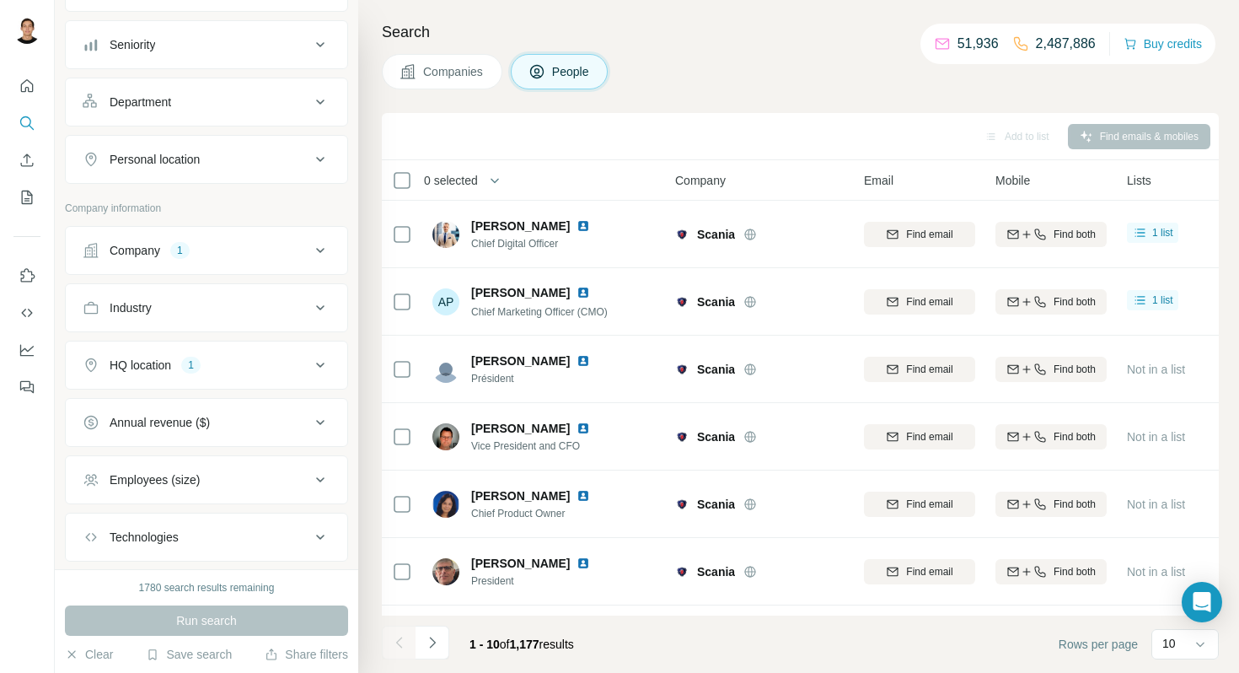
scroll to position [1368, 0]
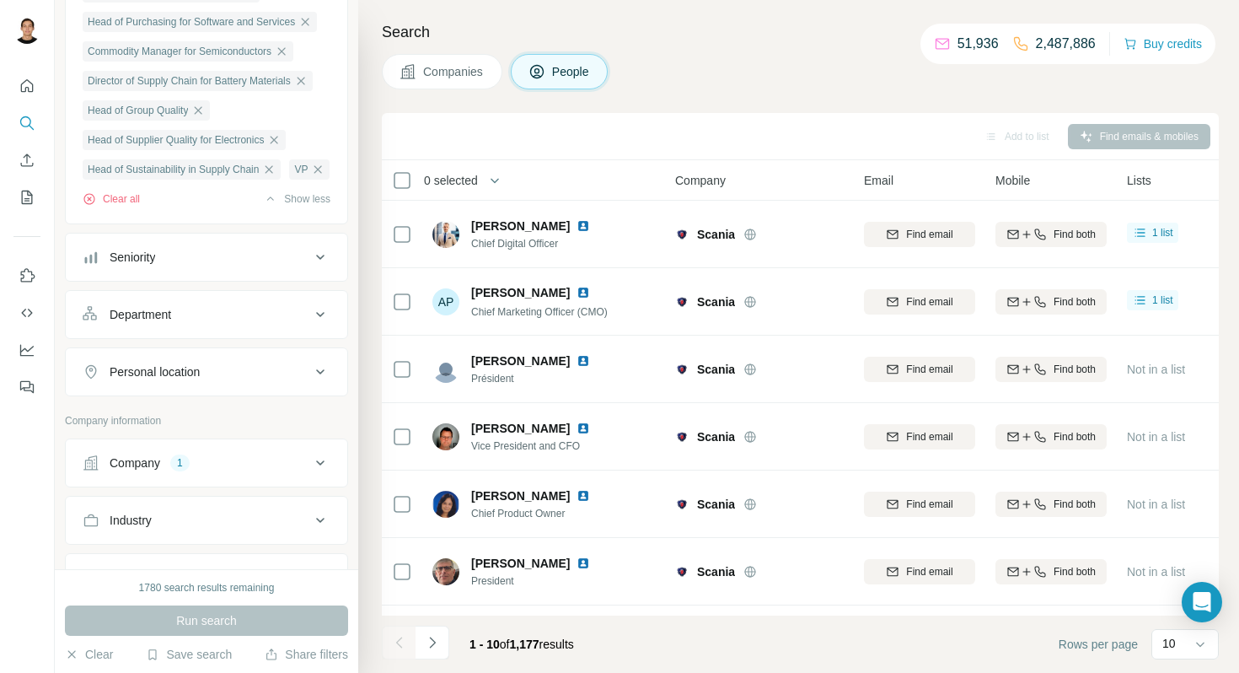
click at [313, 267] on icon at bounding box center [320, 257] width 20 height 20
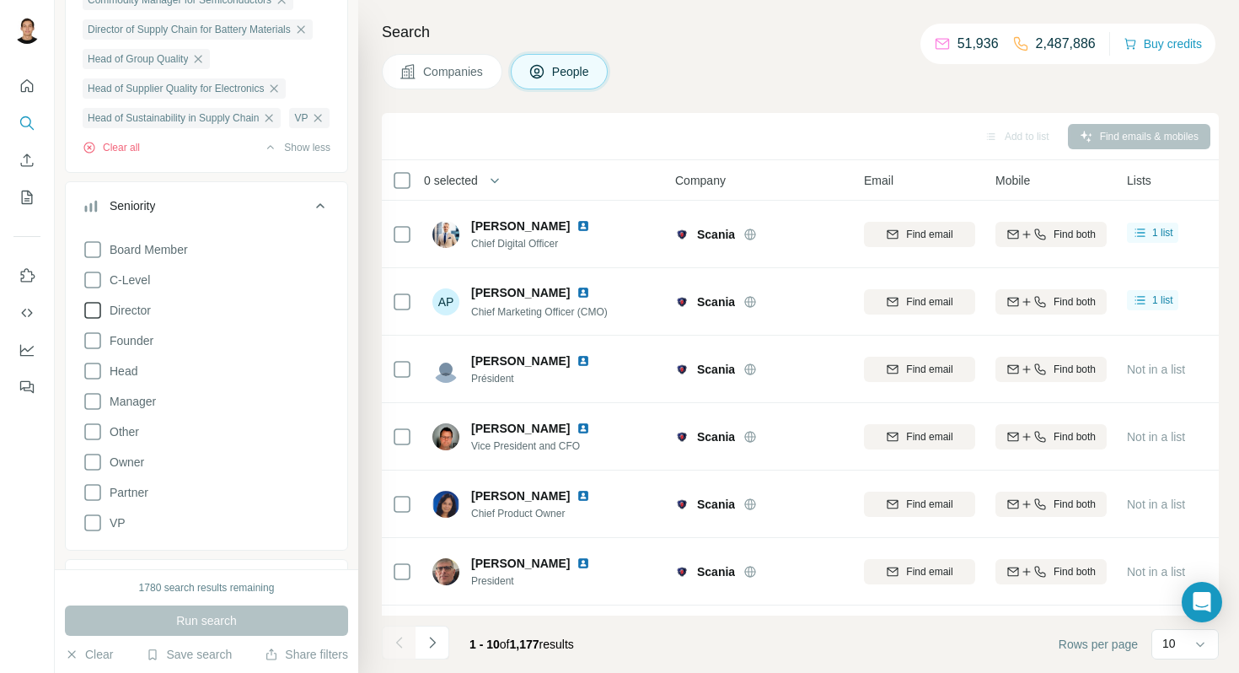
scroll to position [1475, 0]
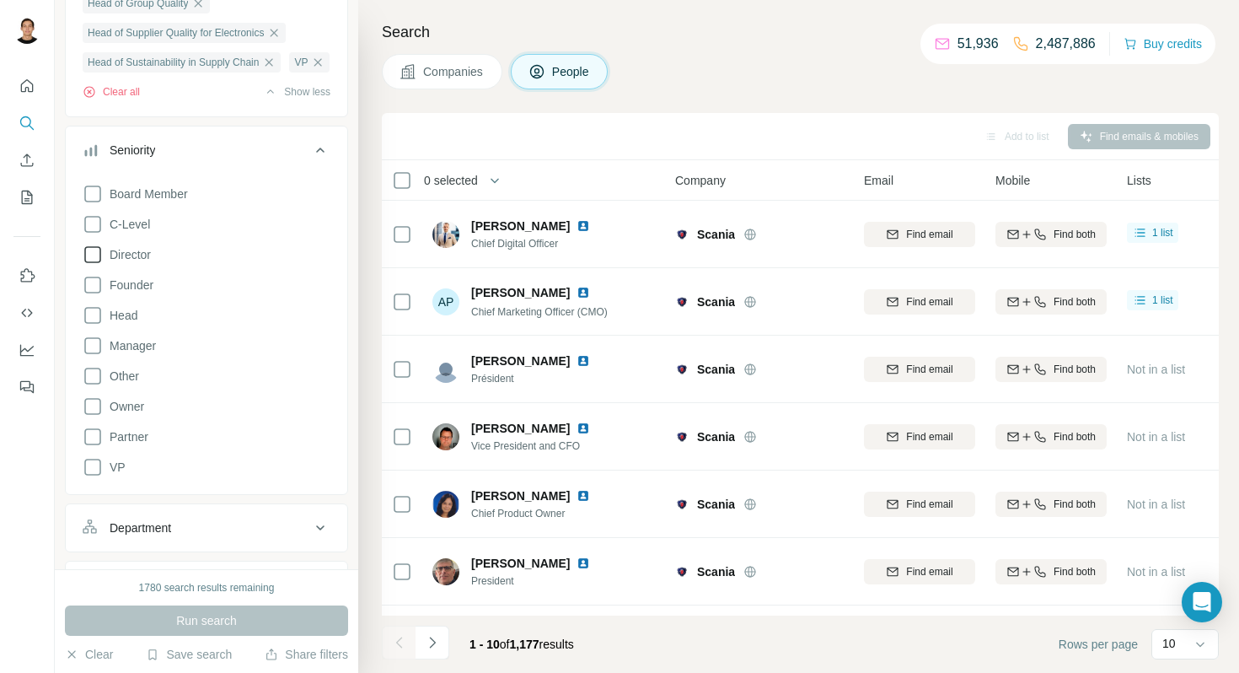
click at [94, 265] on icon at bounding box center [93, 254] width 20 height 20
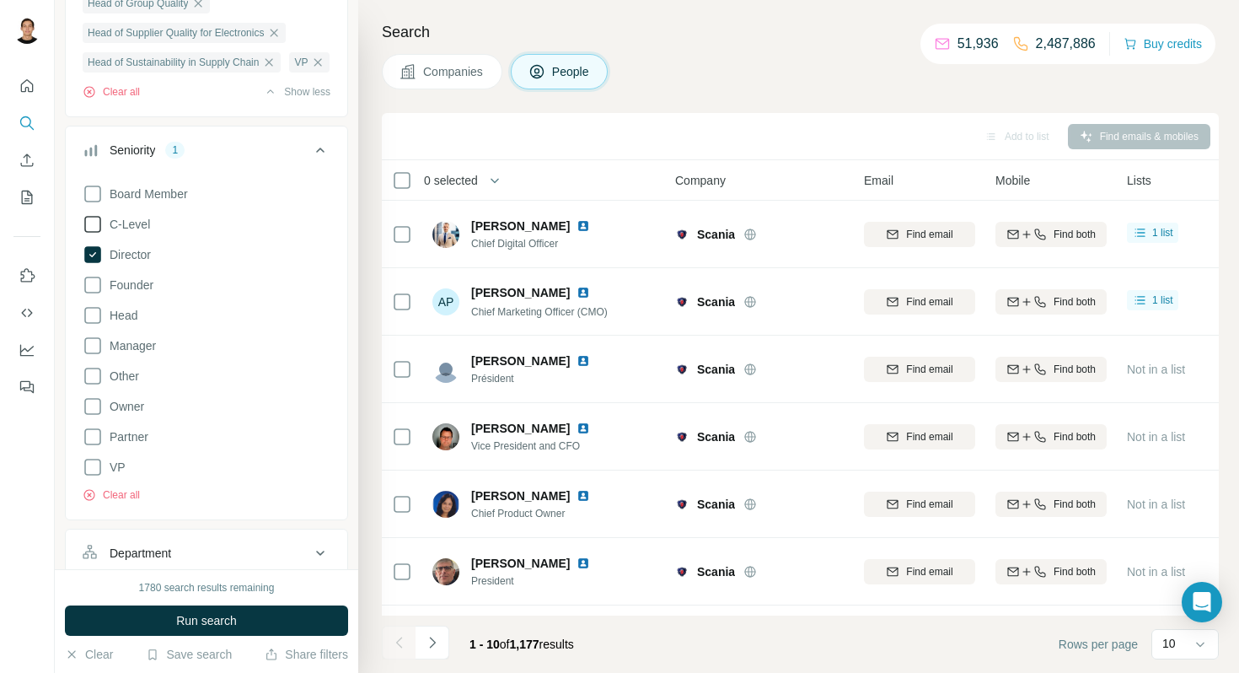
click at [93, 234] on icon at bounding box center [93, 224] width 20 height 20
click at [94, 325] on icon at bounding box center [93, 315] width 20 height 20
click at [286, 613] on button "Run search" at bounding box center [206, 620] width 283 height 30
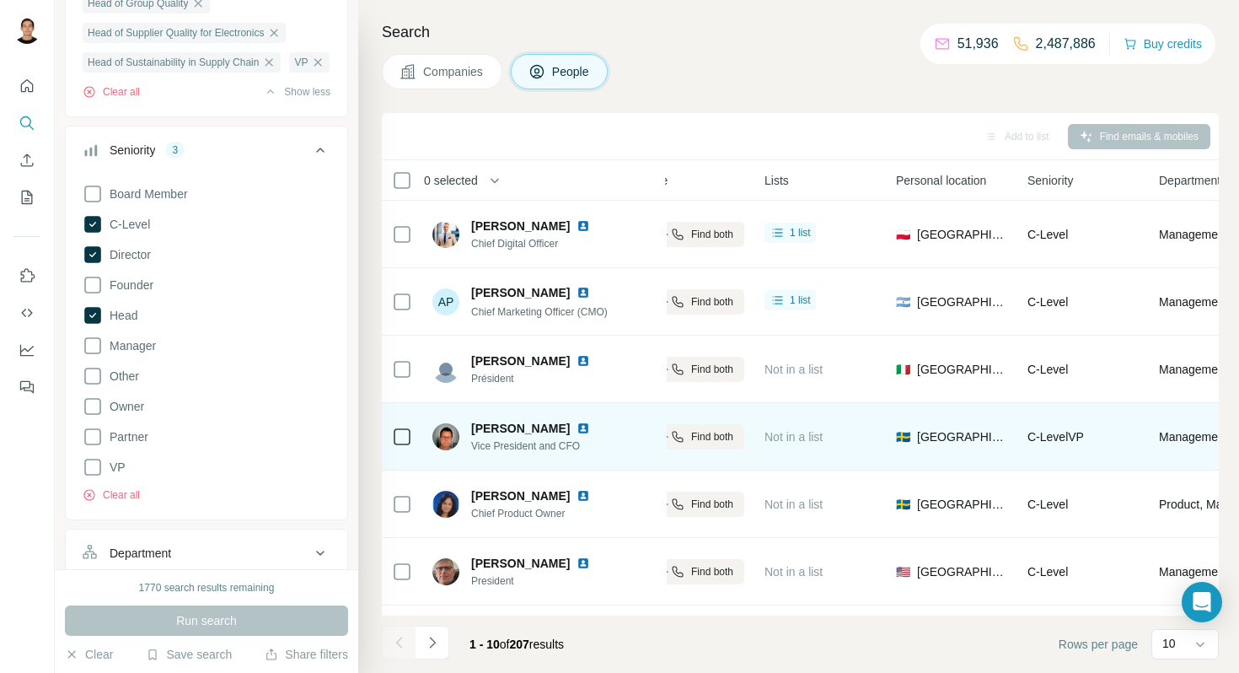
scroll to position [0, 622]
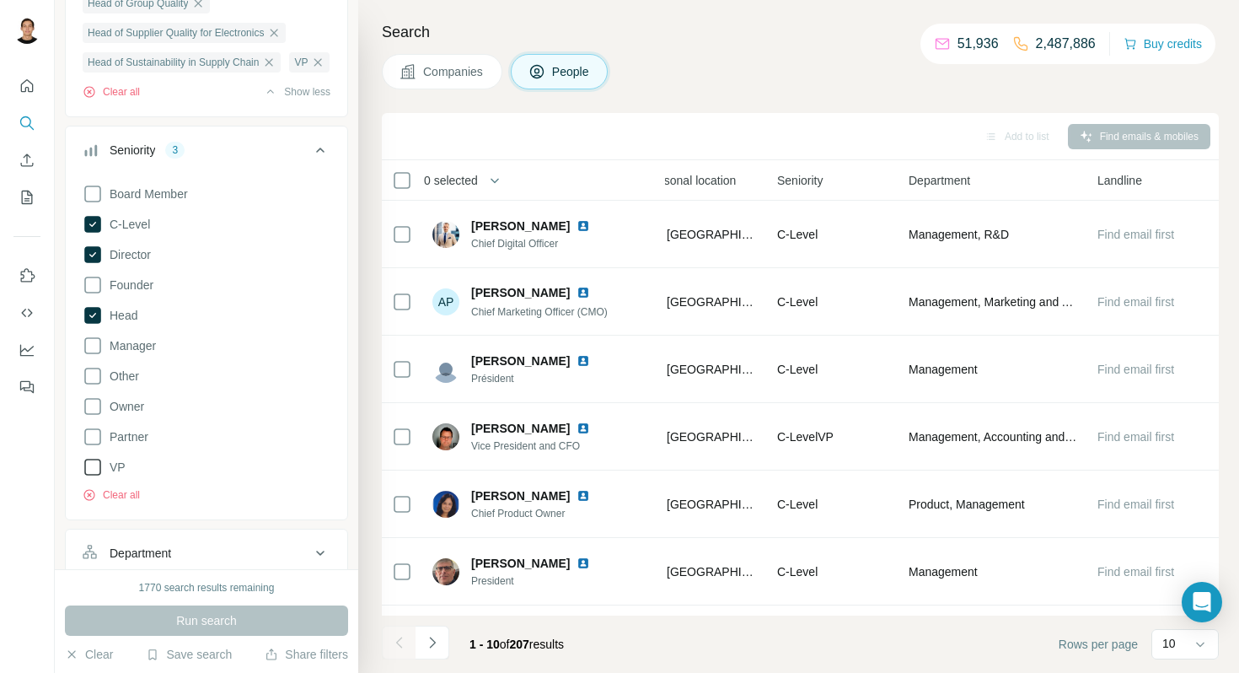
click at [89, 477] on icon at bounding box center [93, 467] width 20 height 20
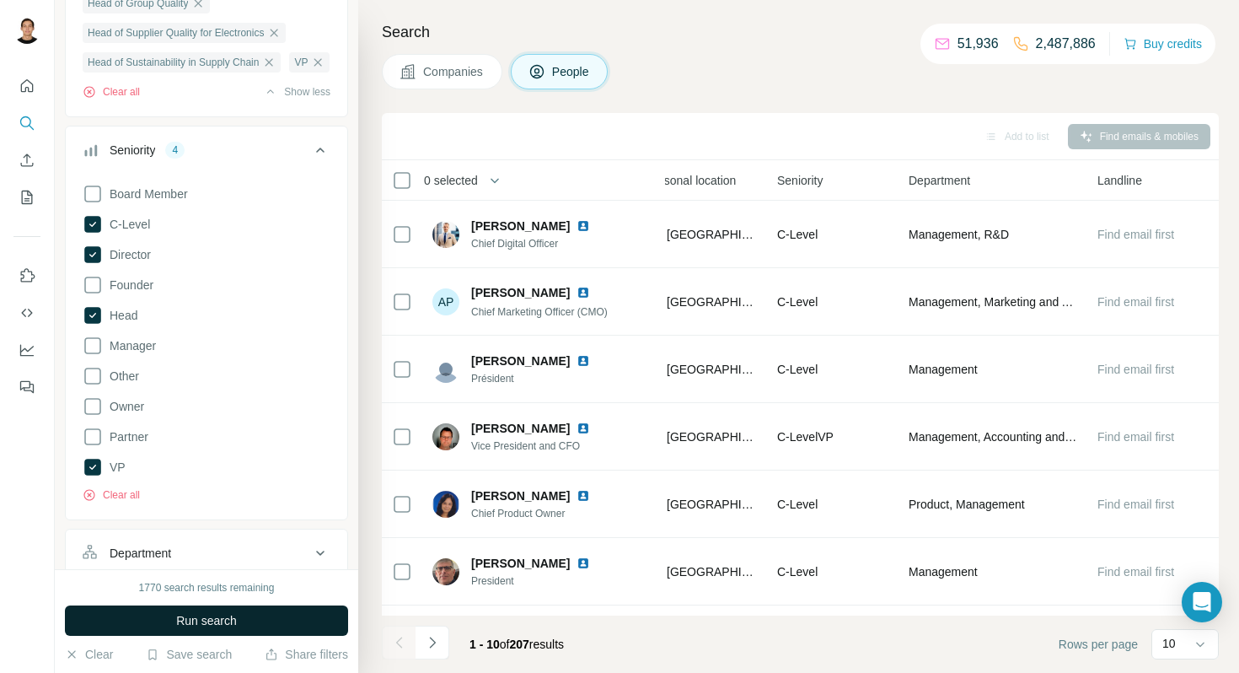
click at [255, 623] on button "Run search" at bounding box center [206, 620] width 283 height 30
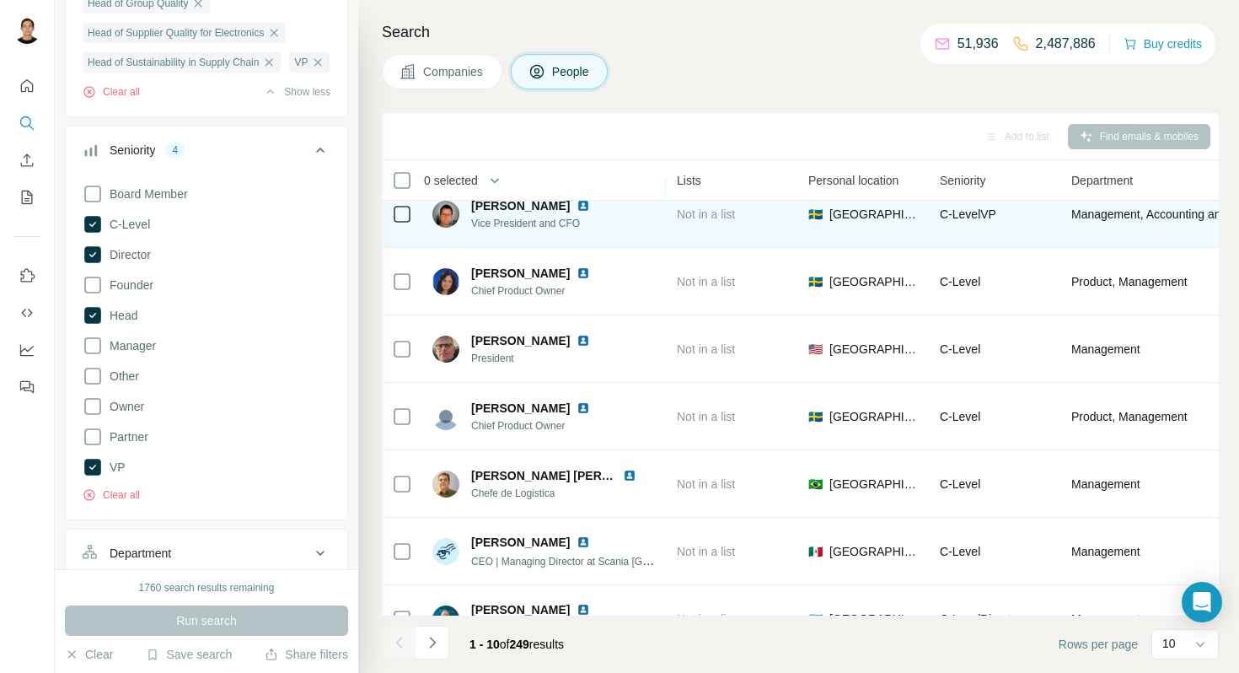
scroll to position [269, 450]
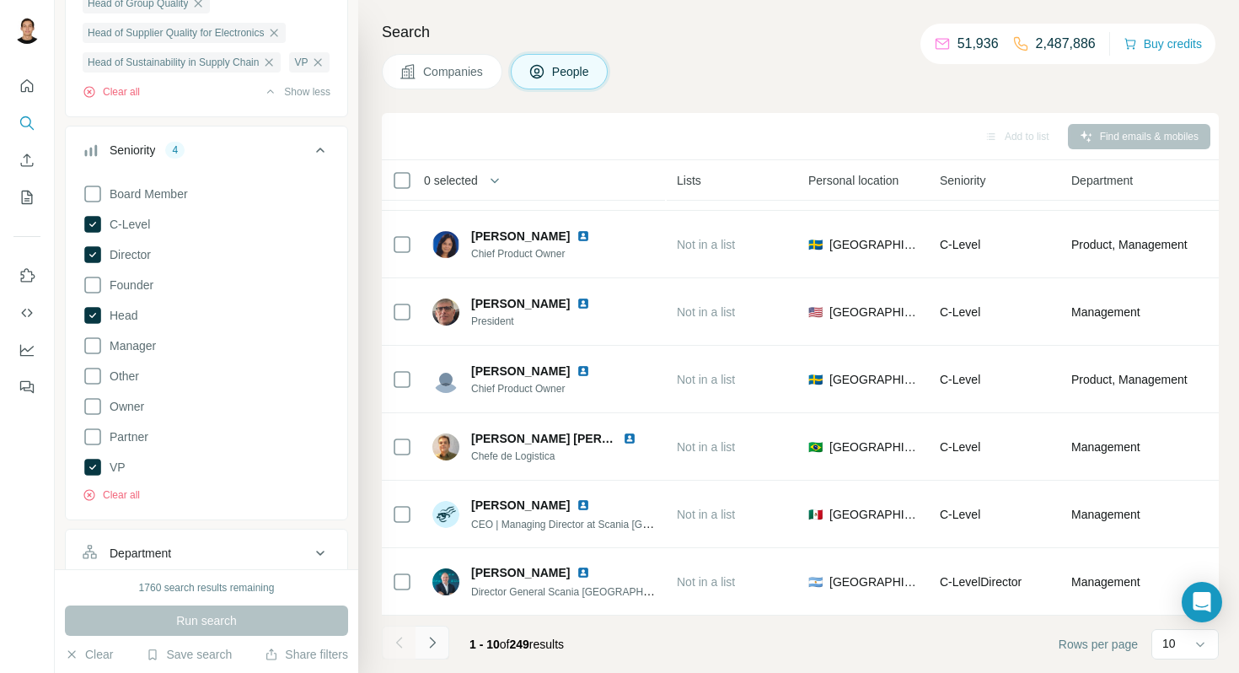
click at [443, 641] on button "Navigate to next page" at bounding box center [432, 642] width 34 height 34
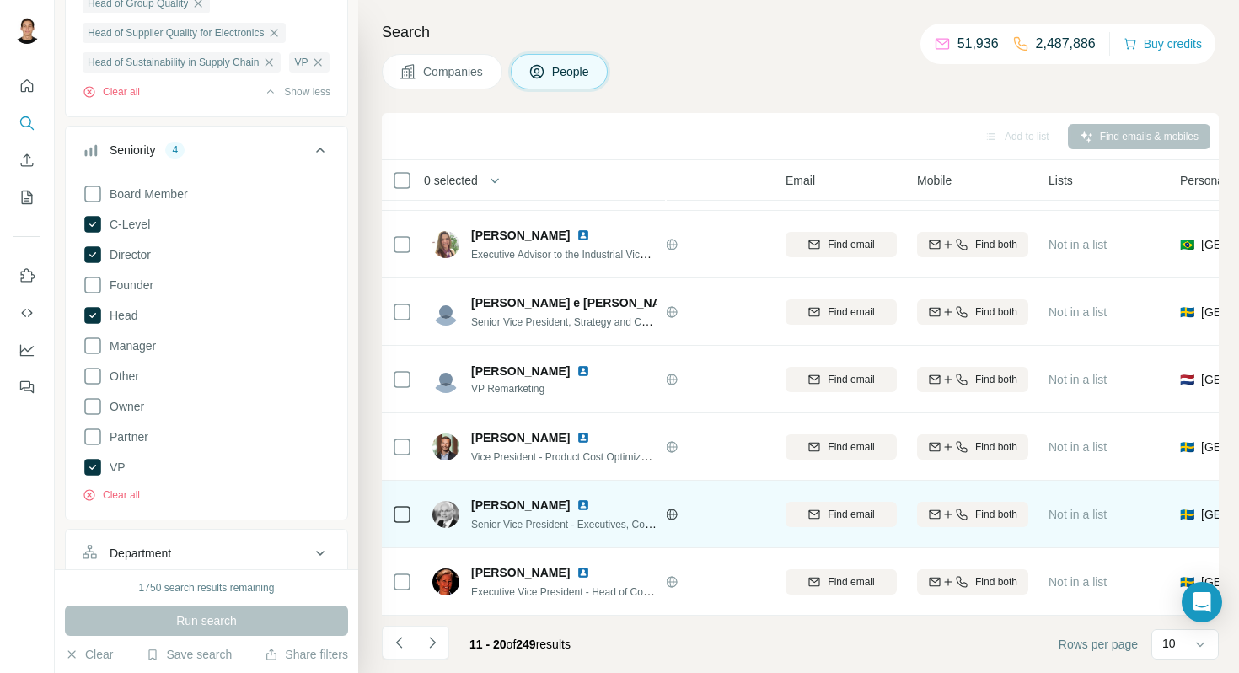
scroll to position [269, 0]
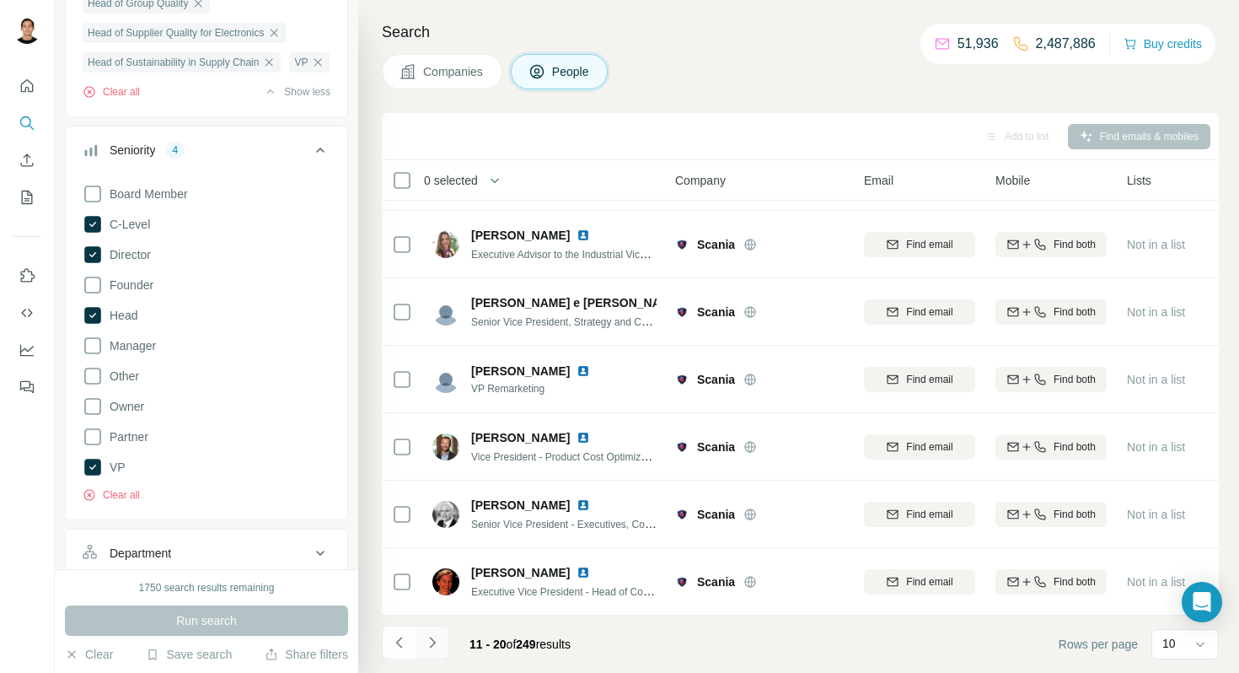
click at [431, 637] on icon "Navigate to next page" at bounding box center [432, 642] width 17 height 17
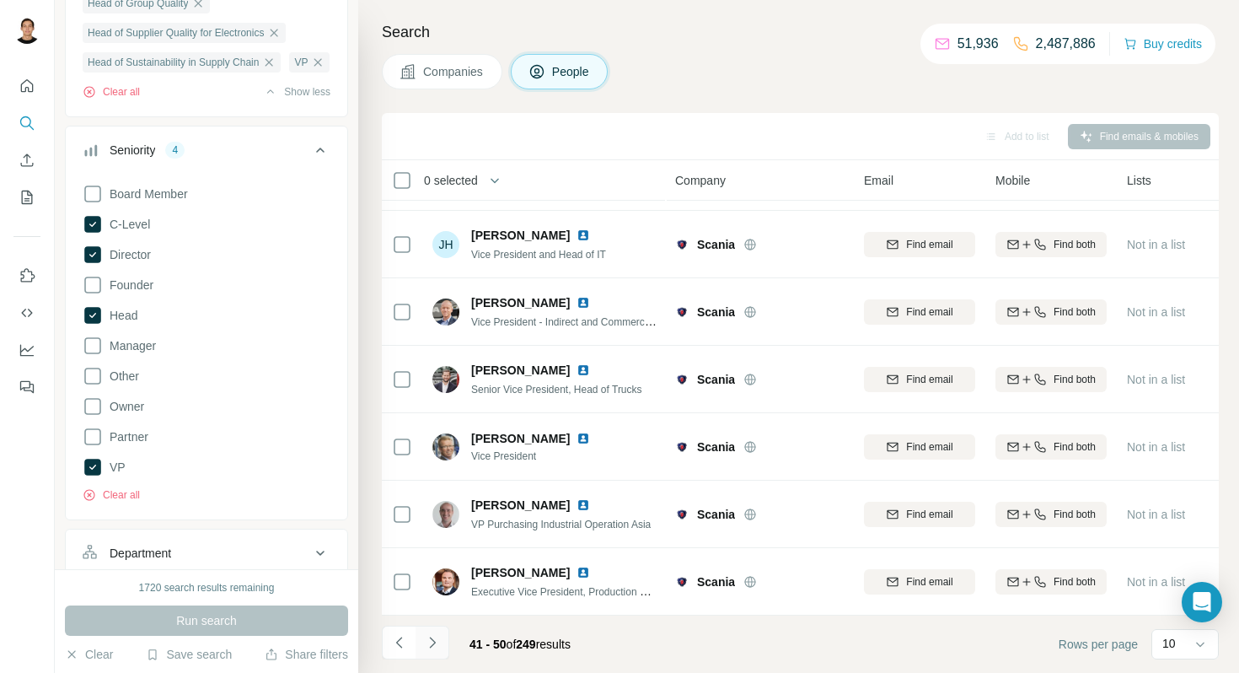
click at [431, 637] on icon "Navigate to next page" at bounding box center [432, 642] width 17 height 17
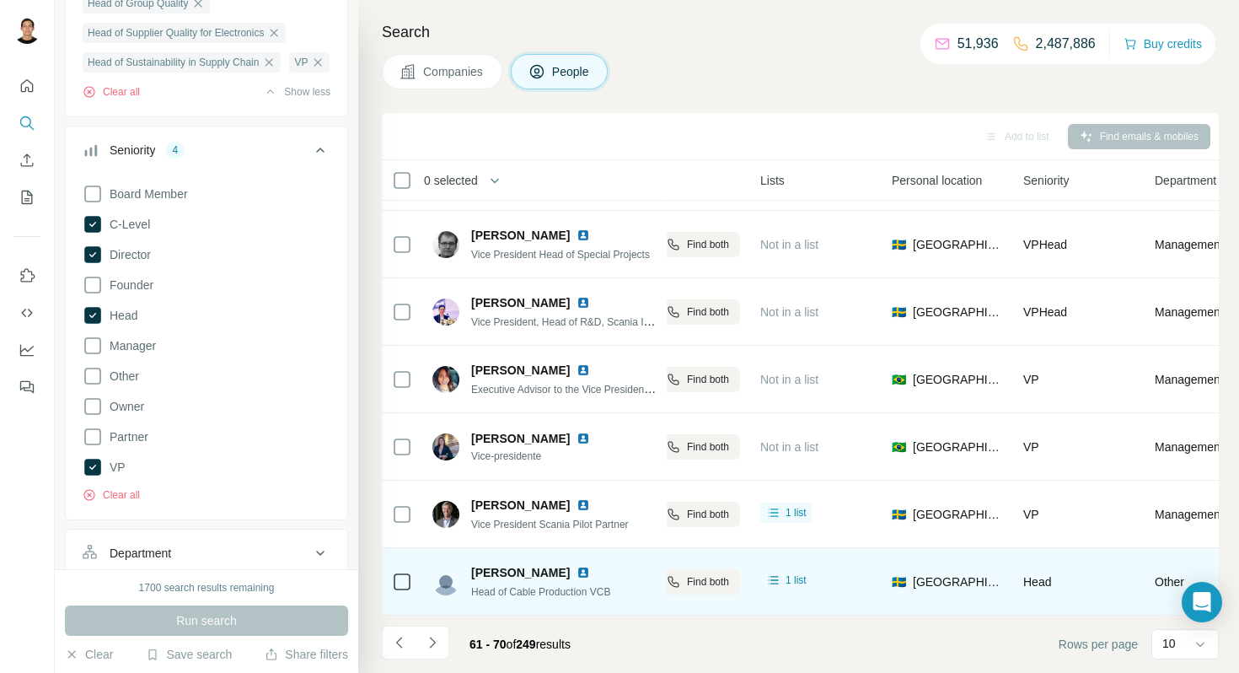
scroll to position [269, 406]
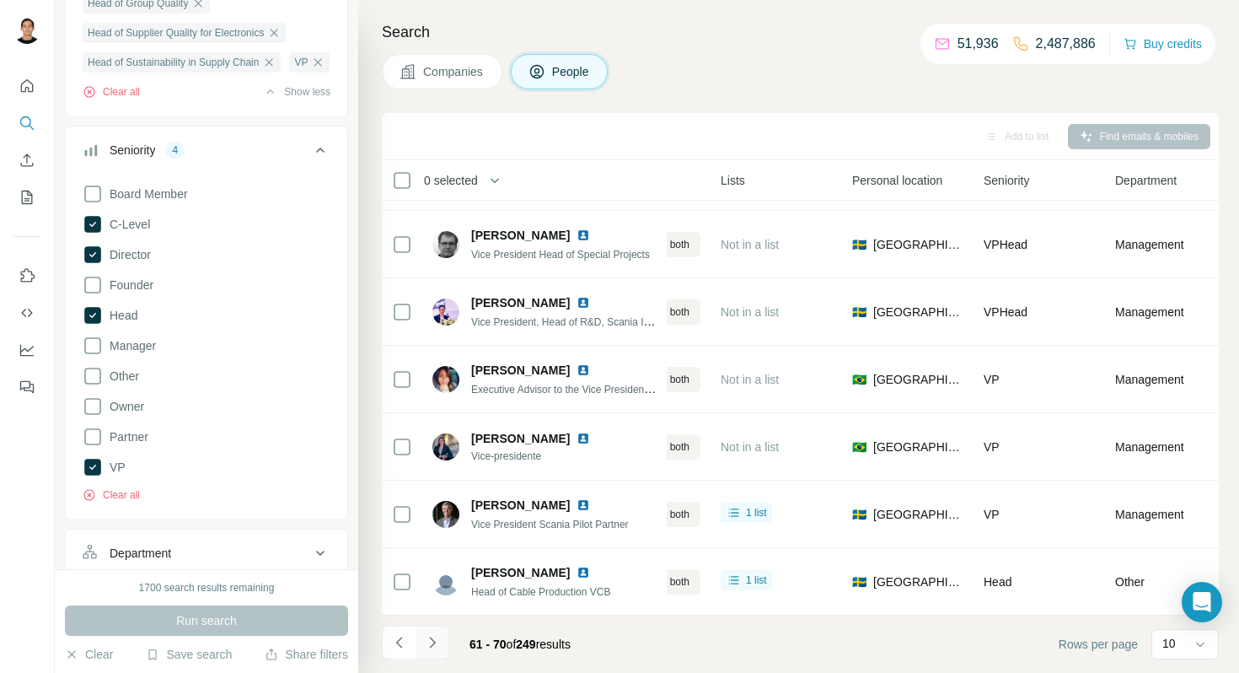
click at [439, 637] on icon "Navigate to next page" at bounding box center [432, 642] width 17 height 17
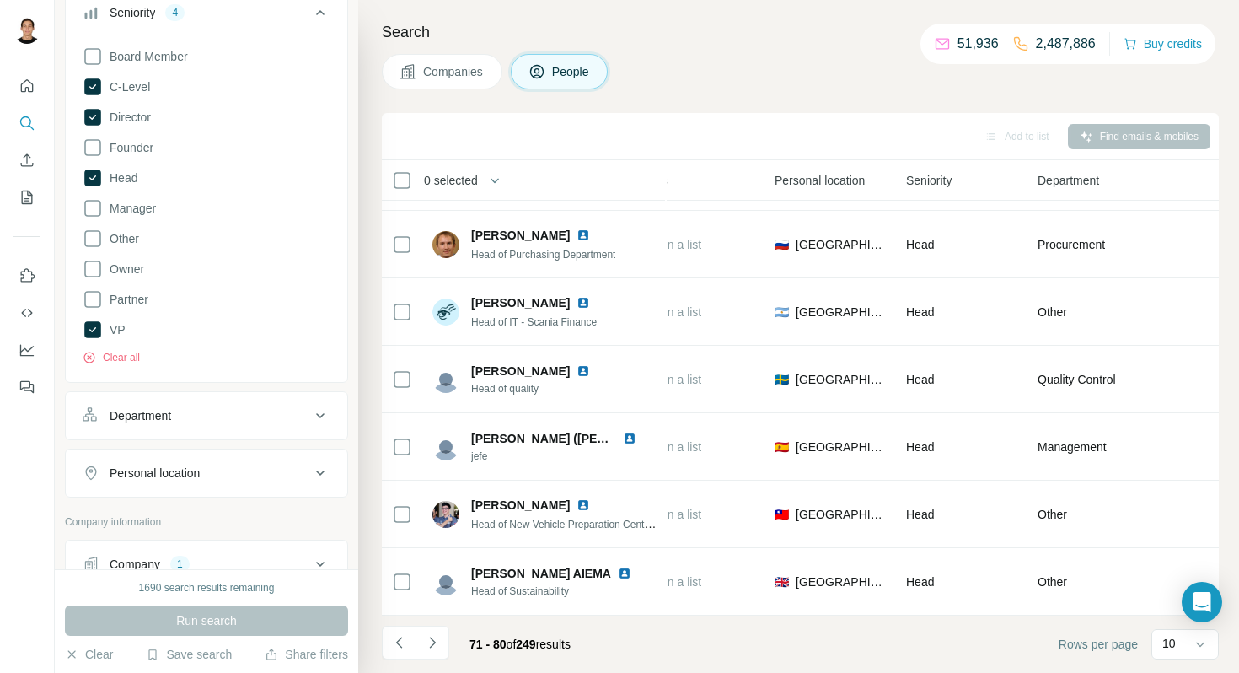
scroll to position [1618, 0]
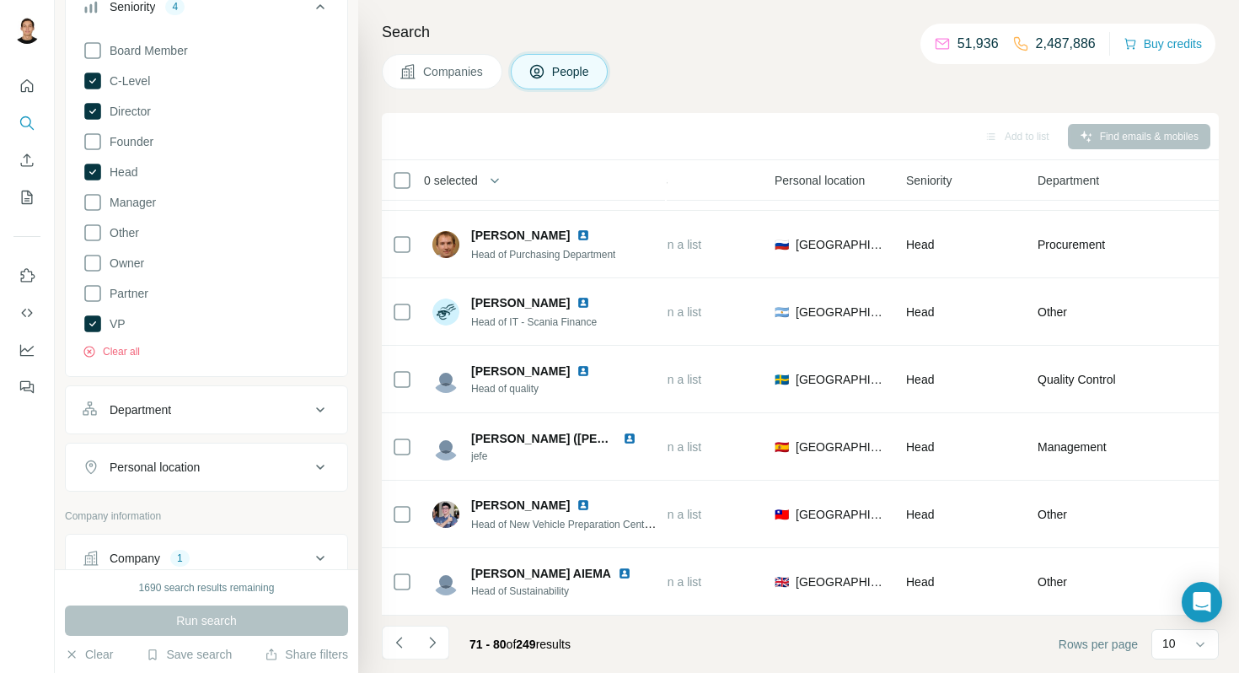
click at [310, 477] on icon at bounding box center [320, 467] width 20 height 20
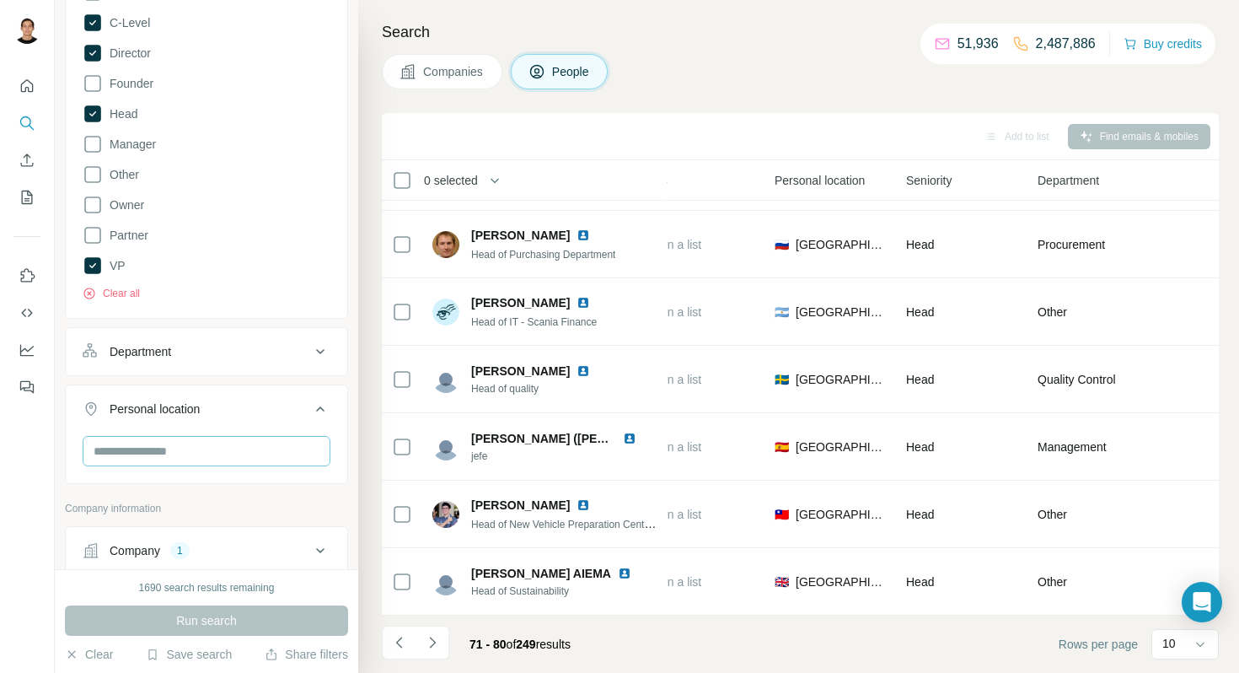
scroll to position [1681, 0]
click at [259, 461] on input "text" at bounding box center [207, 446] width 248 height 30
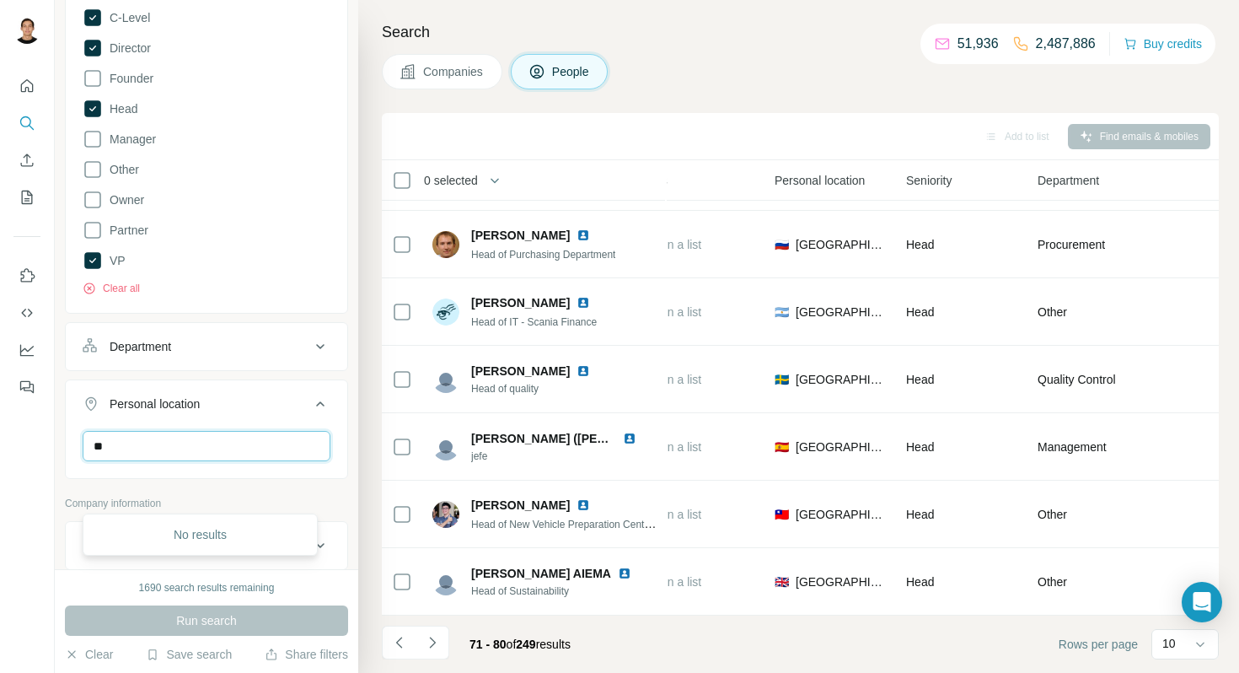
type input "*"
type input "******"
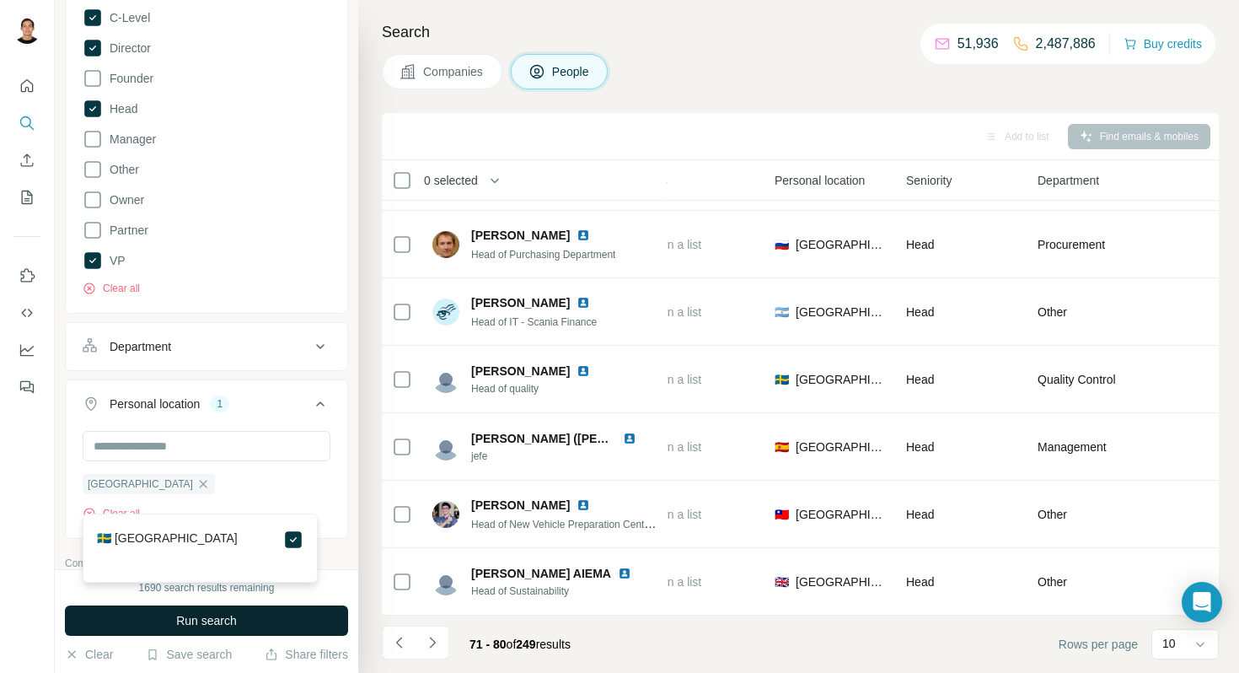
click at [308, 618] on button "Run search" at bounding box center [206, 620] width 283 height 30
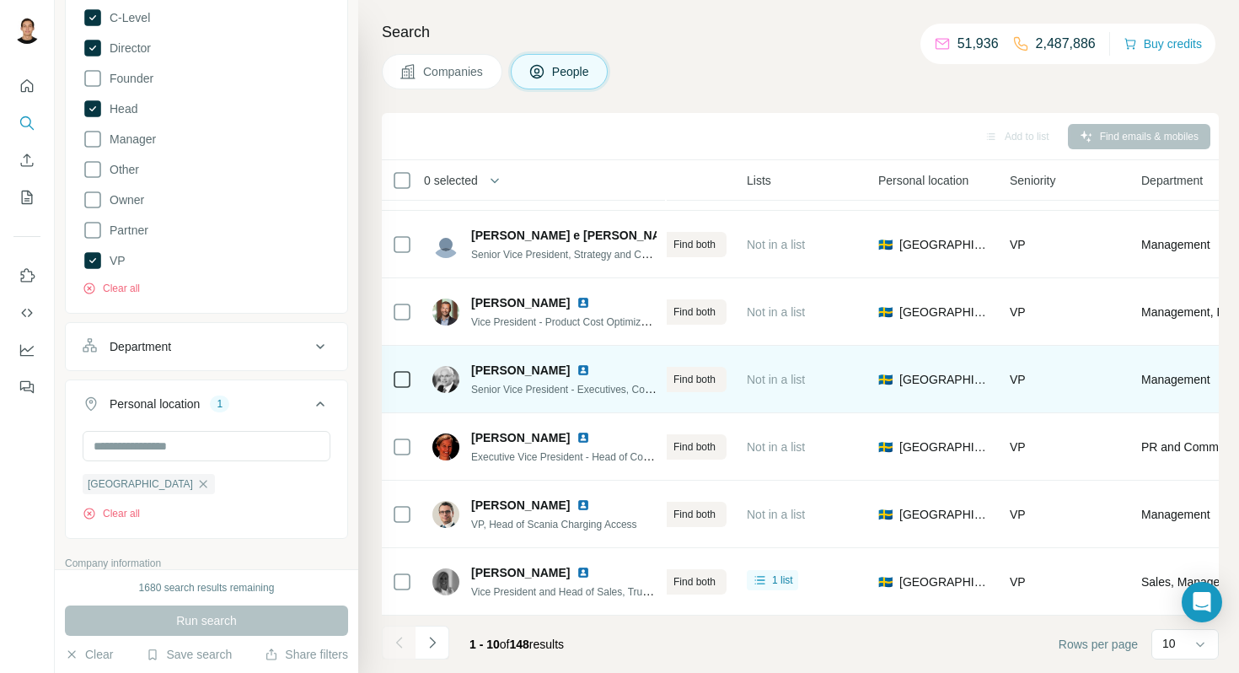
scroll to position [269, 292]
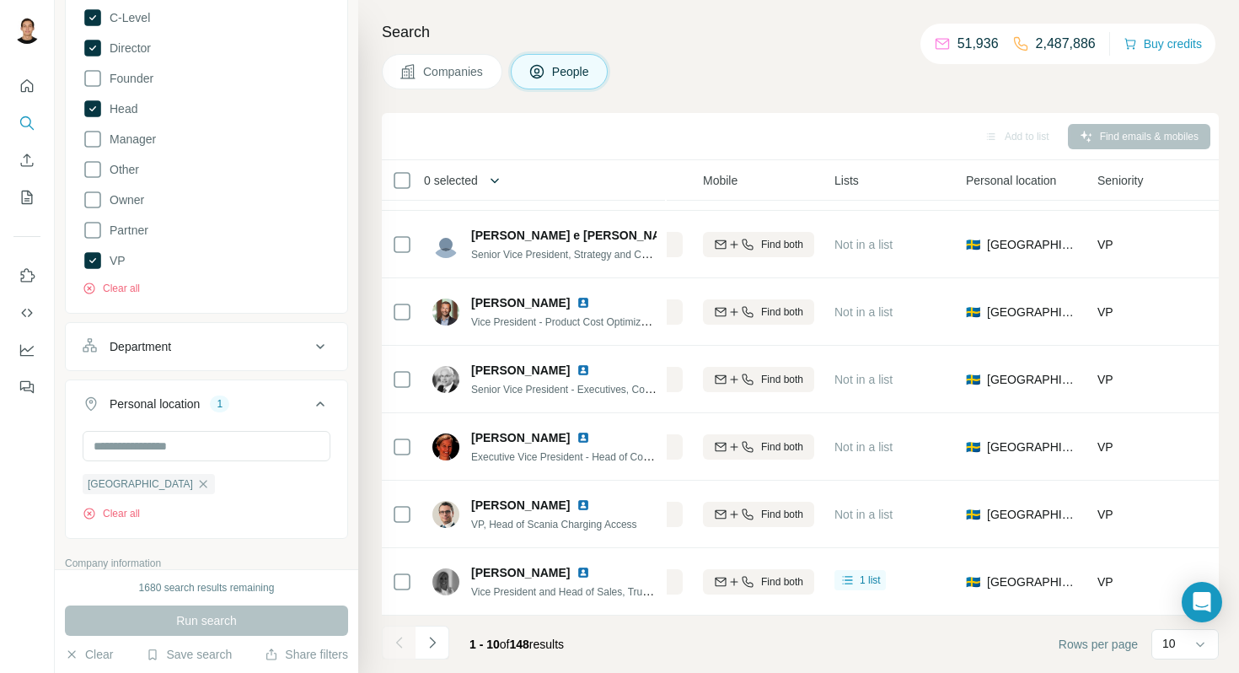
click at [503, 181] on icon "button" at bounding box center [494, 180] width 17 height 17
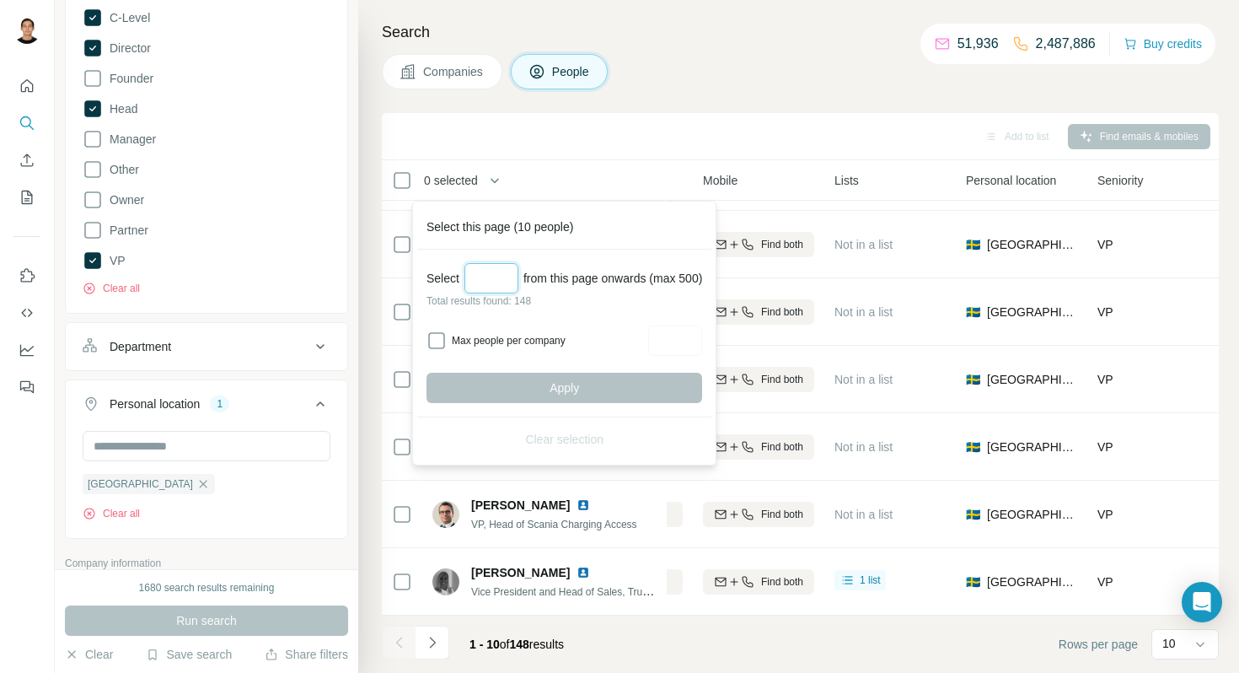
click at [503, 281] on input "Select a number (up to 500)" at bounding box center [491, 278] width 54 height 30
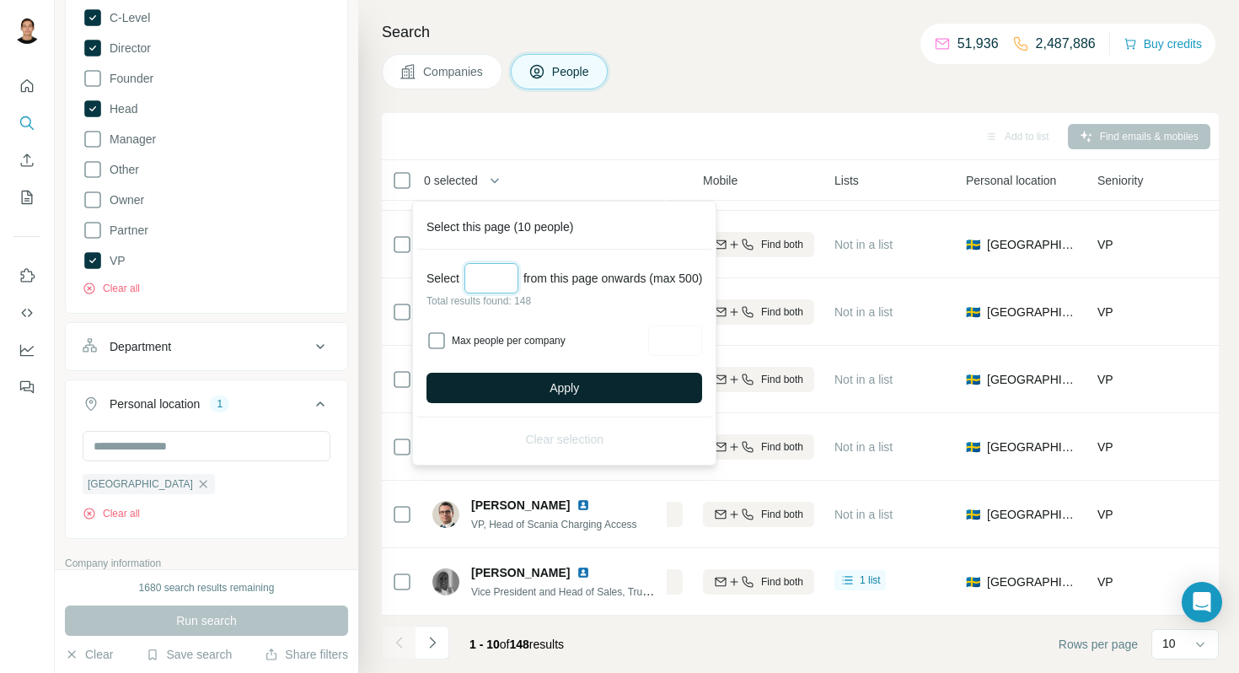
type input "***"
click at [510, 384] on button "Apply" at bounding box center [564, 388] width 276 height 30
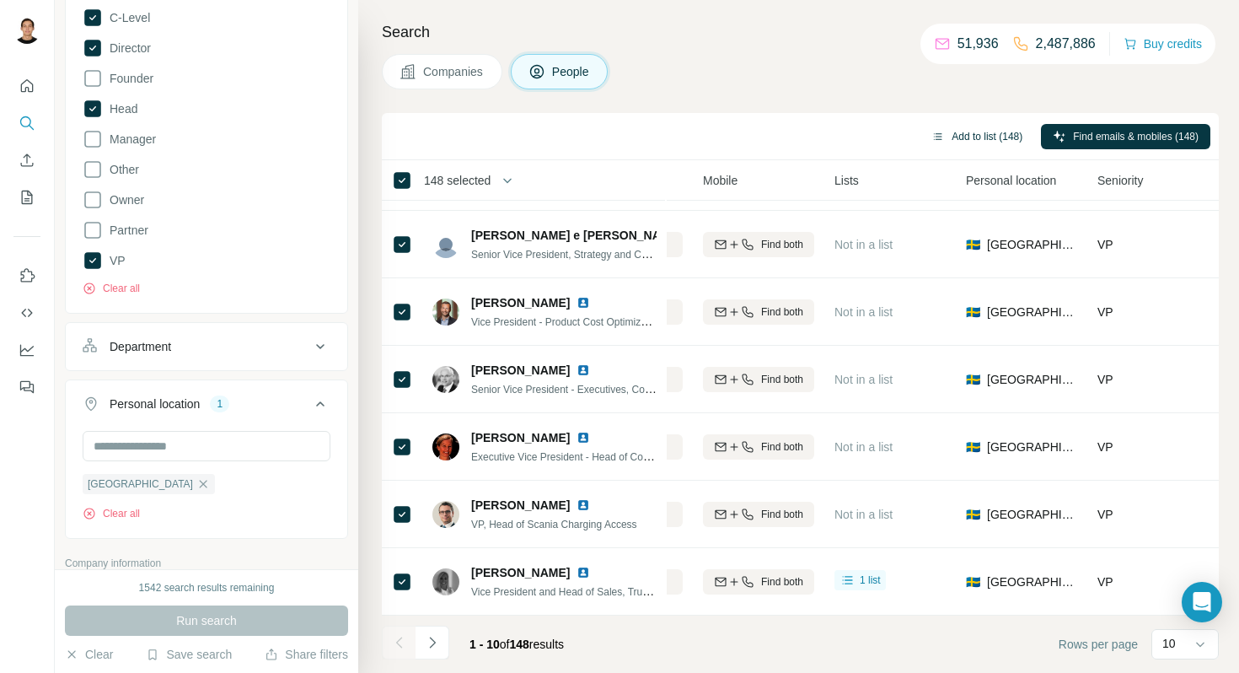
click at [978, 137] on button "Add to list (148)" at bounding box center [976, 136] width 115 height 25
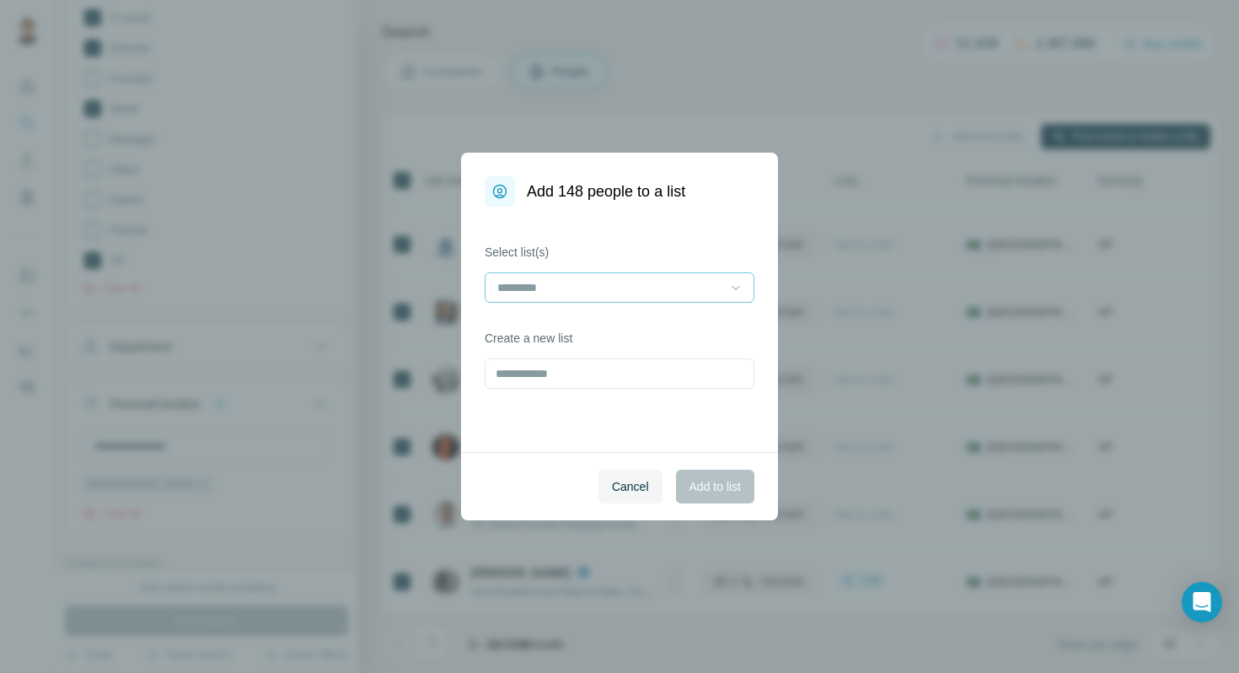
click at [741, 291] on icon at bounding box center [735, 287] width 17 height 17
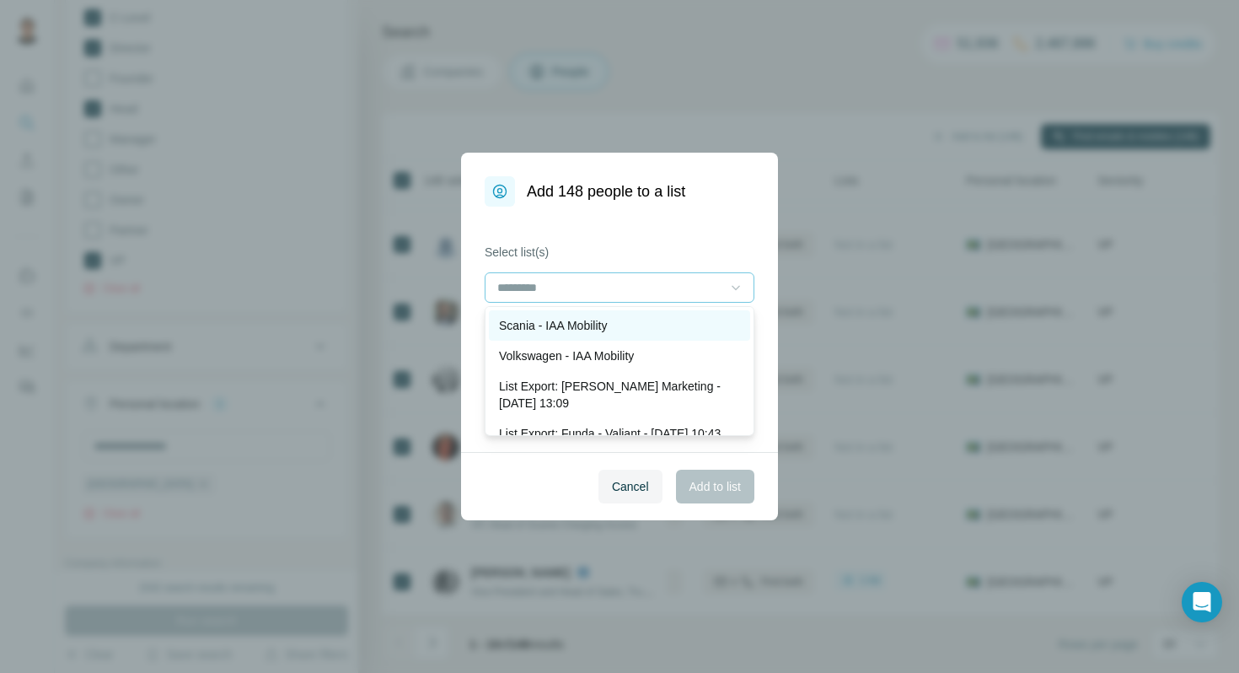
click at [705, 326] on div "Scania - IAA Mobility" at bounding box center [619, 325] width 241 height 17
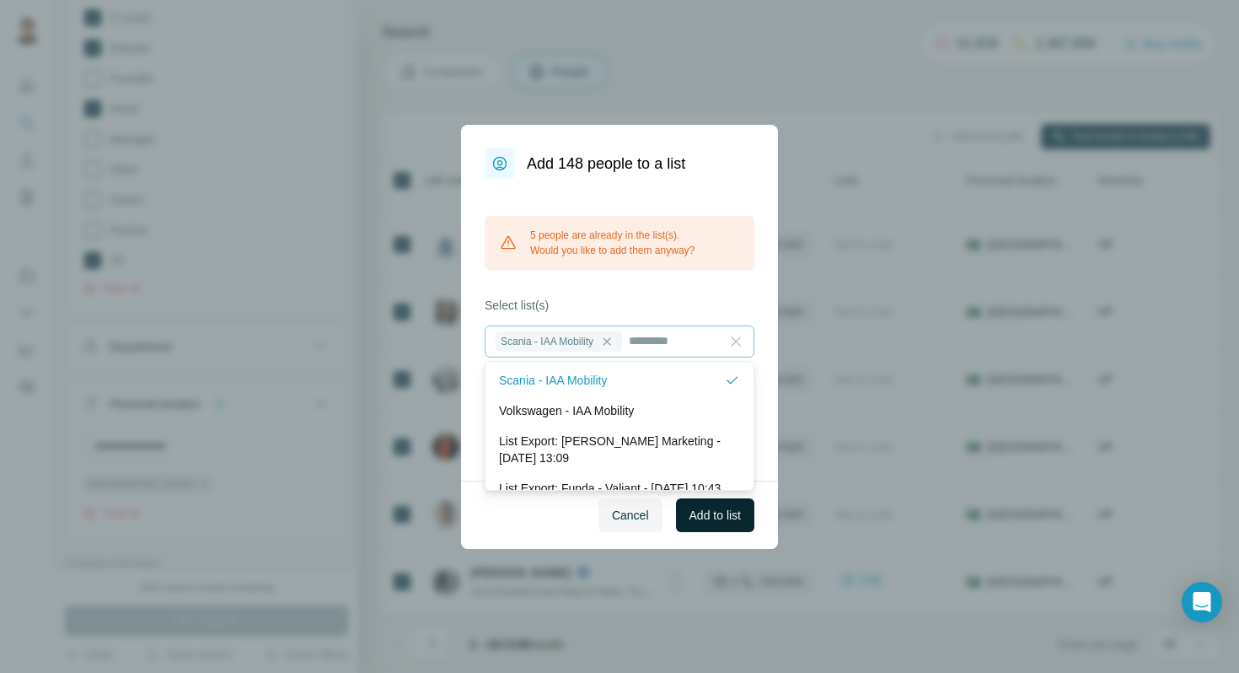
click at [722, 512] on span "Add to list" at bounding box center [714, 515] width 51 height 17
